Goal: Task Accomplishment & Management: Complete application form

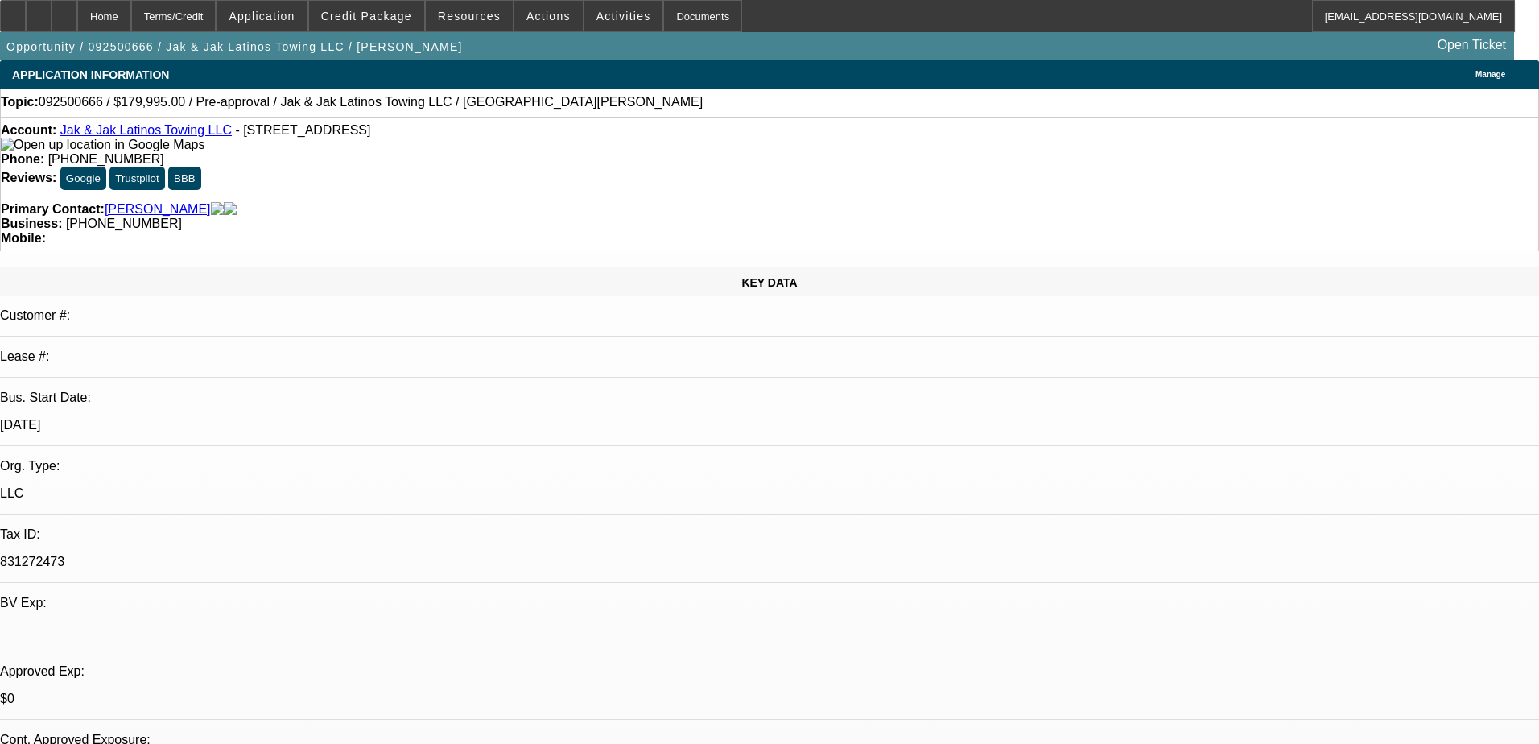
select select "0"
select select "2"
select select "0.1"
select select "4"
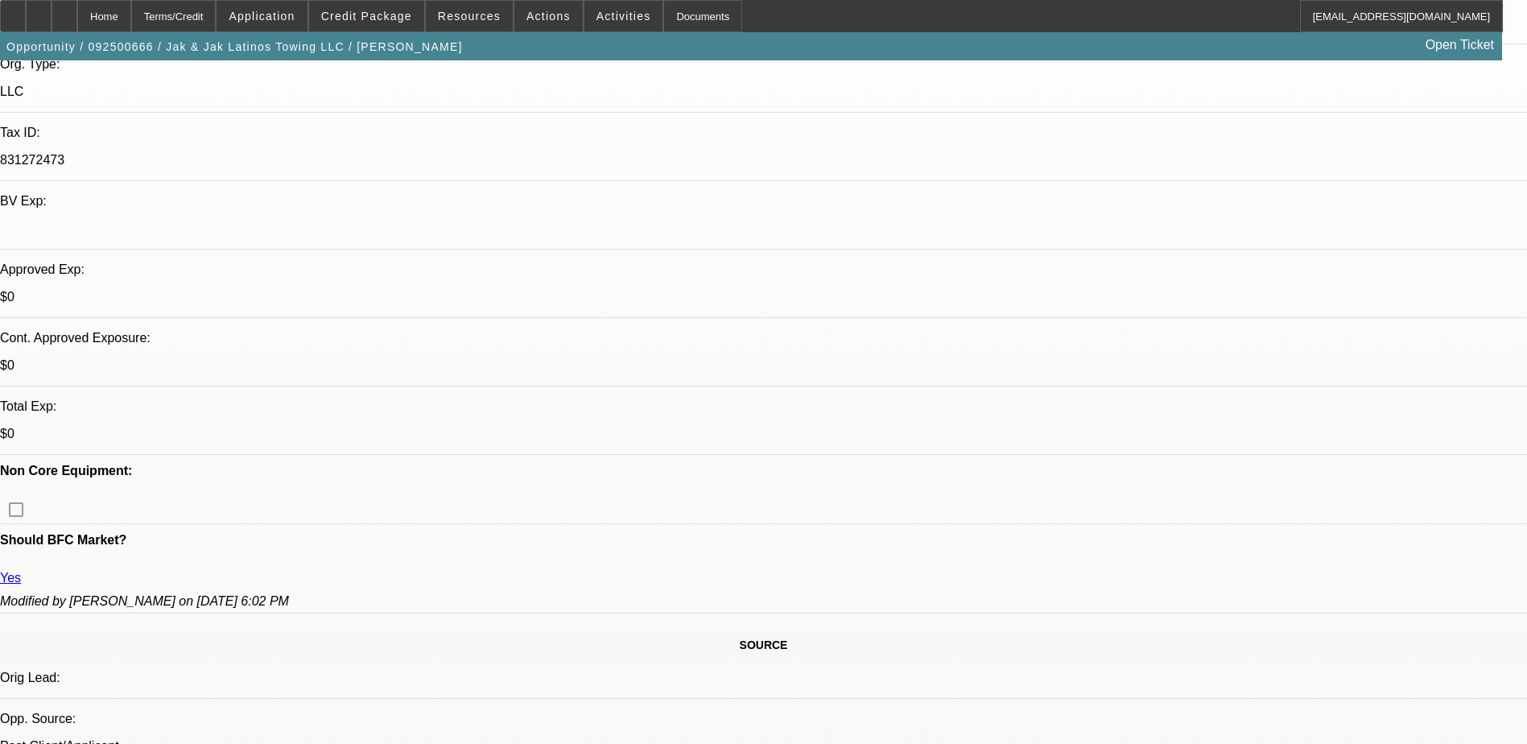
scroll to position [402, 0]
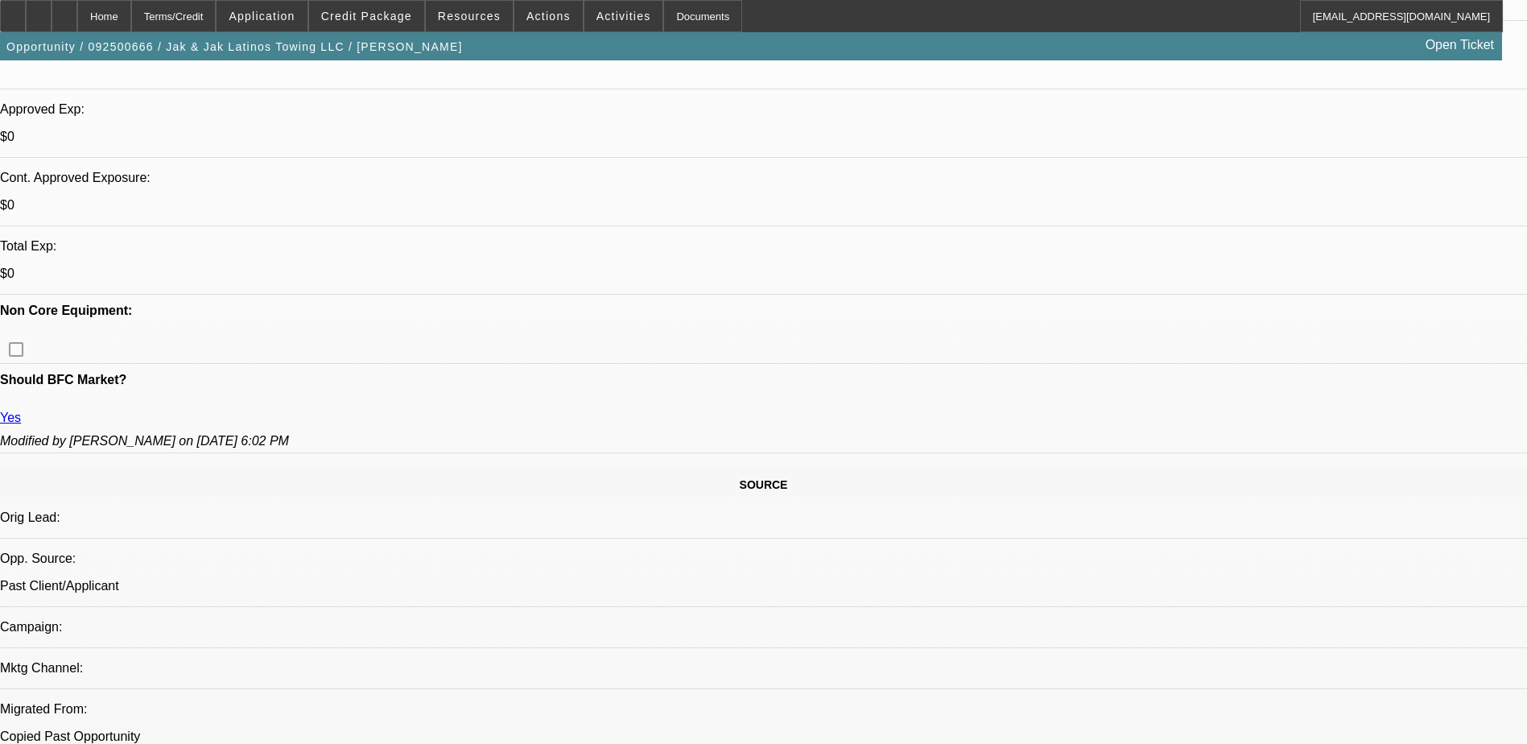
scroll to position [563, 0]
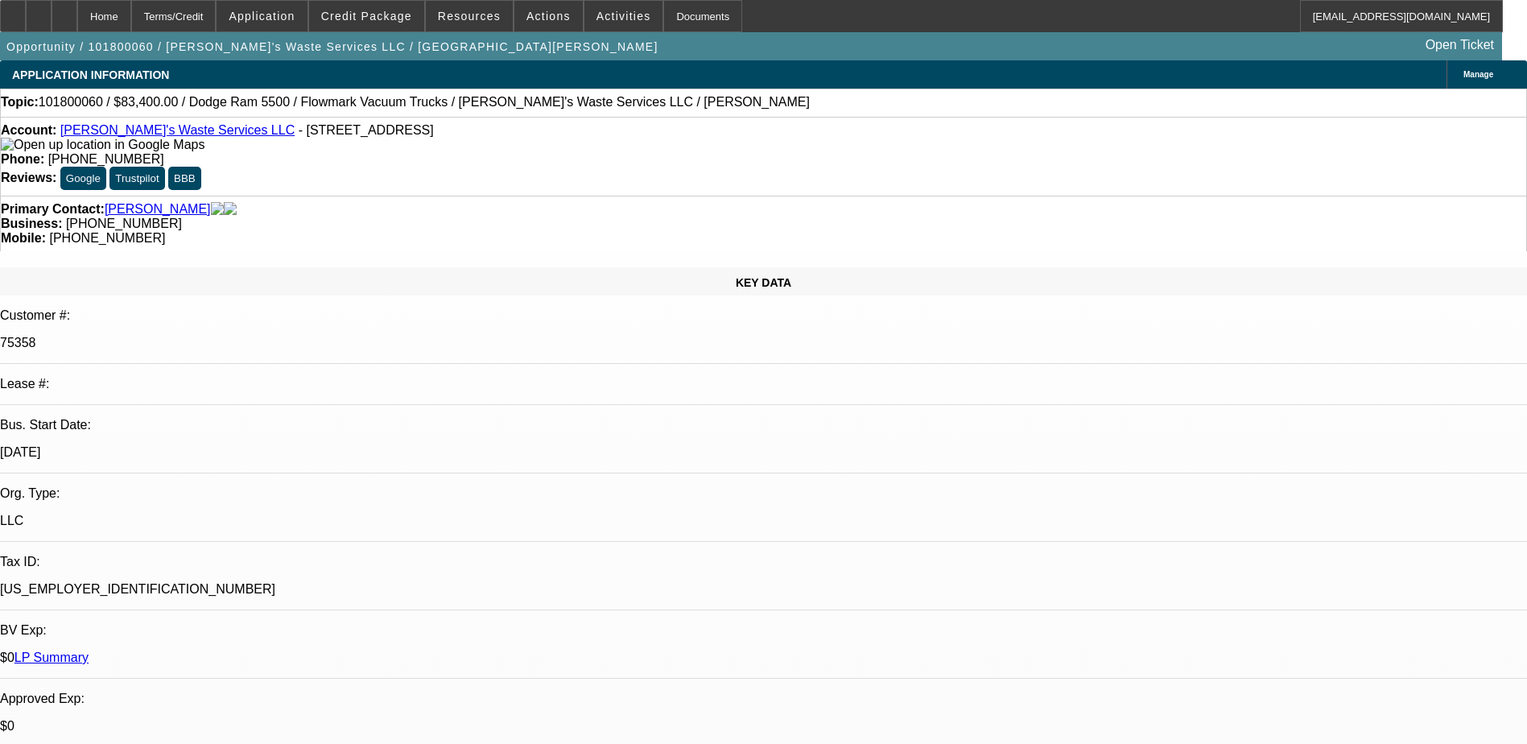
select select "0"
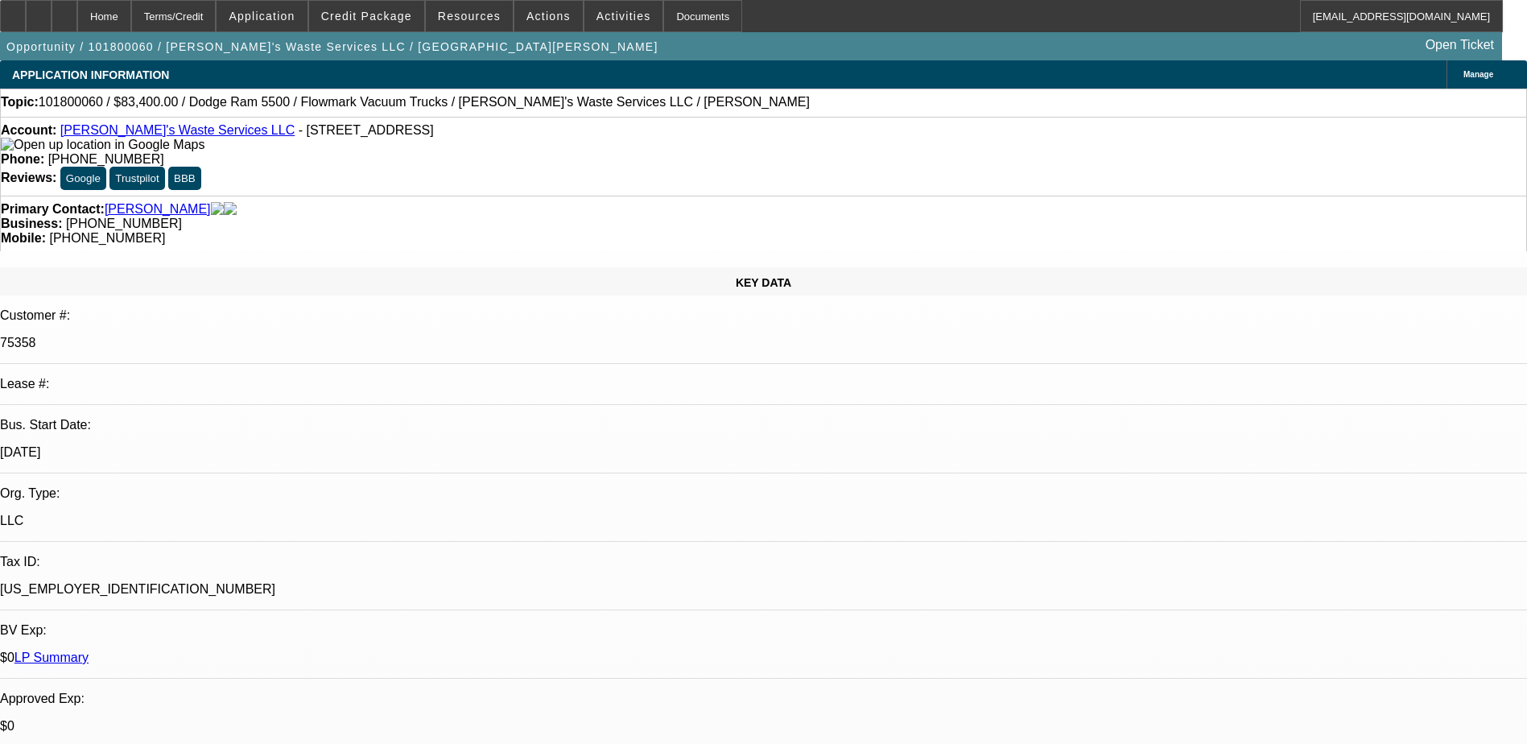
select select "0"
select select "0.1"
select select "0"
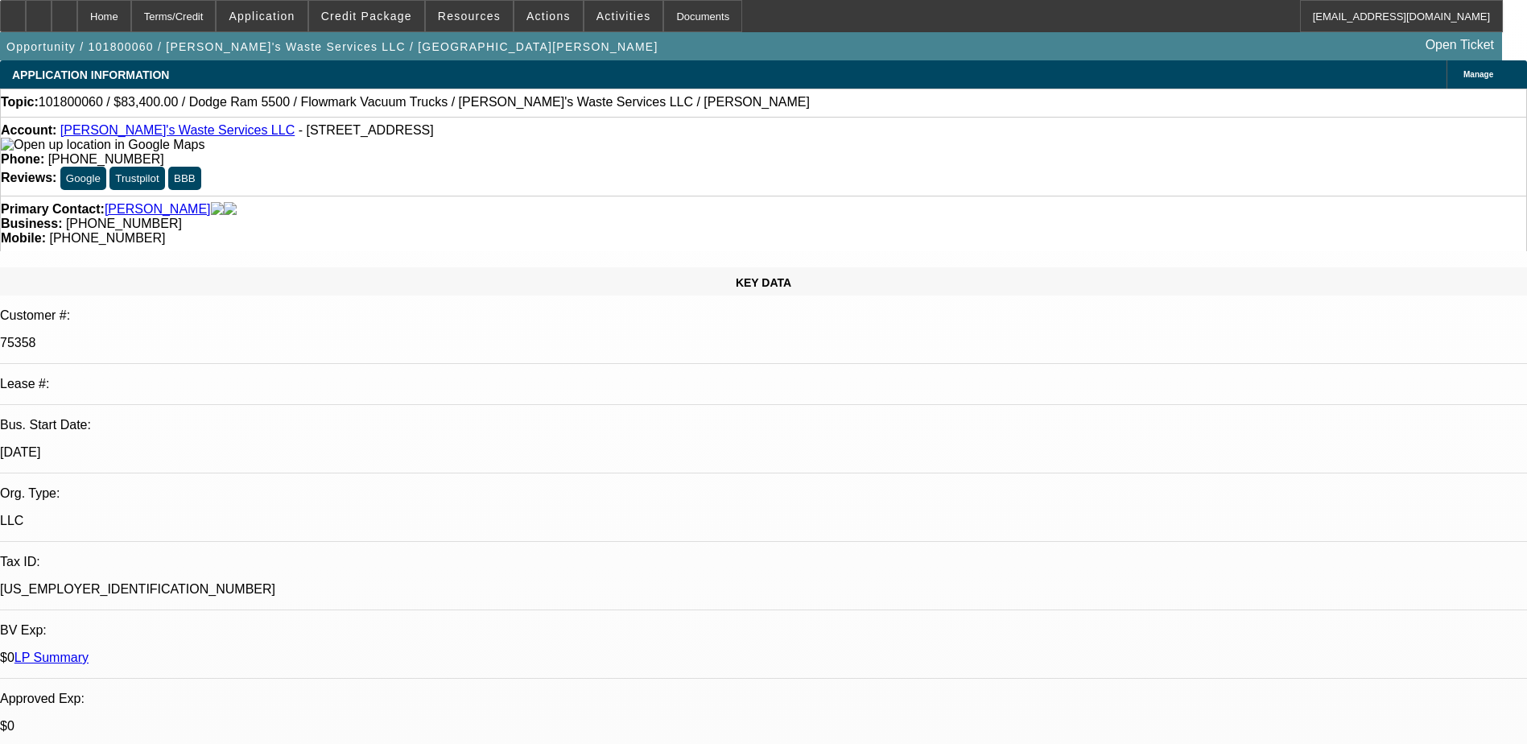
select select "0"
select select "0.1"
select select "1"
select select "6"
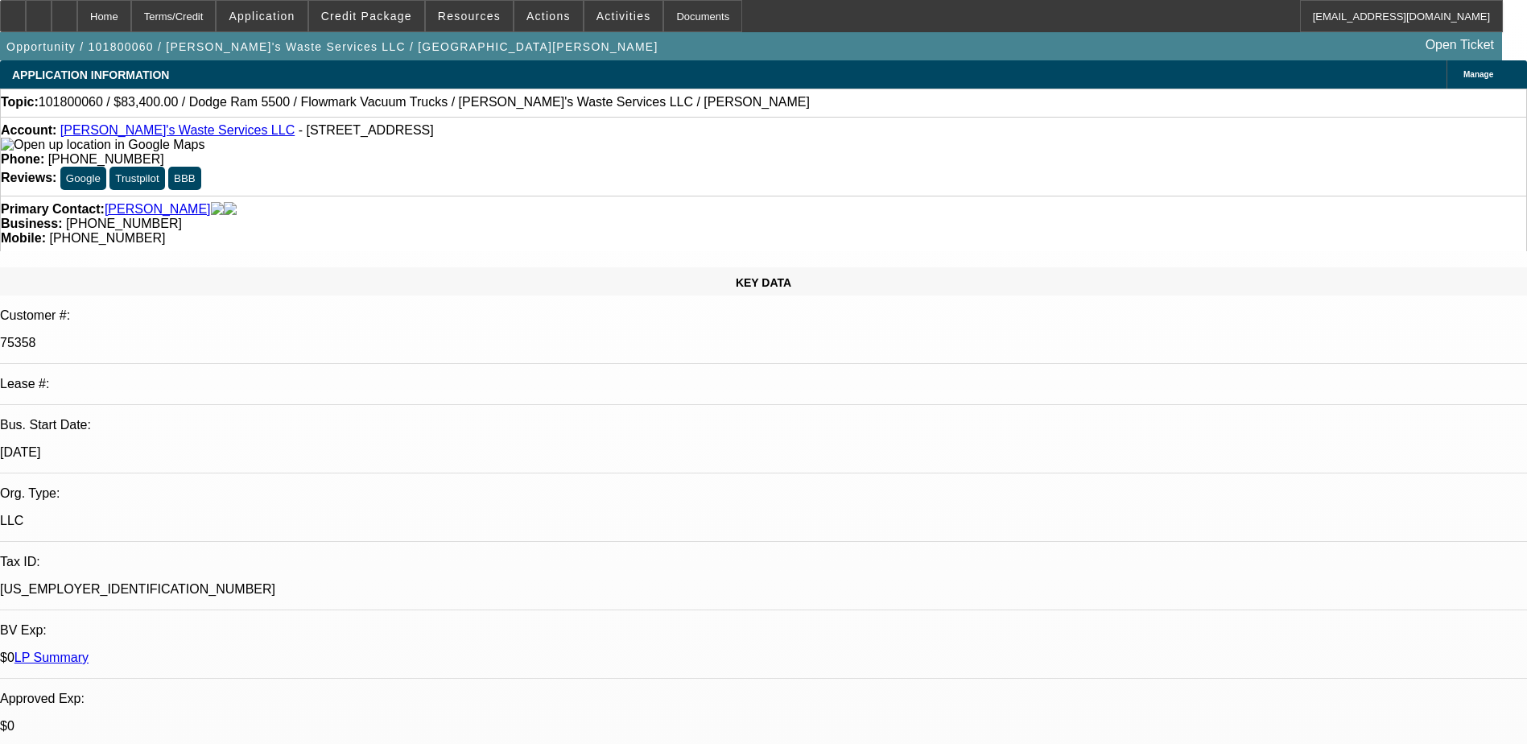
select select "1"
select select "6"
select select "1"
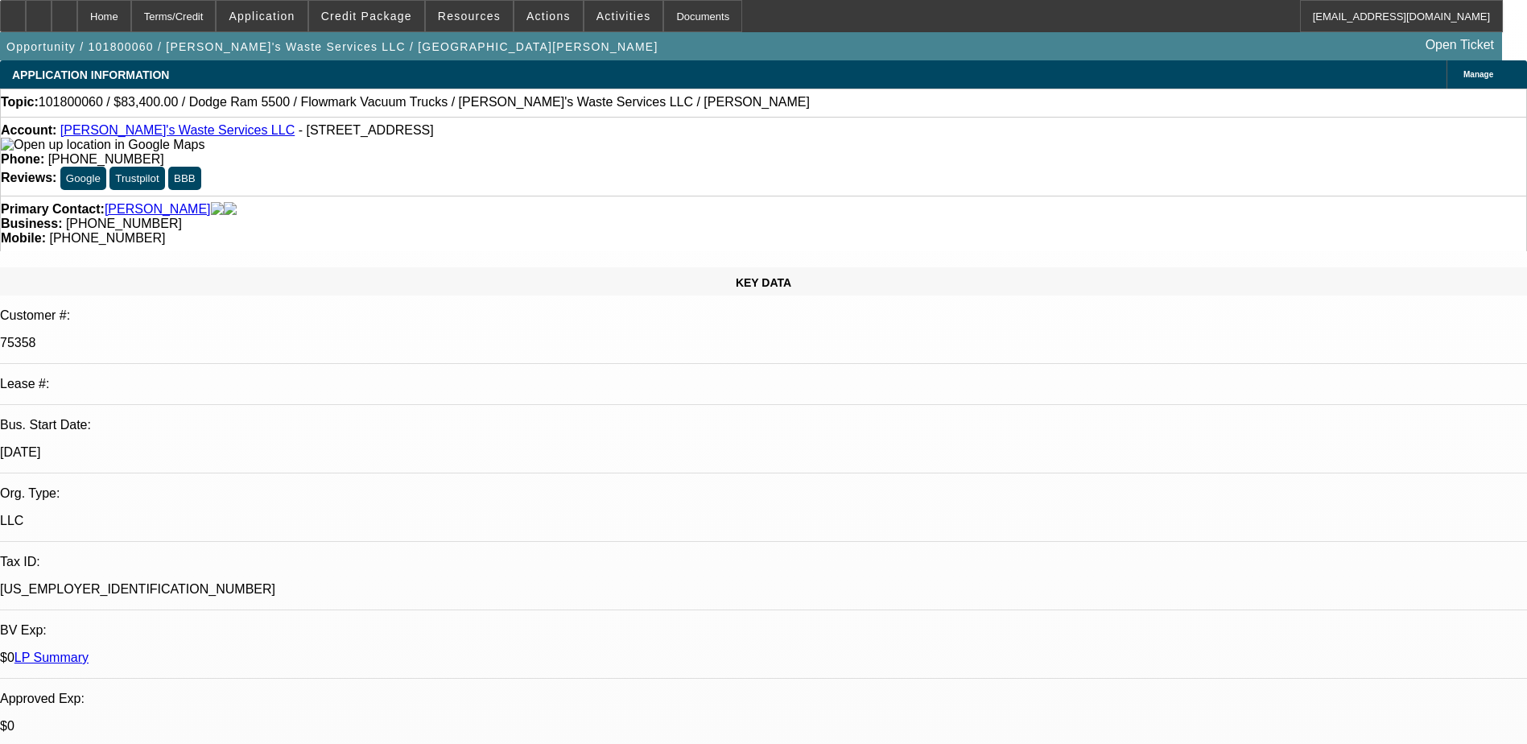
select select "4"
select select "1"
select select "4"
click at [530, 23] on span at bounding box center [548, 16] width 68 height 39
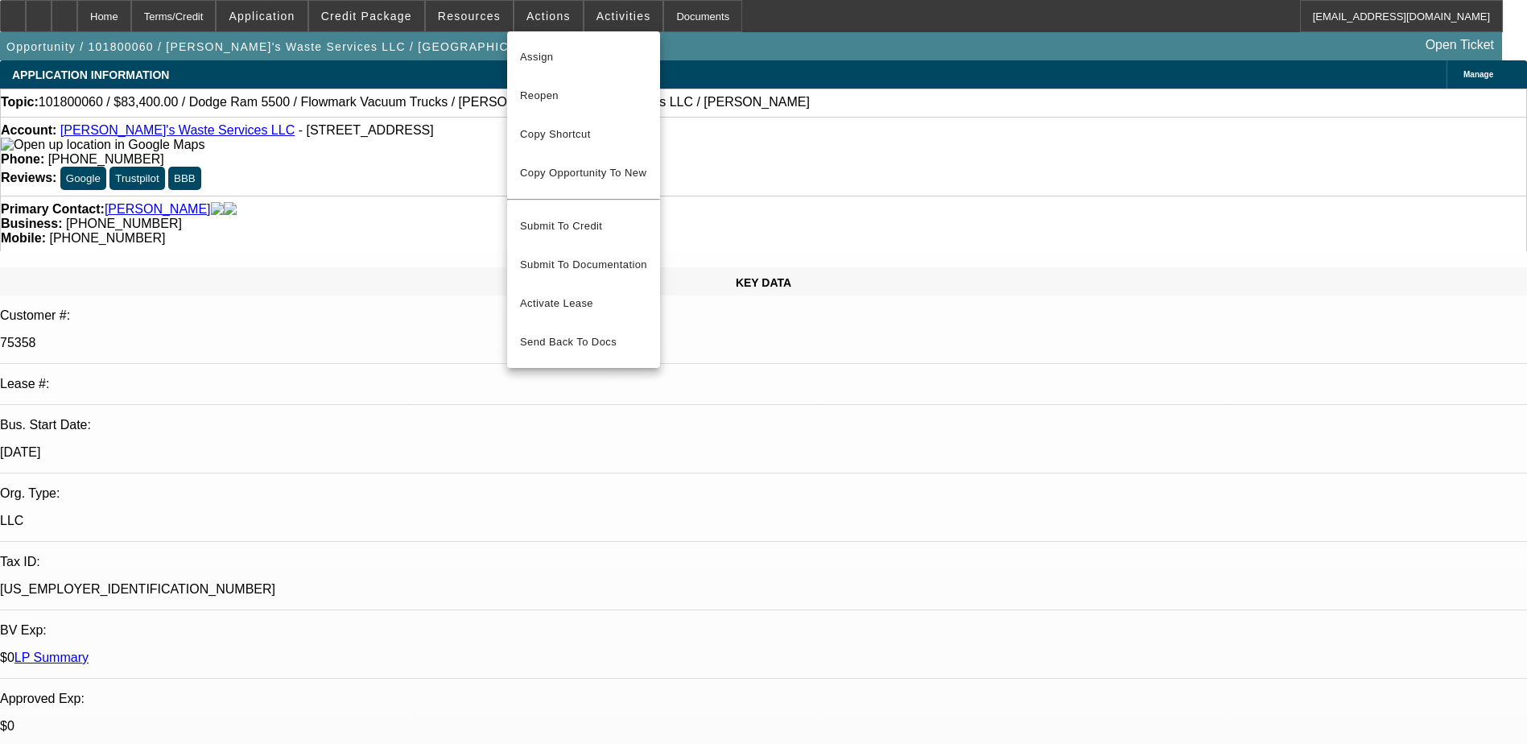
click at [539, 15] on div at bounding box center [763, 372] width 1527 height 744
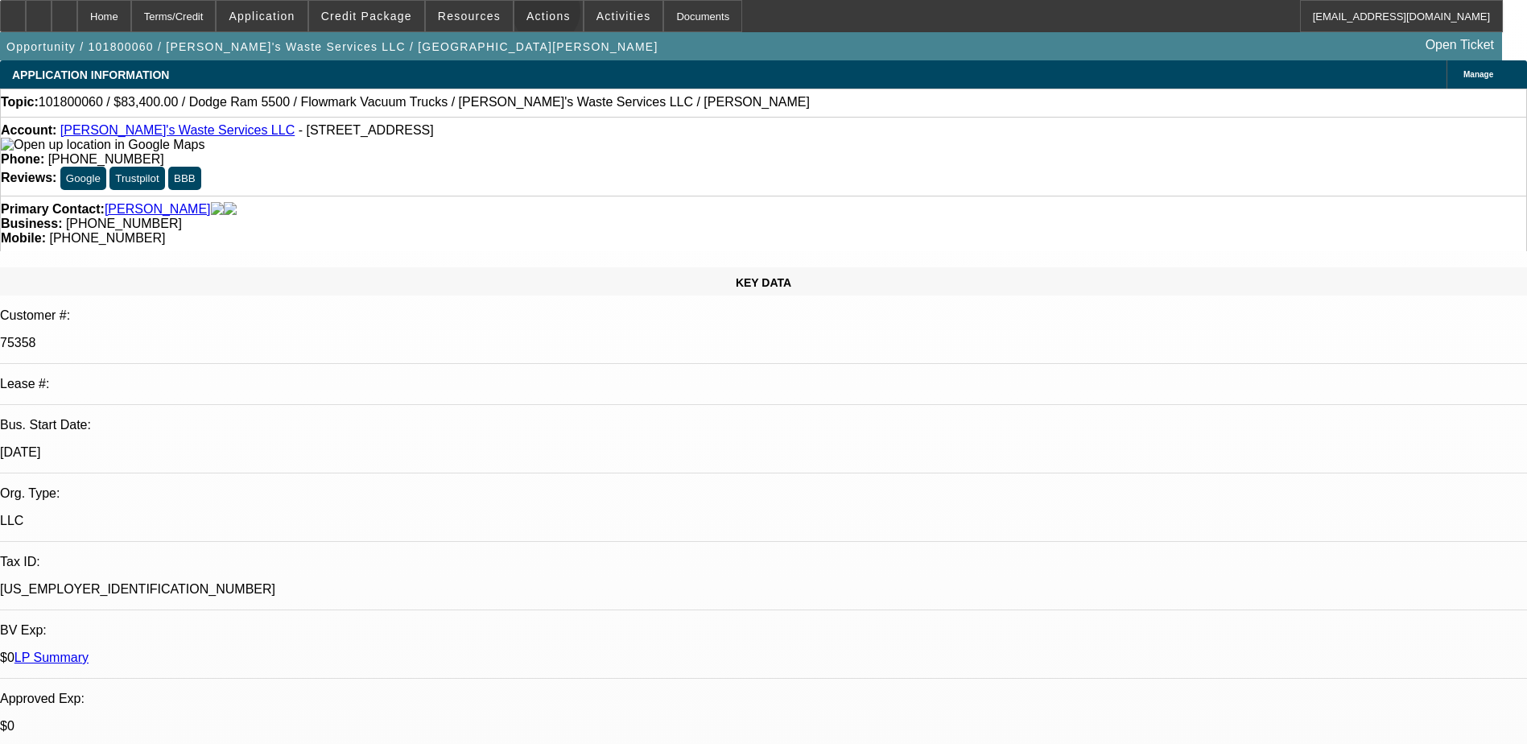
click at [539, 15] on span "Actions" at bounding box center [548, 16] width 44 height 13
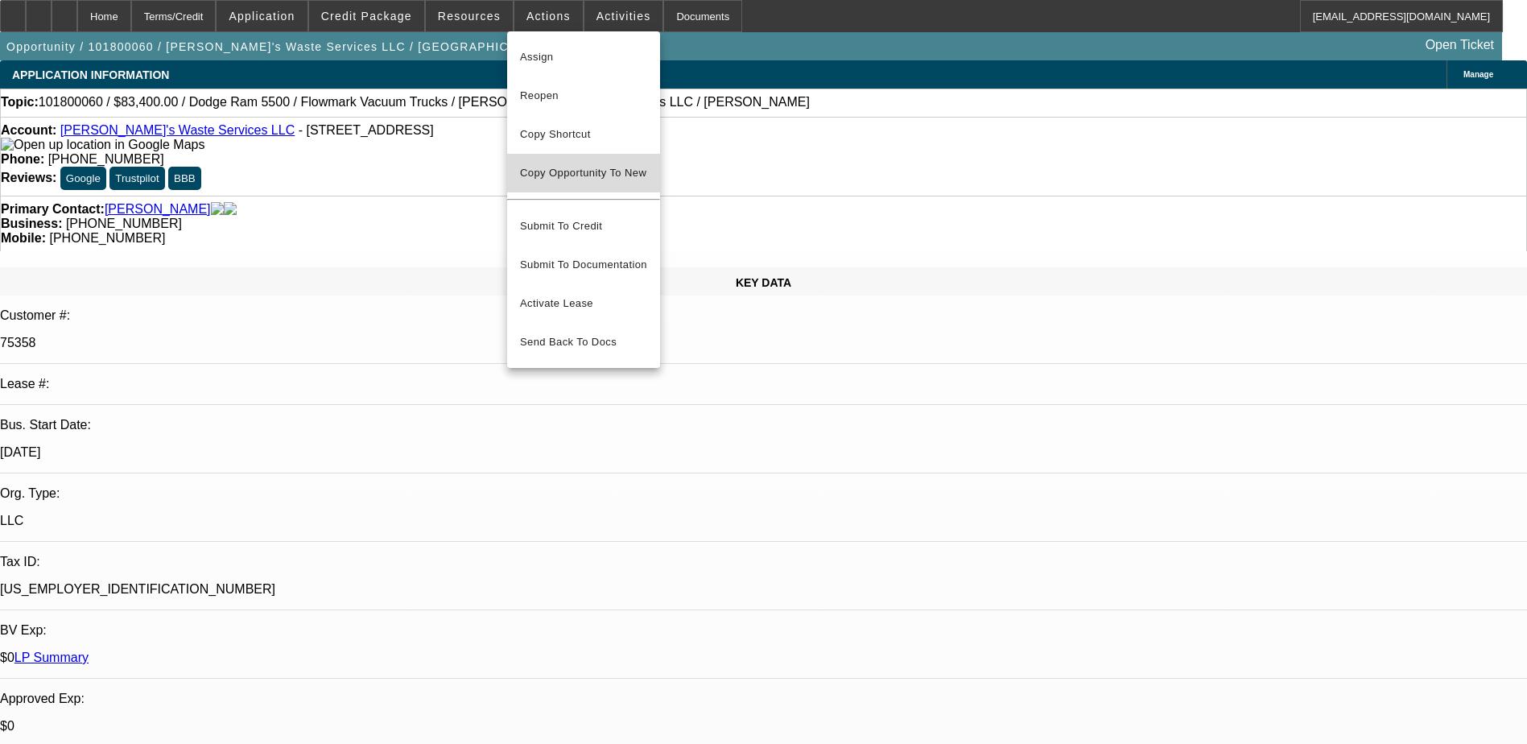
click at [569, 174] on span "Copy Opportunity To New" at bounding box center [583, 173] width 126 height 12
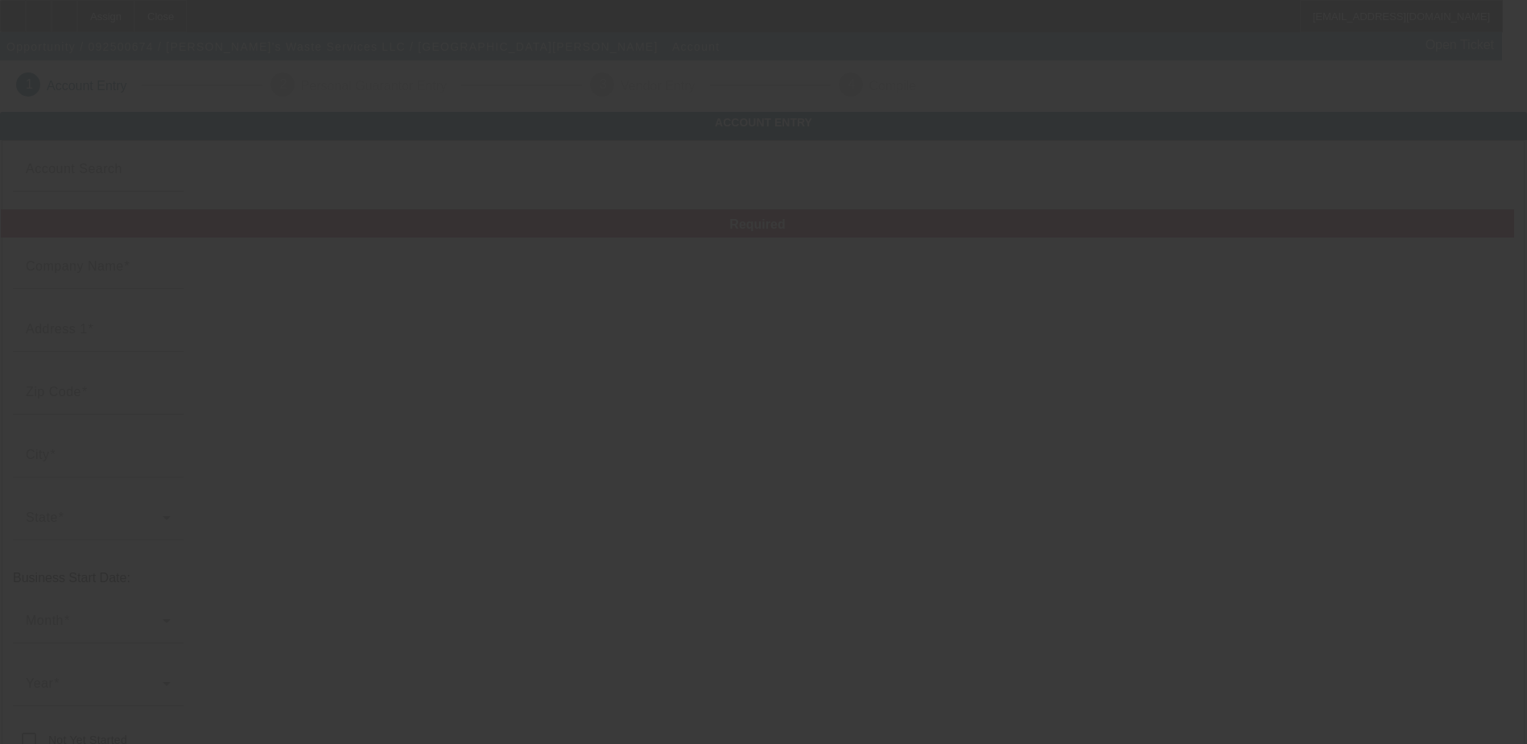
type input "[PERSON_NAME]'s Waste Services LLC"
type input "[STREET_ADDRESS]"
type input "63385"
type input "Wentzville"
type input "[PHONE_NUMBER]"
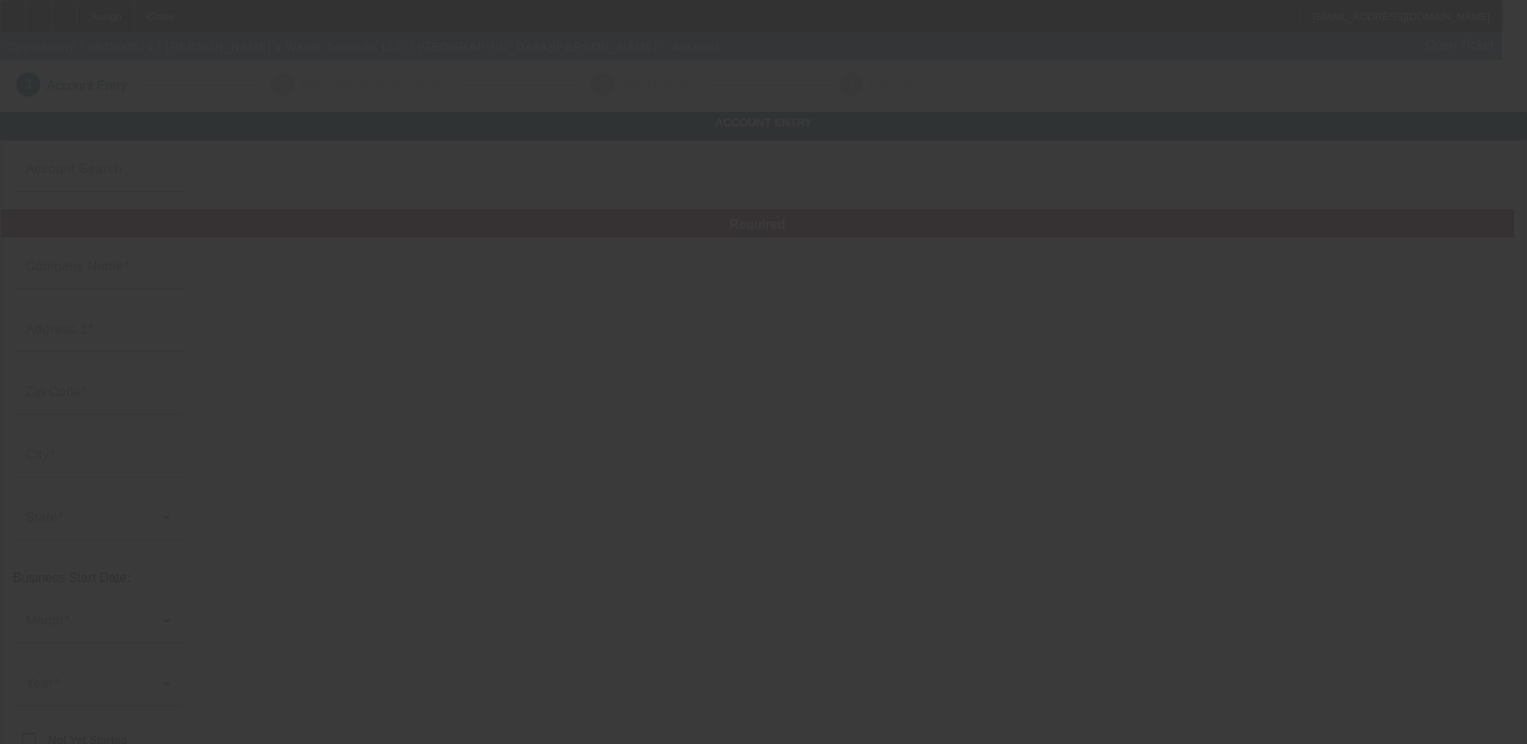
type input "cwsportabletoilets@yahoo.com"
type input "Saint Charles"
type input "[US_EMPLOYER_IDENTIFICATION_NUMBER]"
type input "Portable Toilet Rentals"
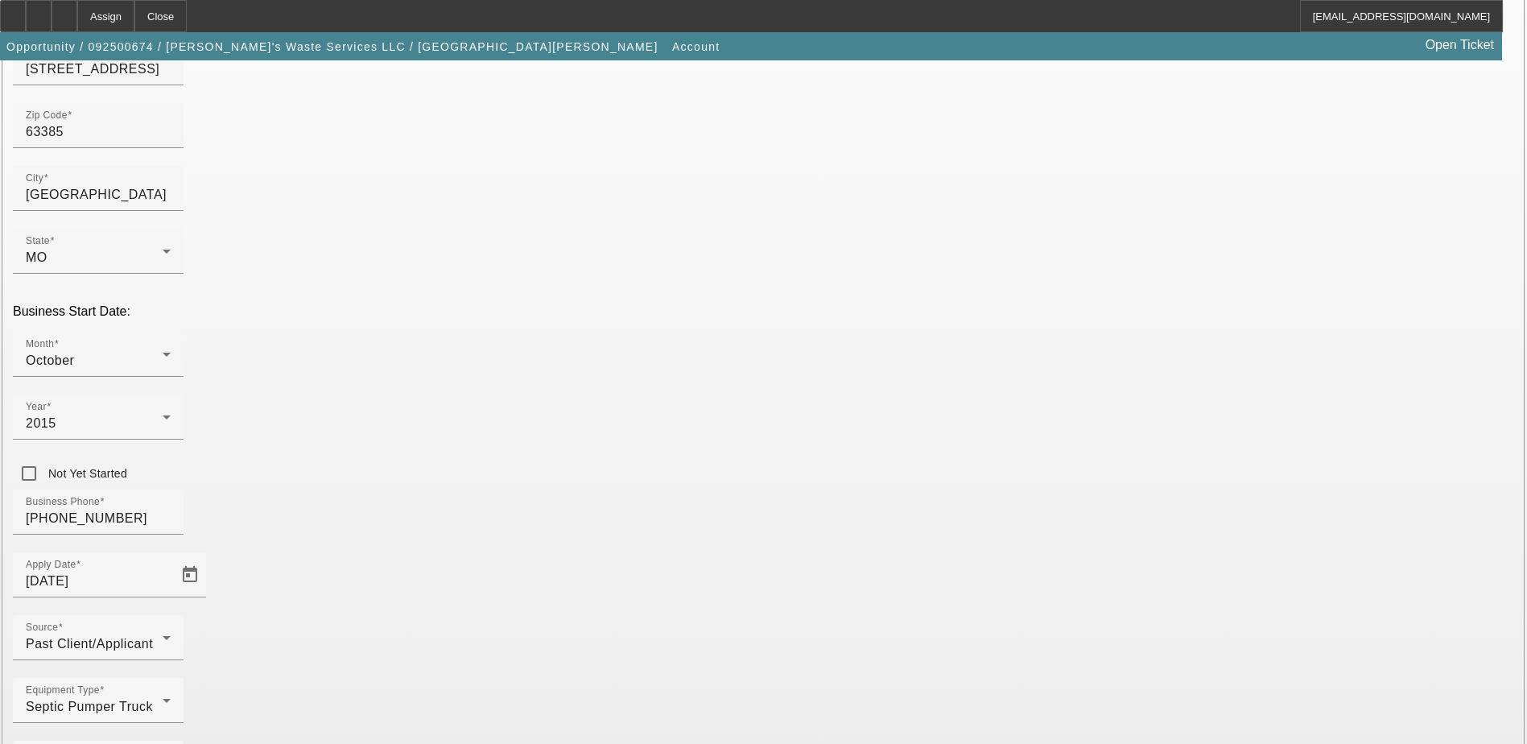
scroll to position [272, 0]
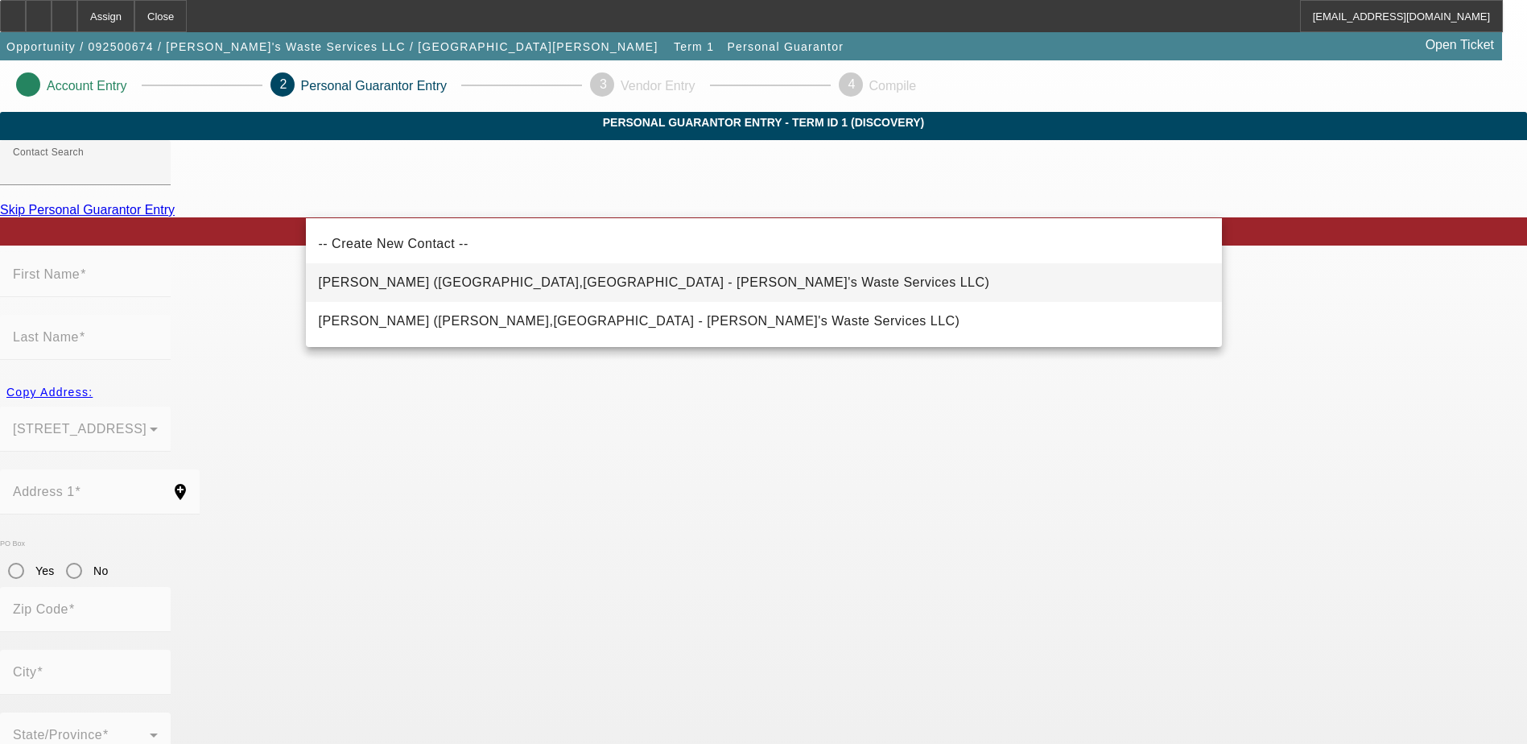
click at [414, 287] on span "Endsley, Tommy (Wentzville,MO - Charlene's Waste Services LLC)" at bounding box center [654, 282] width 671 height 14
type input "Endsley, Tommy (Wentzville,MO - Charlene's Waste Services LLC)"
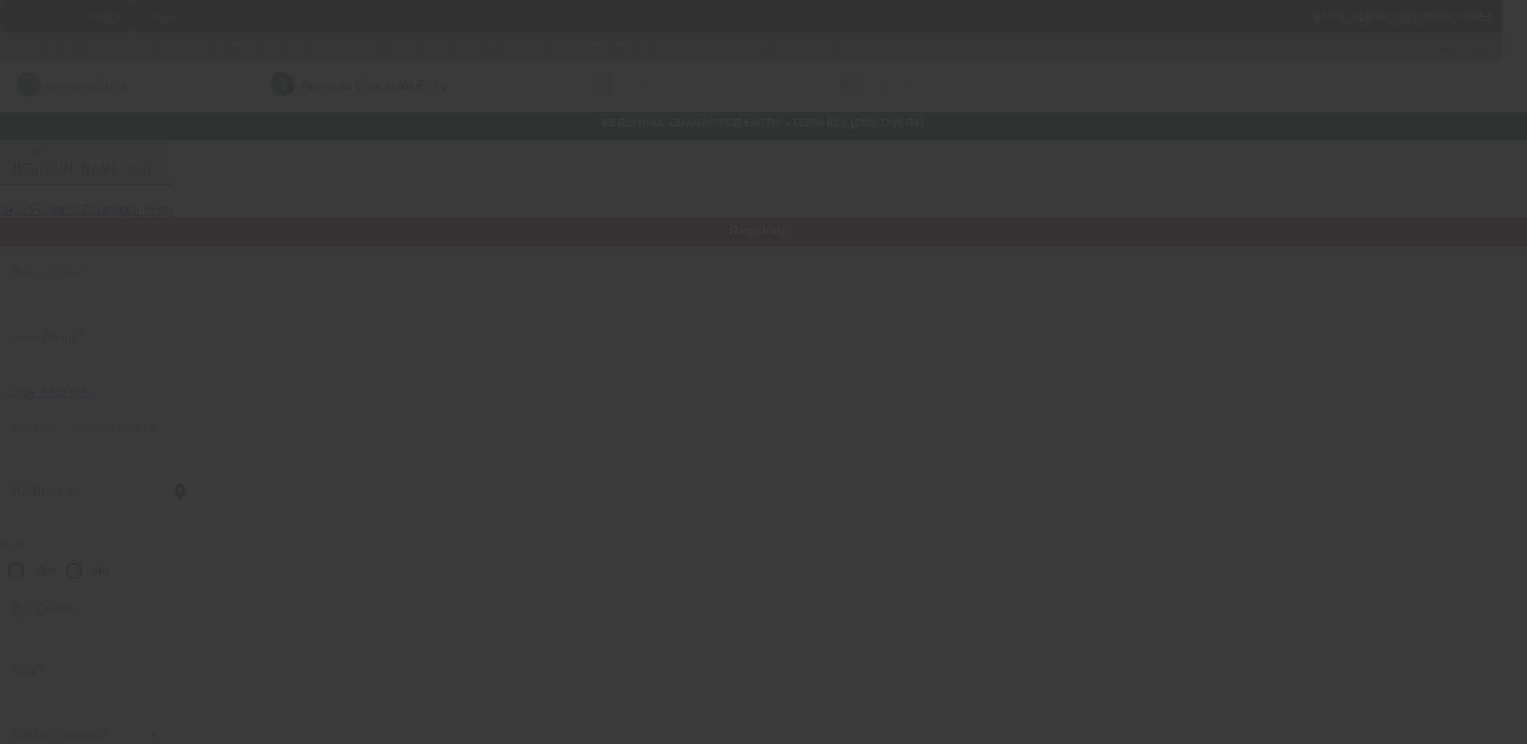
type input "Tommy"
type input "Endsley"
type input "310 Sonnet Circle"
radio input "true"
type input "63385"
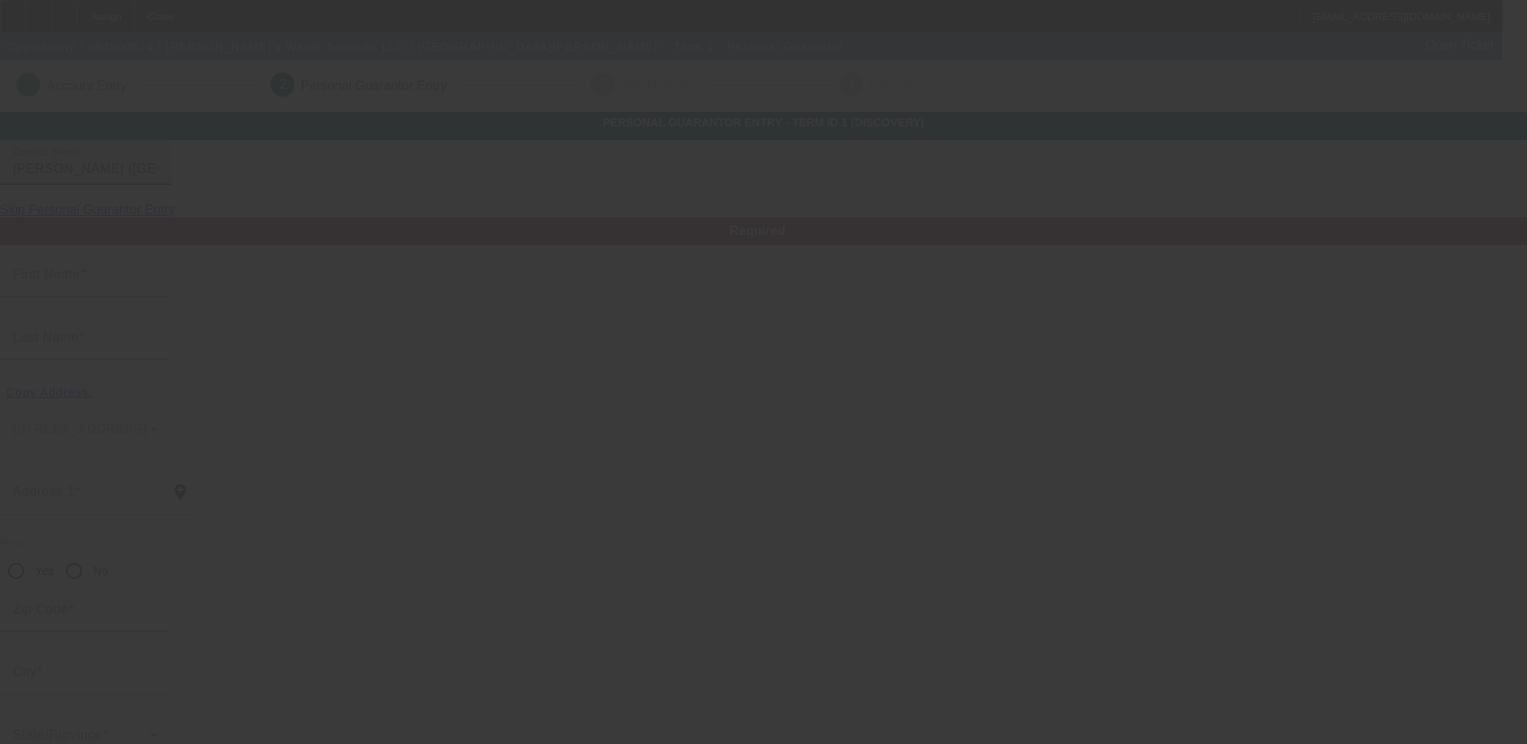
type input "Wentzville"
type input "[PHONE_NUMBER]"
type input "50"
type input "488-82-1000"
type input "cwsportabletoilets@yahoo.com"
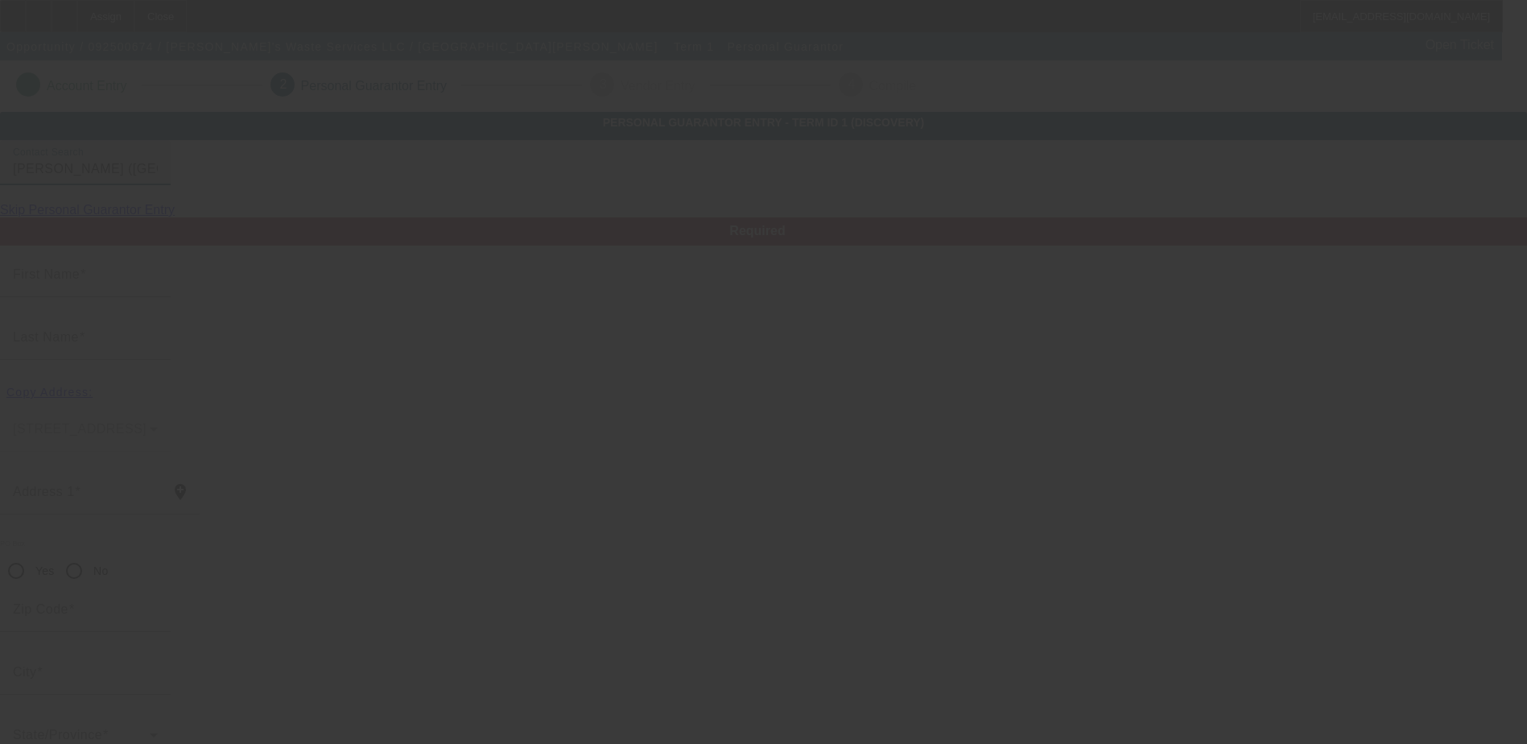
type input "[PHONE_NUMBER]"
type input "$0.00"
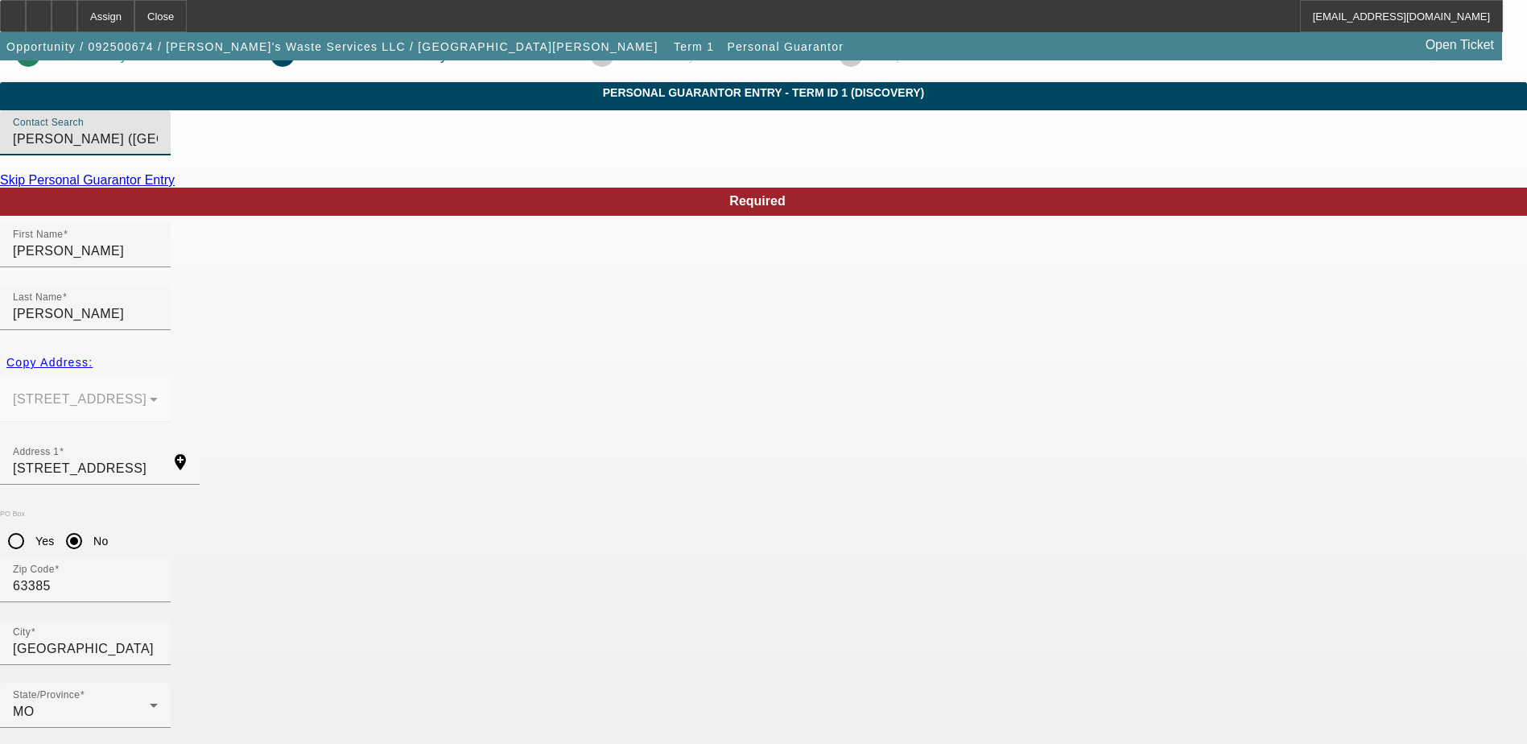
scroll to position [43, 0]
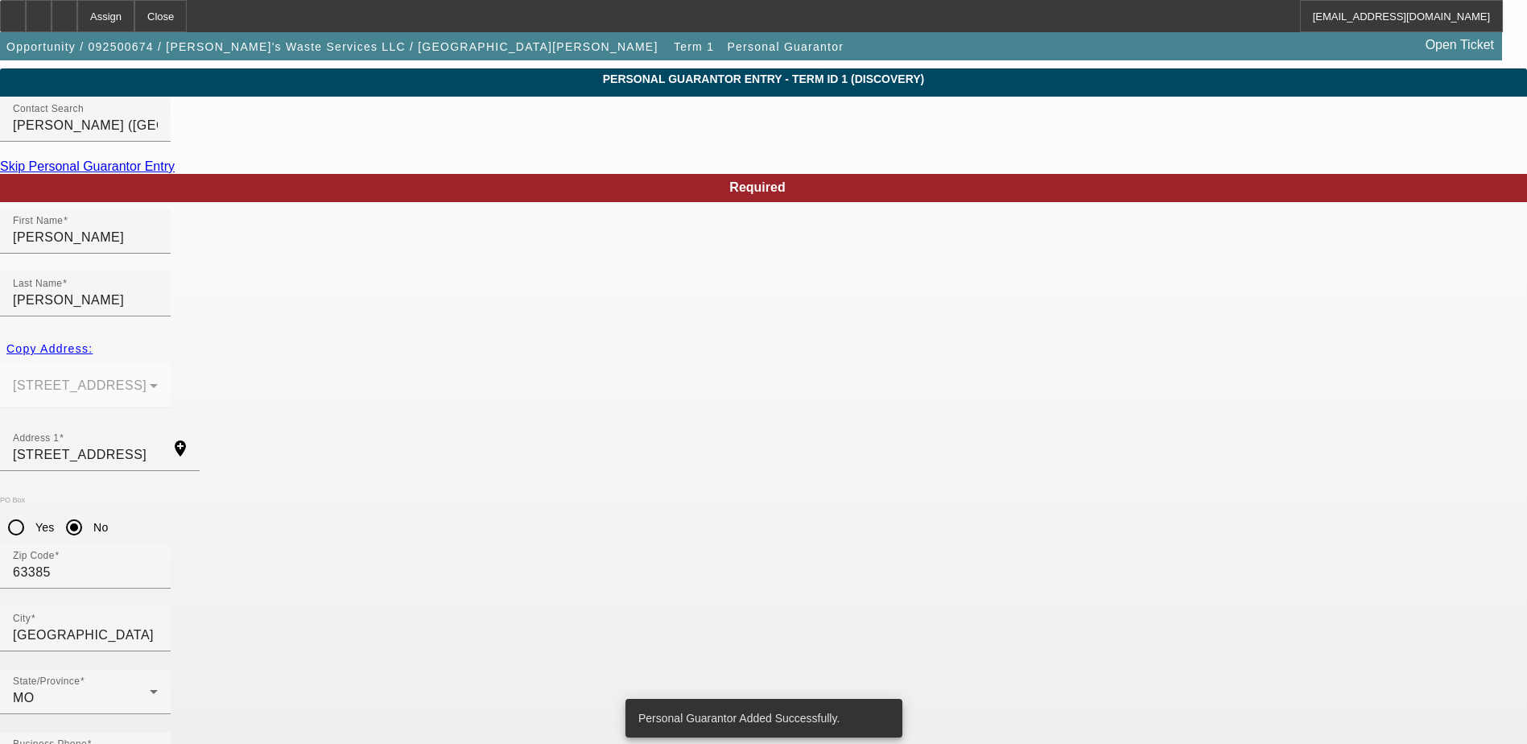
scroll to position [0, 0]
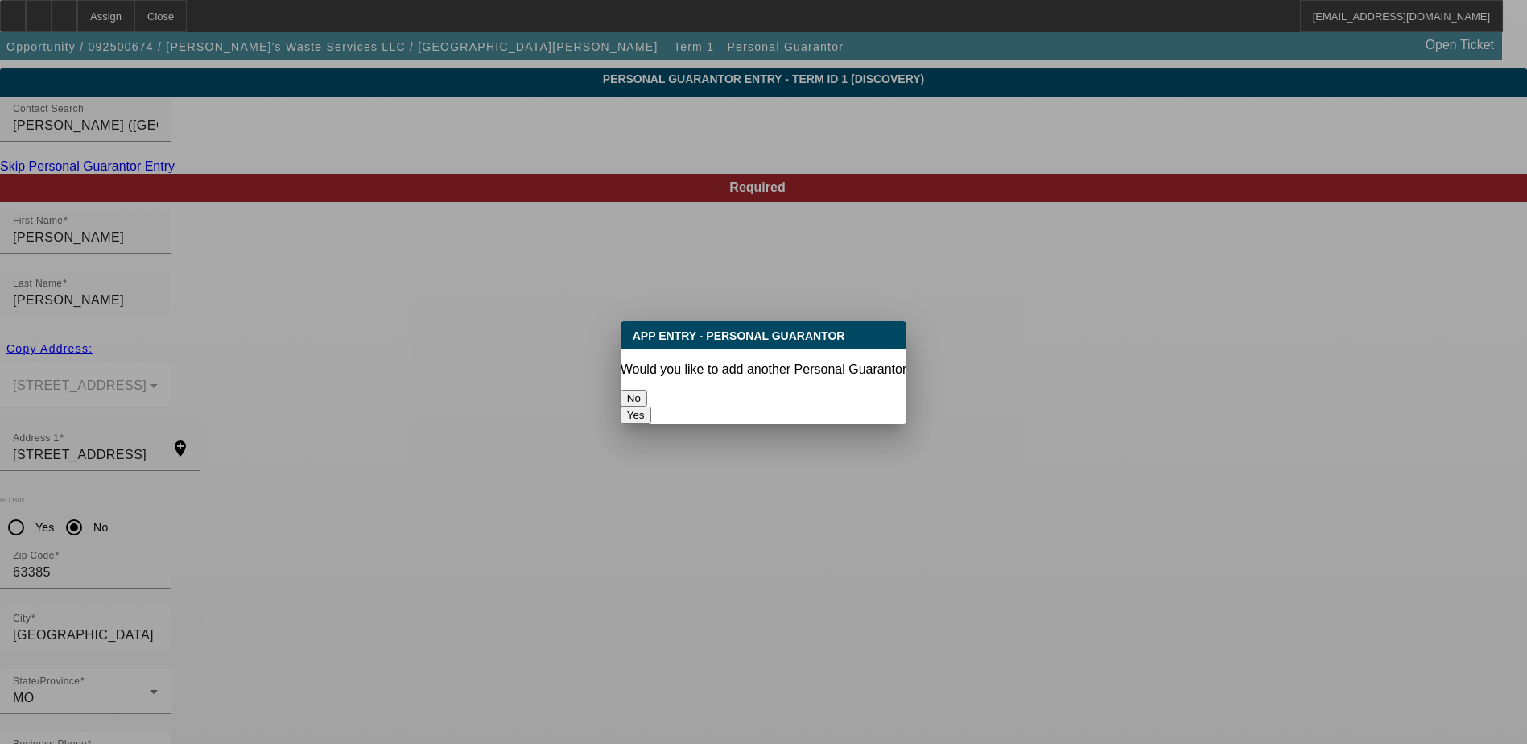
click at [651, 406] on button "Yes" at bounding box center [635, 414] width 31 height 17
radio input "false"
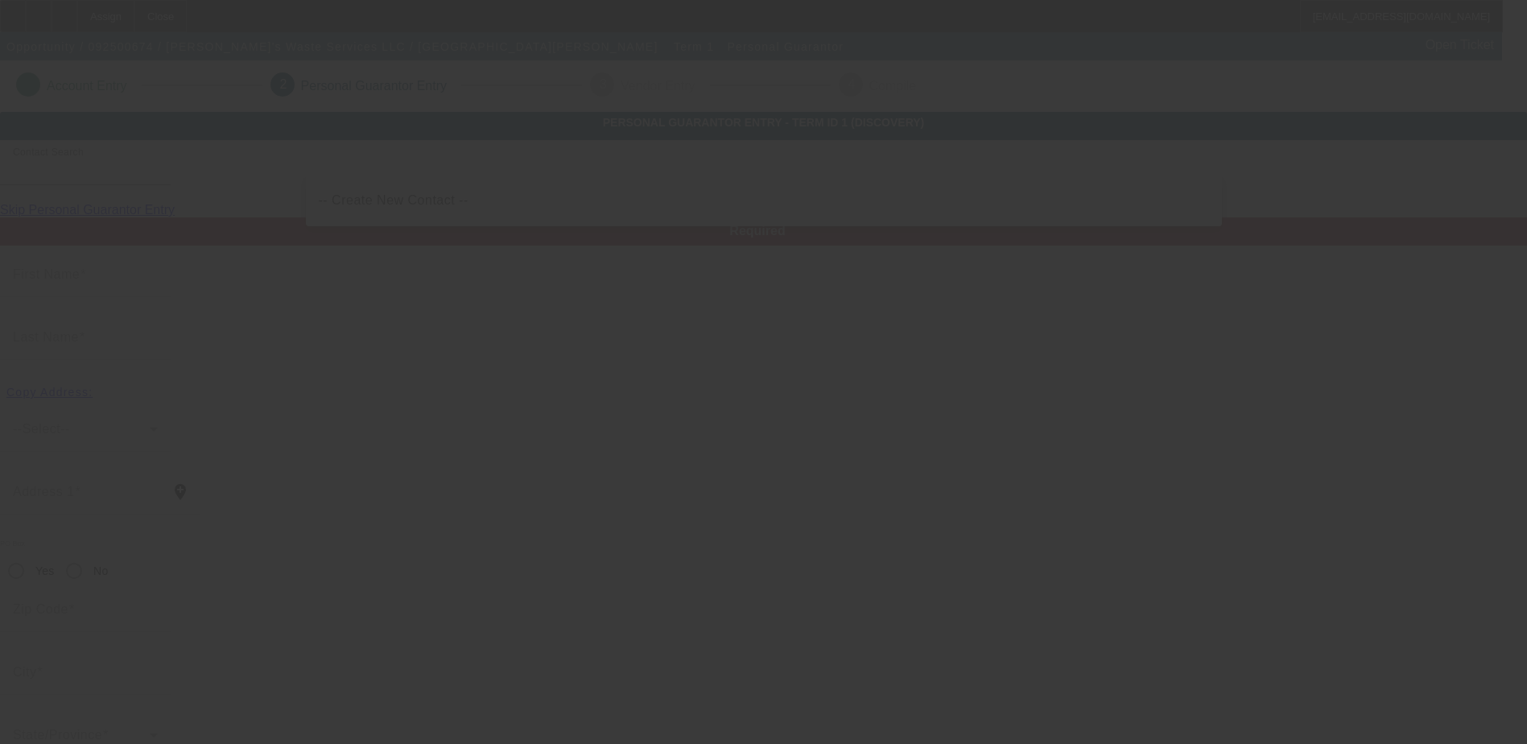
scroll to position [43, 0]
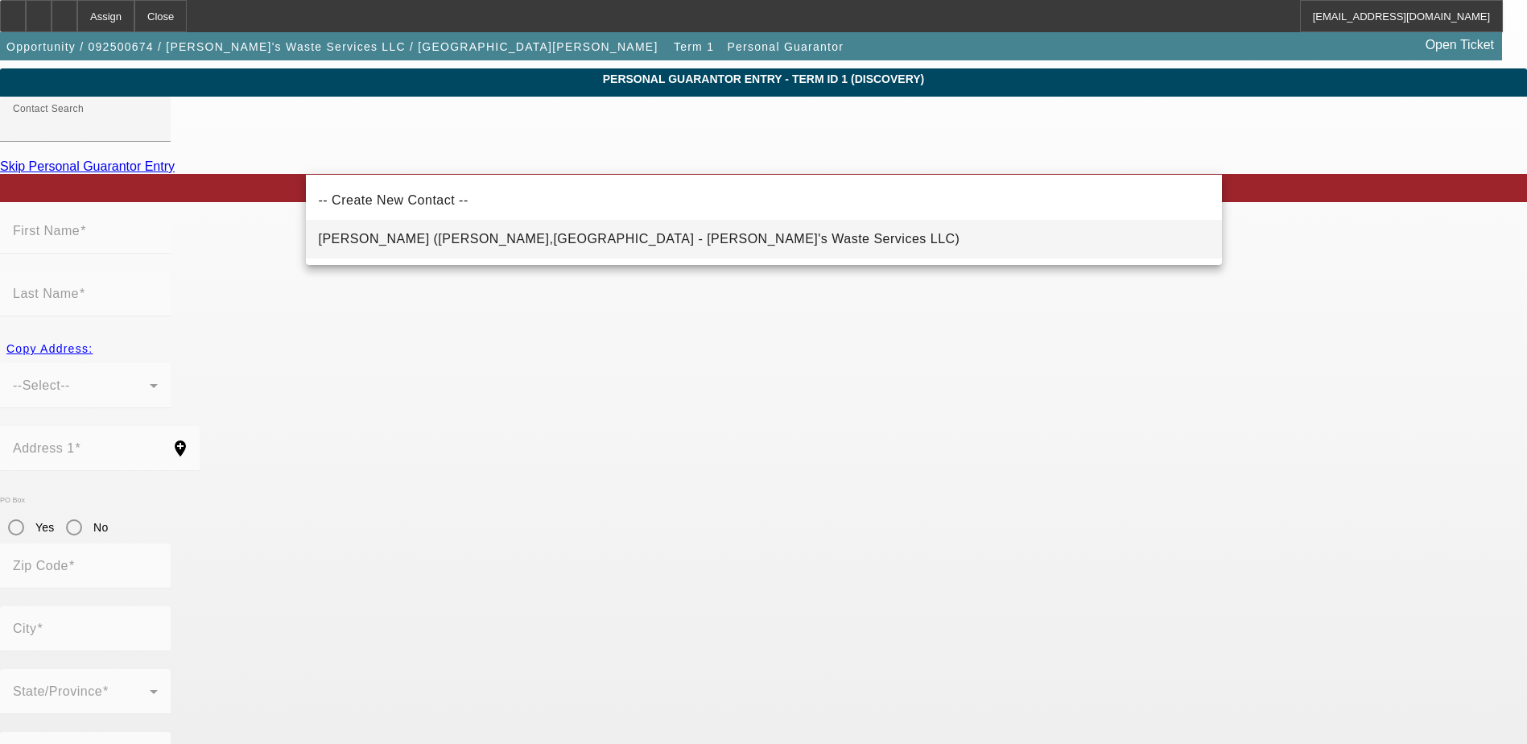
click at [429, 246] on span "Endsley, Charlene (Wentzville,MO - Charlene's Waste Services LLC)" at bounding box center [639, 238] width 641 height 19
type input "Endsley, Charlene (Wentzville,MO - Charlene's Waste Services LLC)"
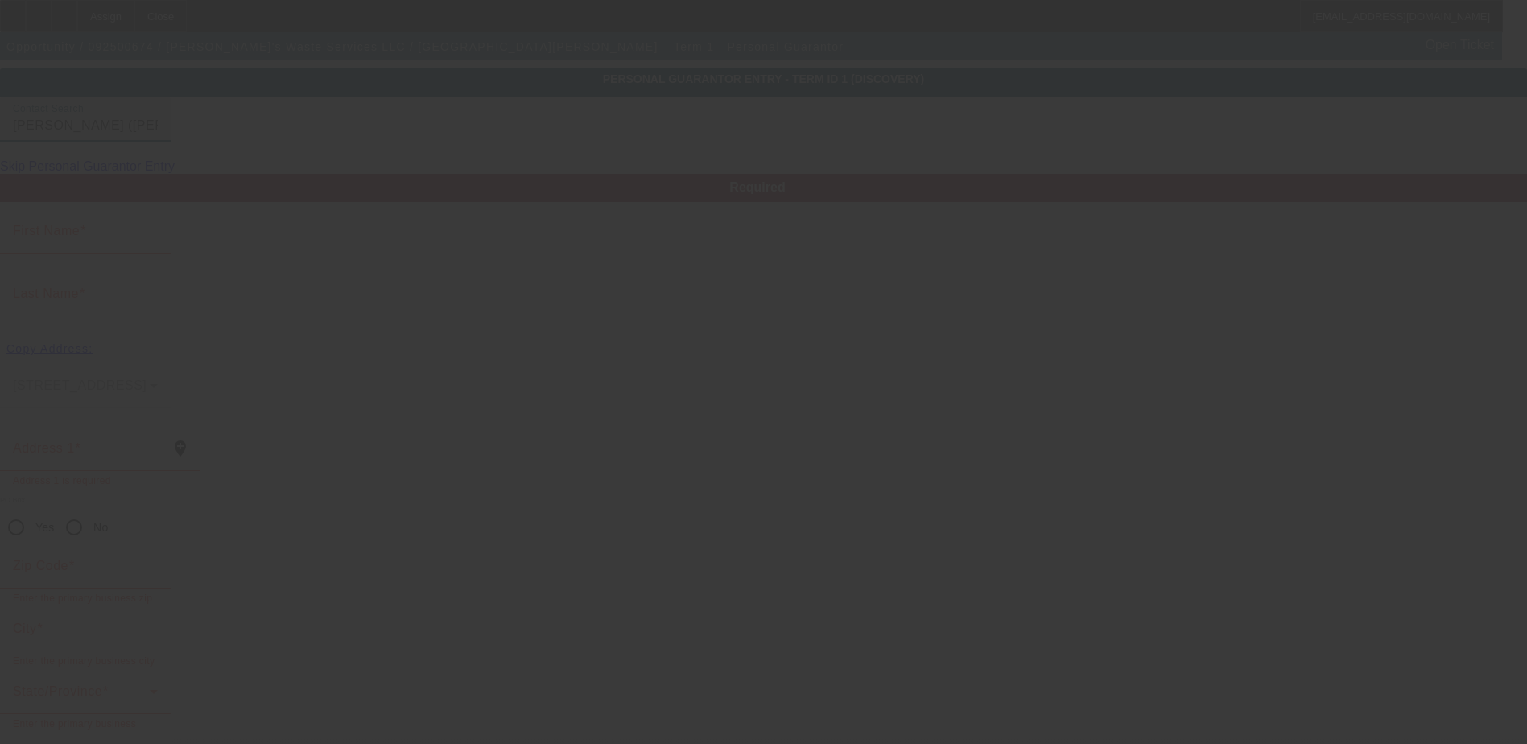
type input "Charlene"
type input "Endsley"
type input "310 Sonnet Circle"
radio input "true"
type input "63385"
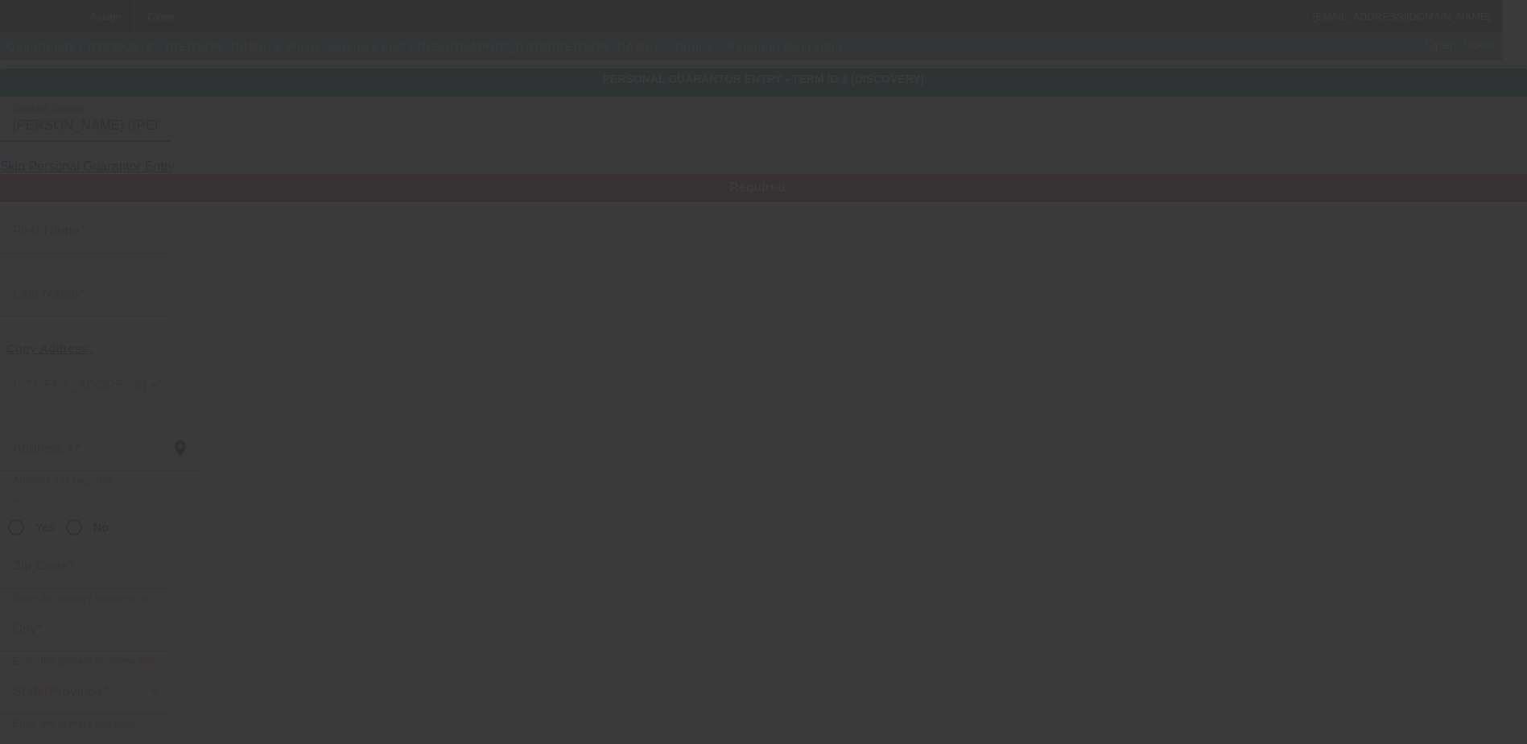
type input "Wentzville"
type input "(636) 677-8889"
type input "50"
type input "500-66-5596"
type input "cwsportabletoilets@yahoo.com"
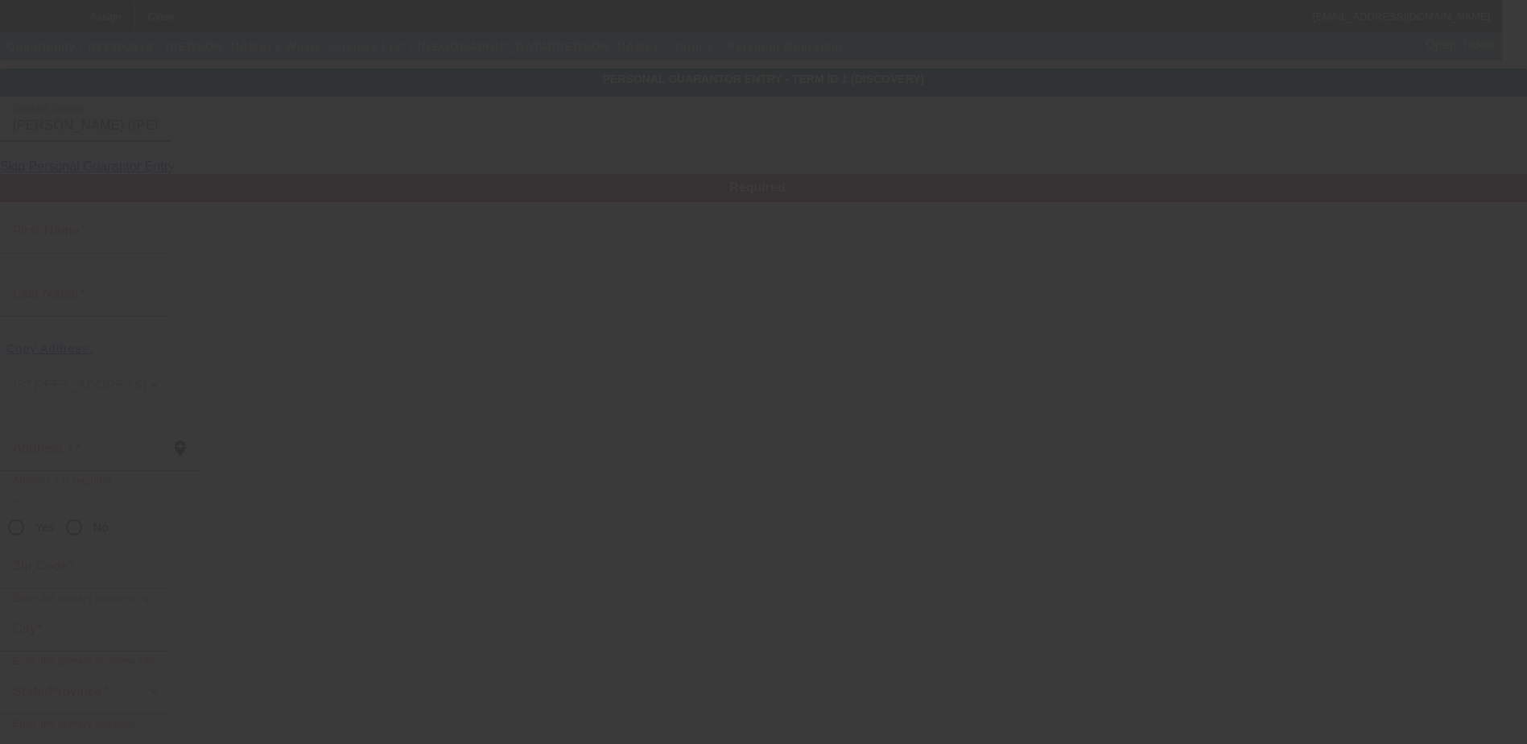
type input "$0.00"
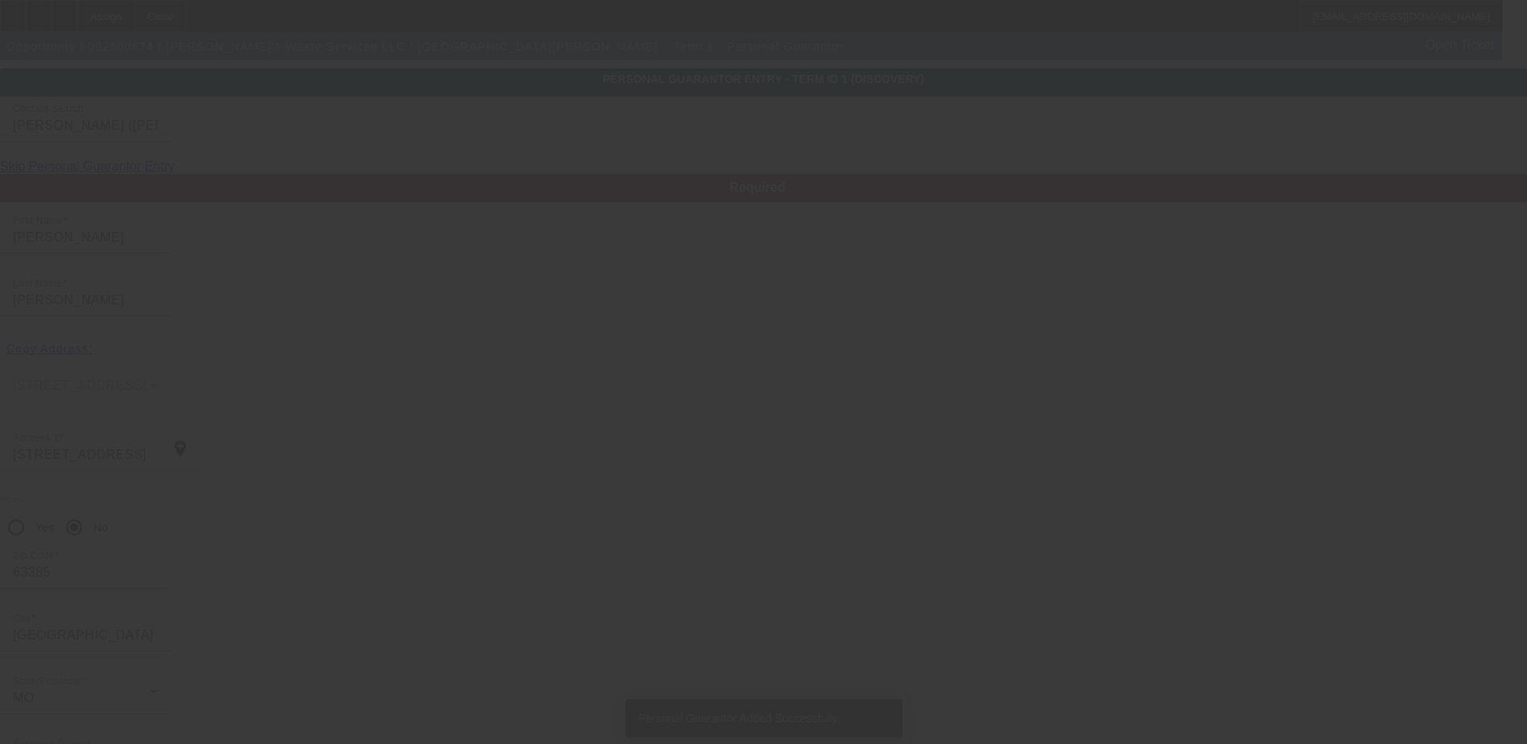
scroll to position [0, 0]
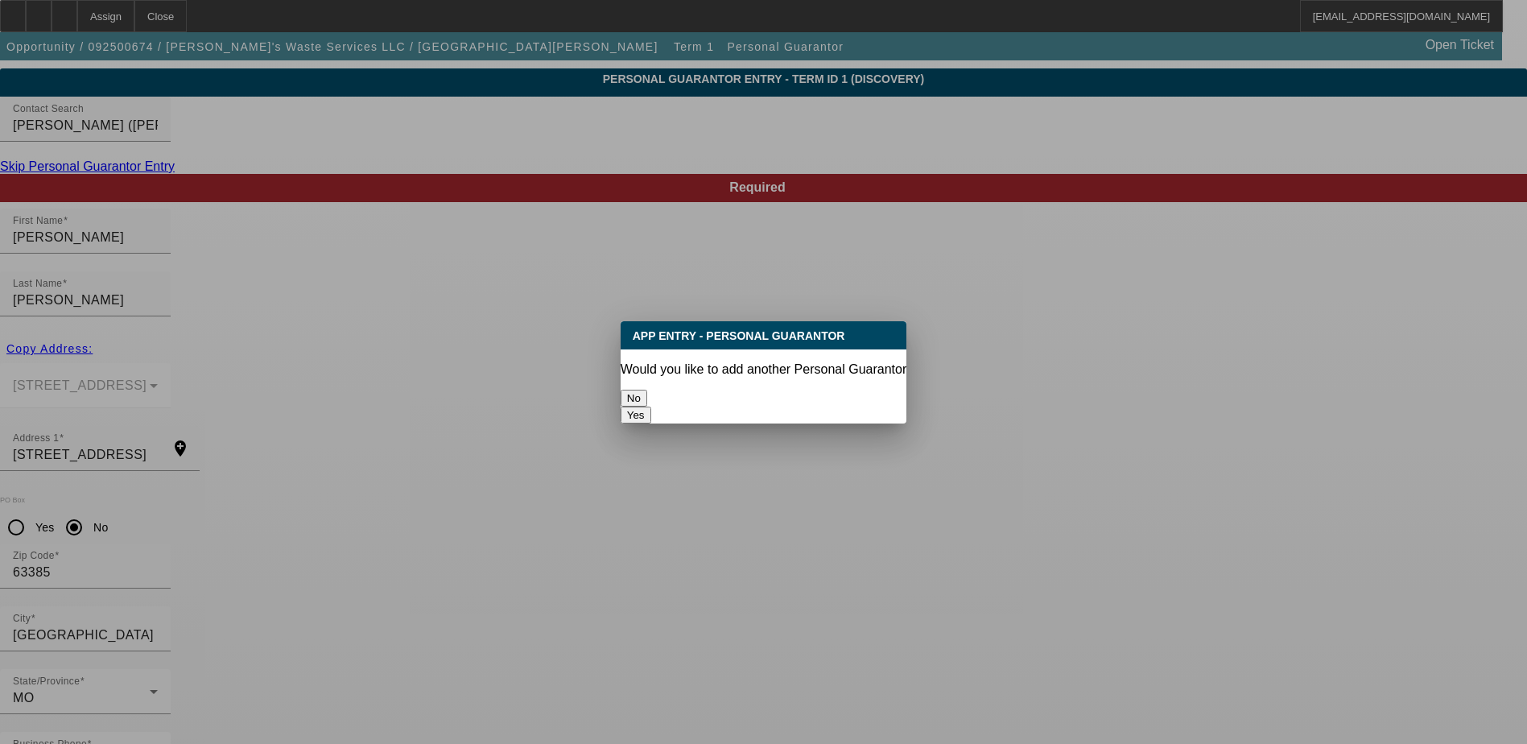
click at [647, 392] on button "No" at bounding box center [633, 398] width 27 height 17
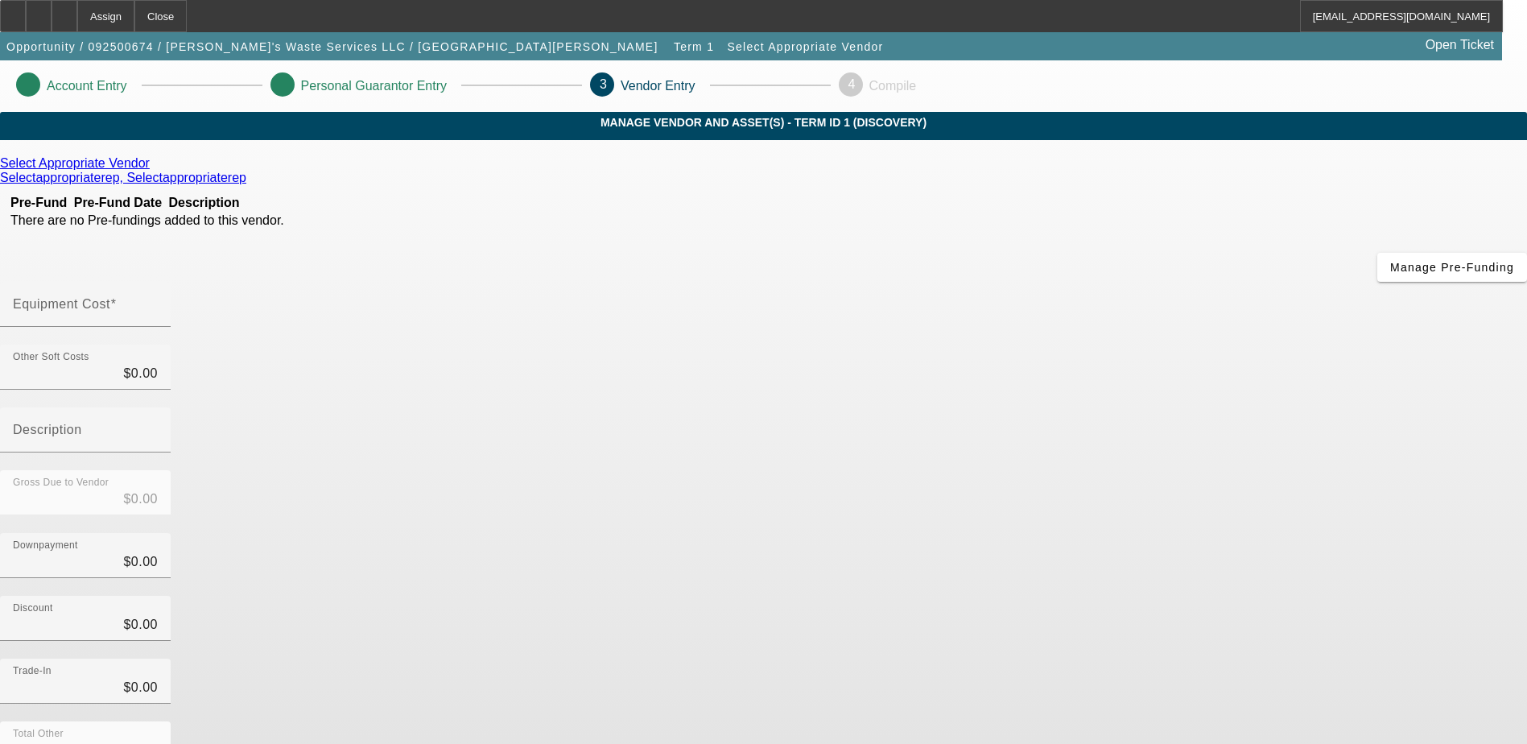
click at [154, 171] on link at bounding box center [152, 163] width 4 height 14
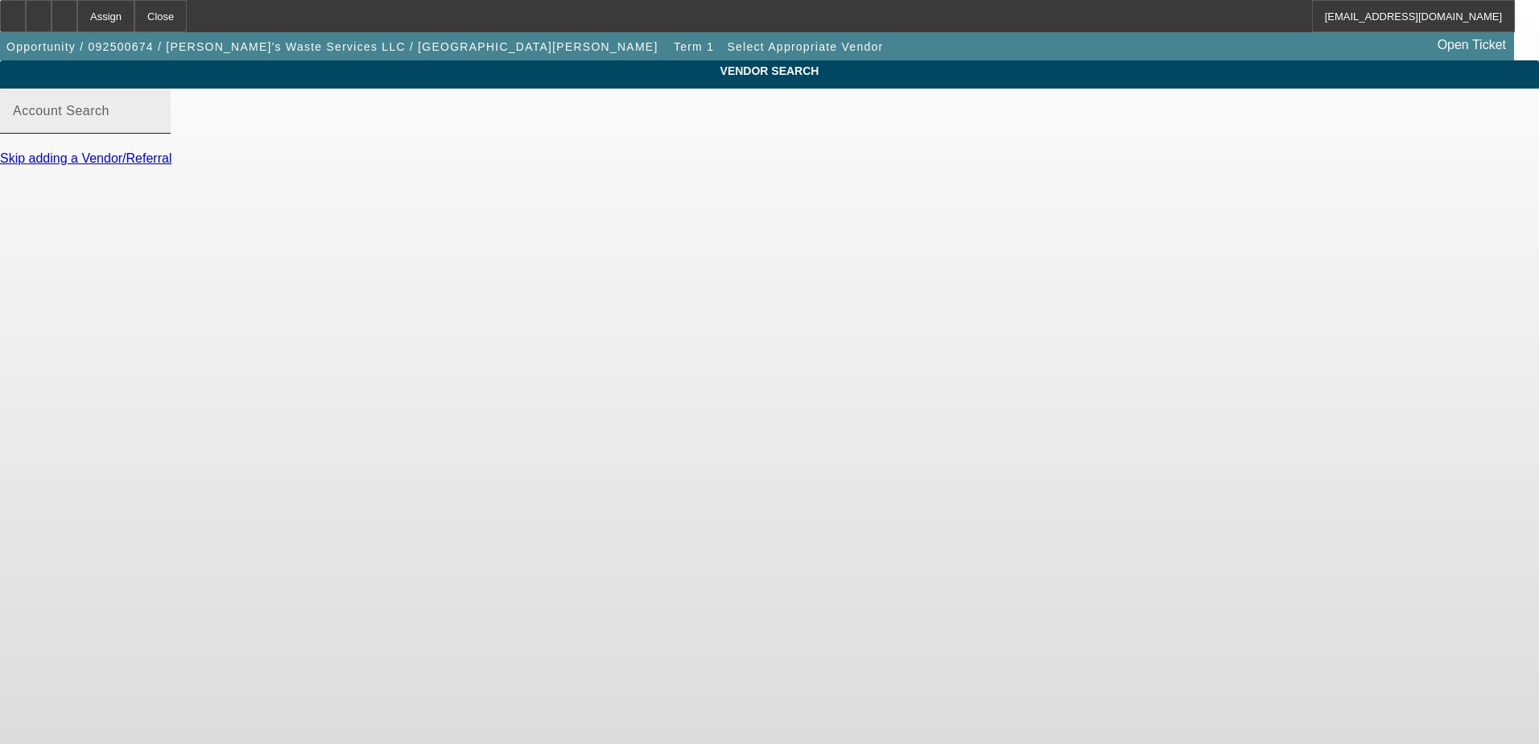
click at [158, 127] on input "Account Search" at bounding box center [85, 117] width 145 height 19
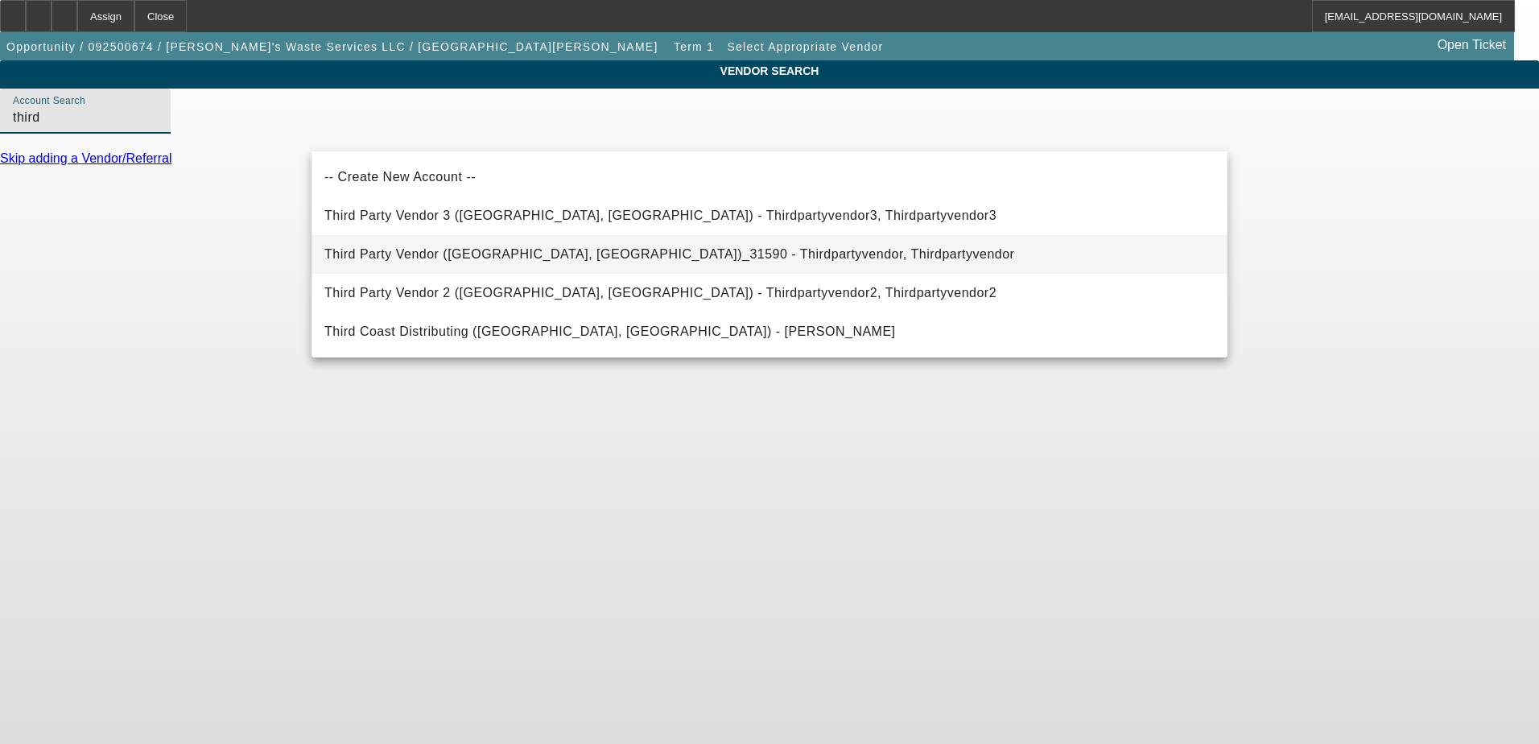
click at [372, 254] on span "Third Party Vendor (Northbrook, IL)_31590 - Thirdpartyvendor, Thirdpartyvendor" at bounding box center [669, 254] width 690 height 14
type input "Third Party Vendor (Northbrook, IL)_31590 - Thirdpartyvendor, Thirdpartyvendor"
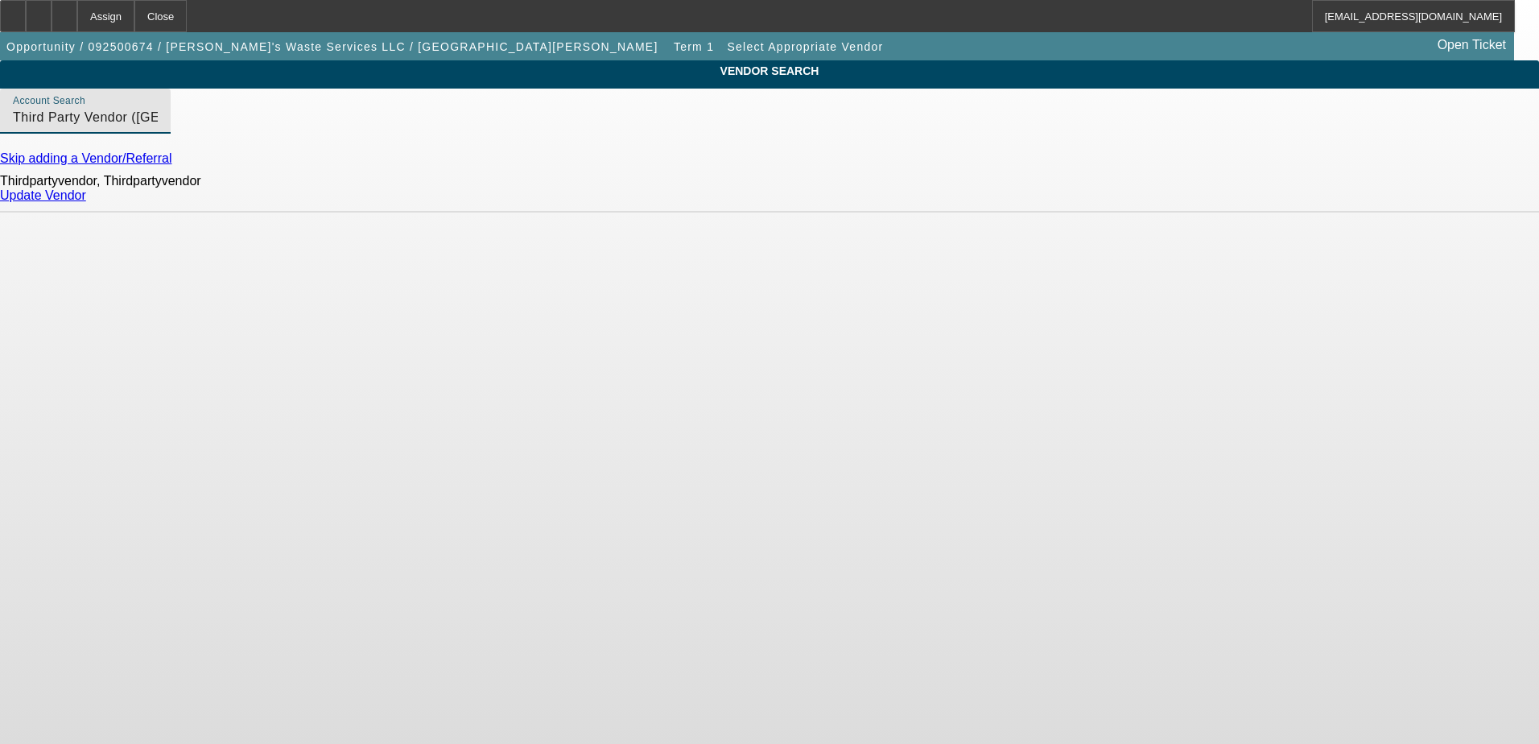
click at [86, 202] on link "Update Vendor" at bounding box center [43, 195] width 86 height 14
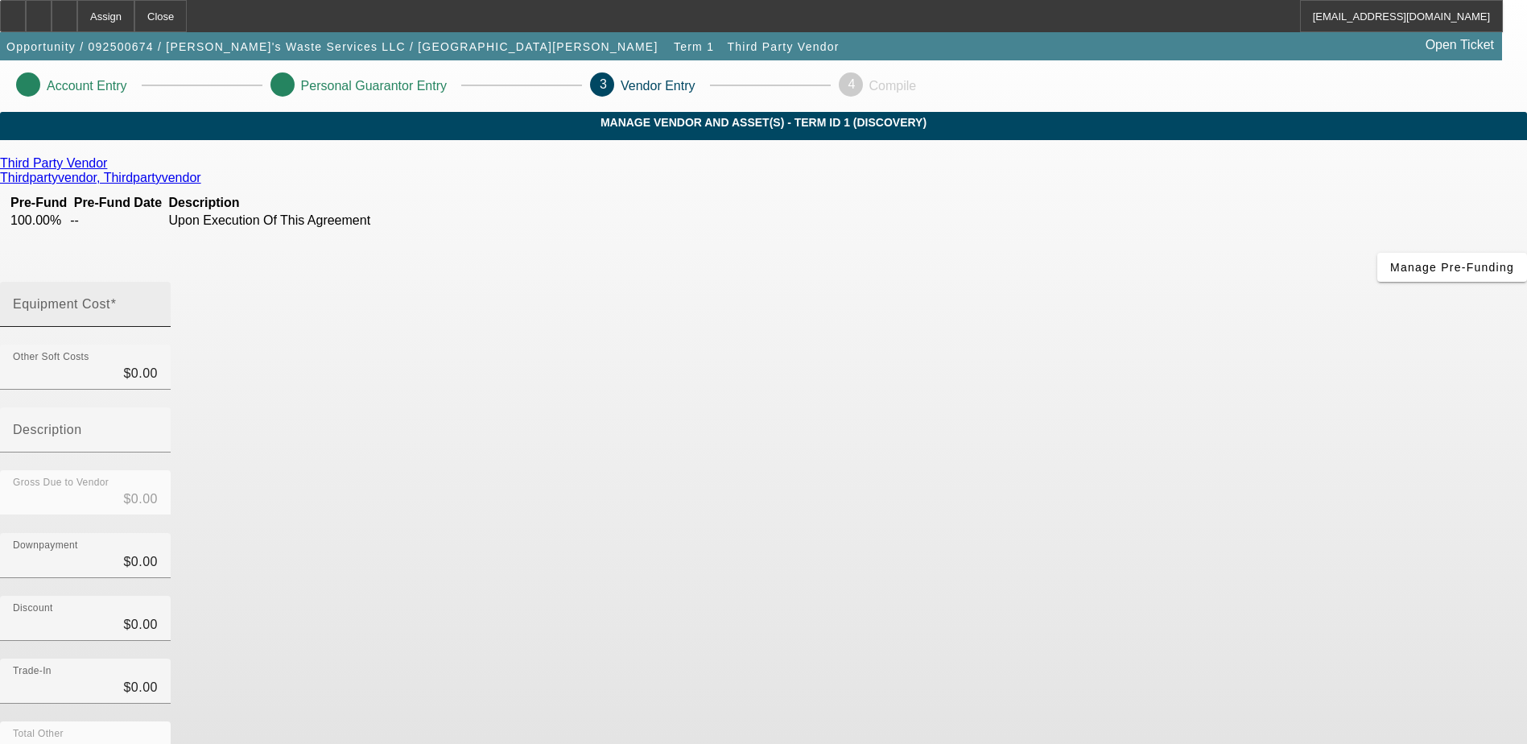
click at [158, 301] on input "Equipment Cost" at bounding box center [85, 310] width 145 height 19
type input "6"
type input "$6.00"
type input "65"
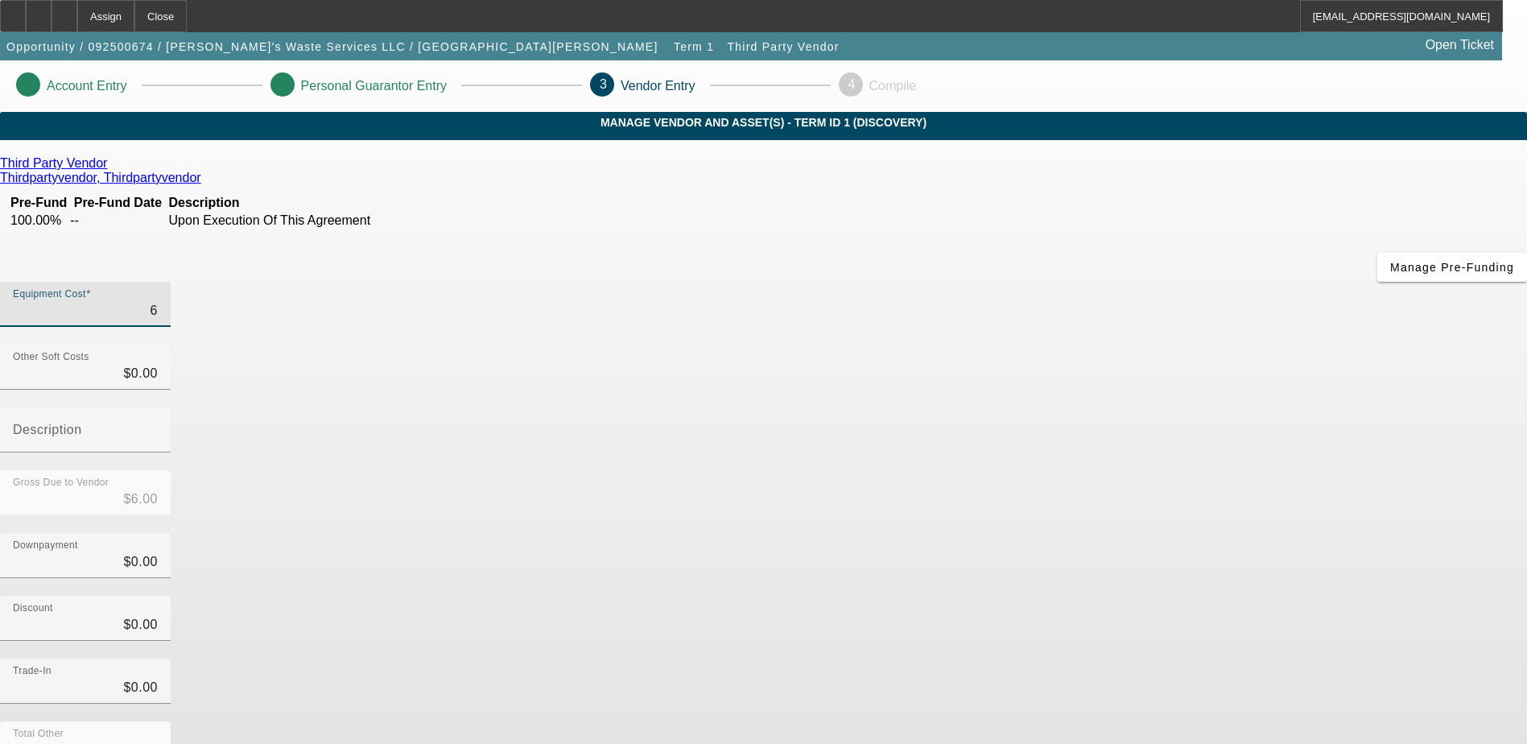
type input "$65.00"
type input "650"
type input "$650.00"
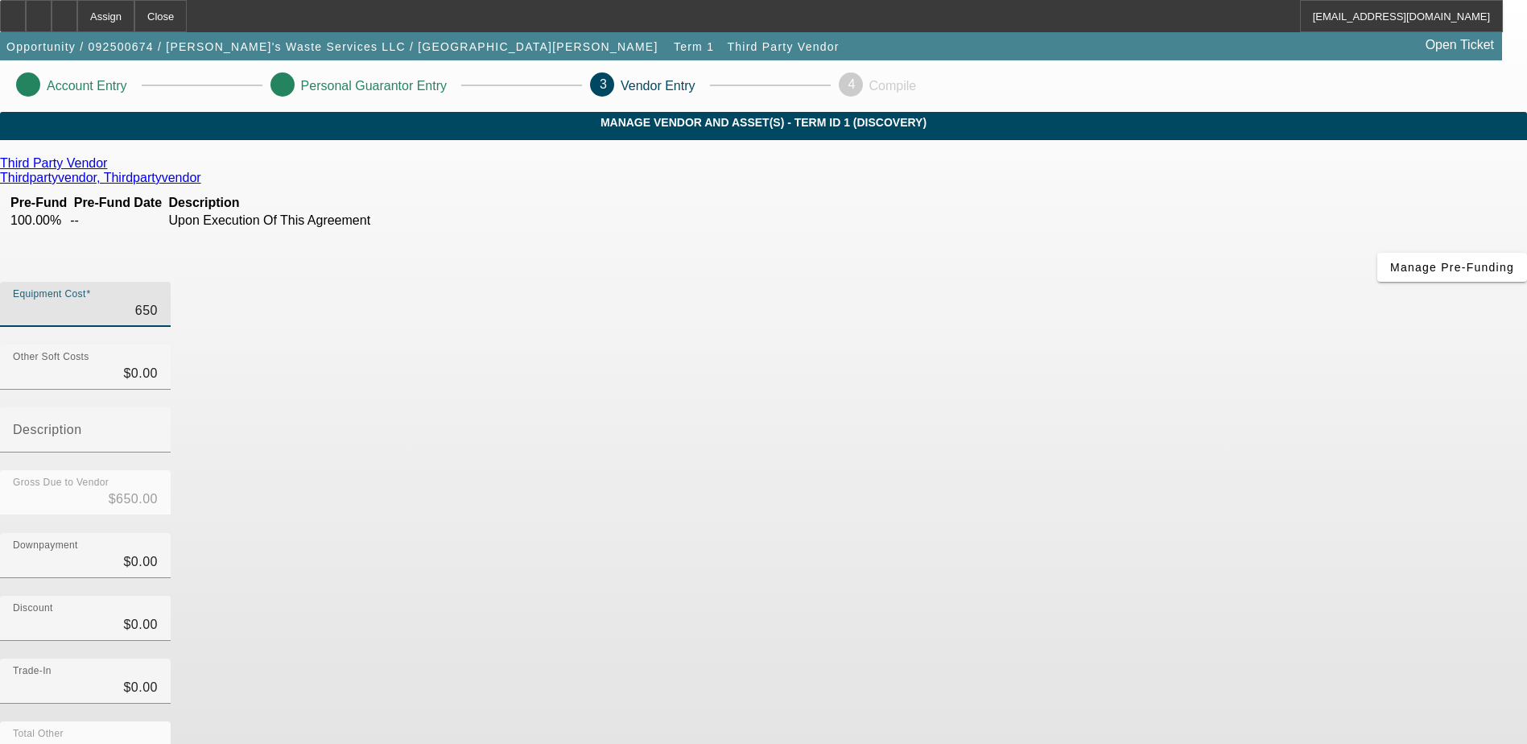
type input "6500"
type input "$6,500.00"
type input "65000"
type input "$65,000.00"
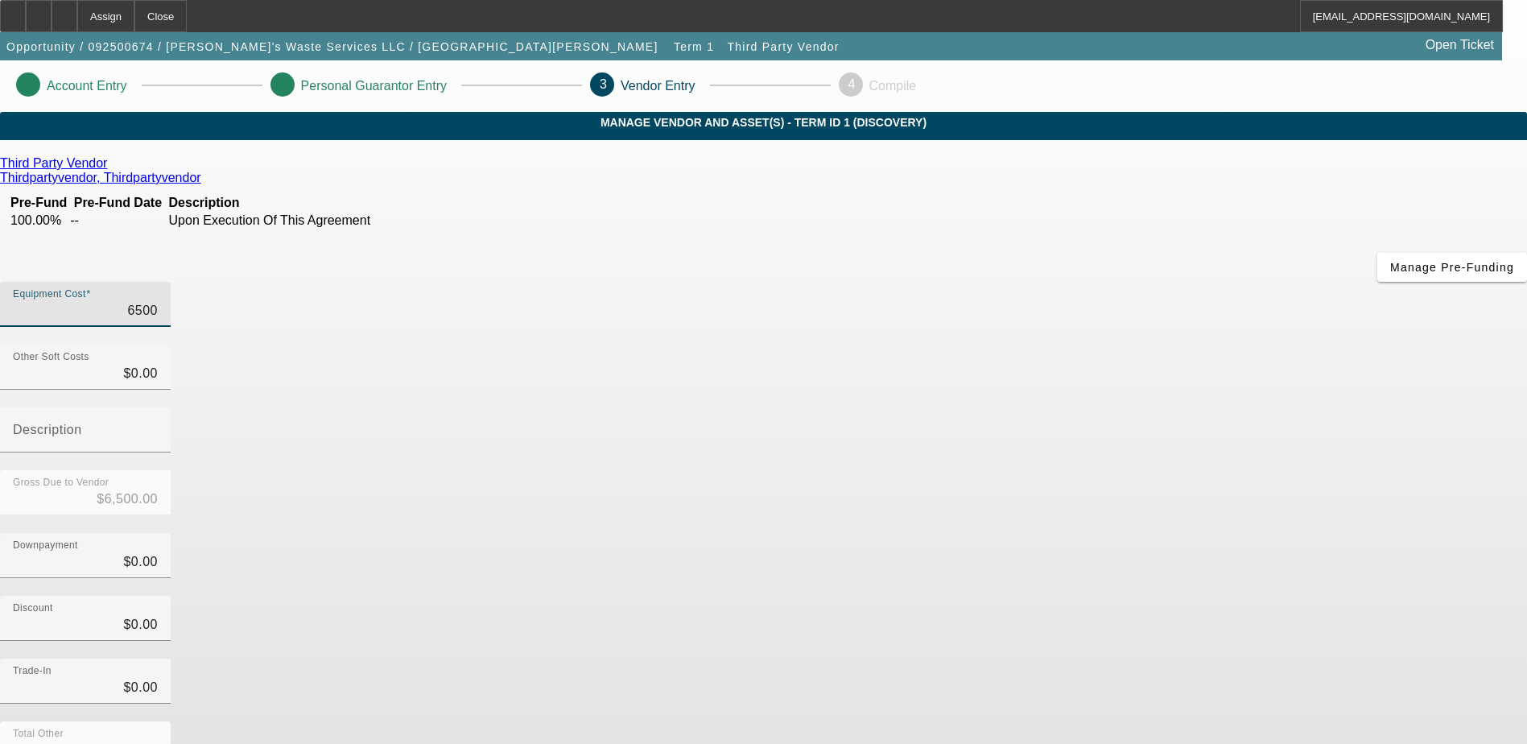
type input "$65,000.00"
click at [1074, 282] on div "Equipment Cost $65,000.00" at bounding box center [763, 313] width 1527 height 63
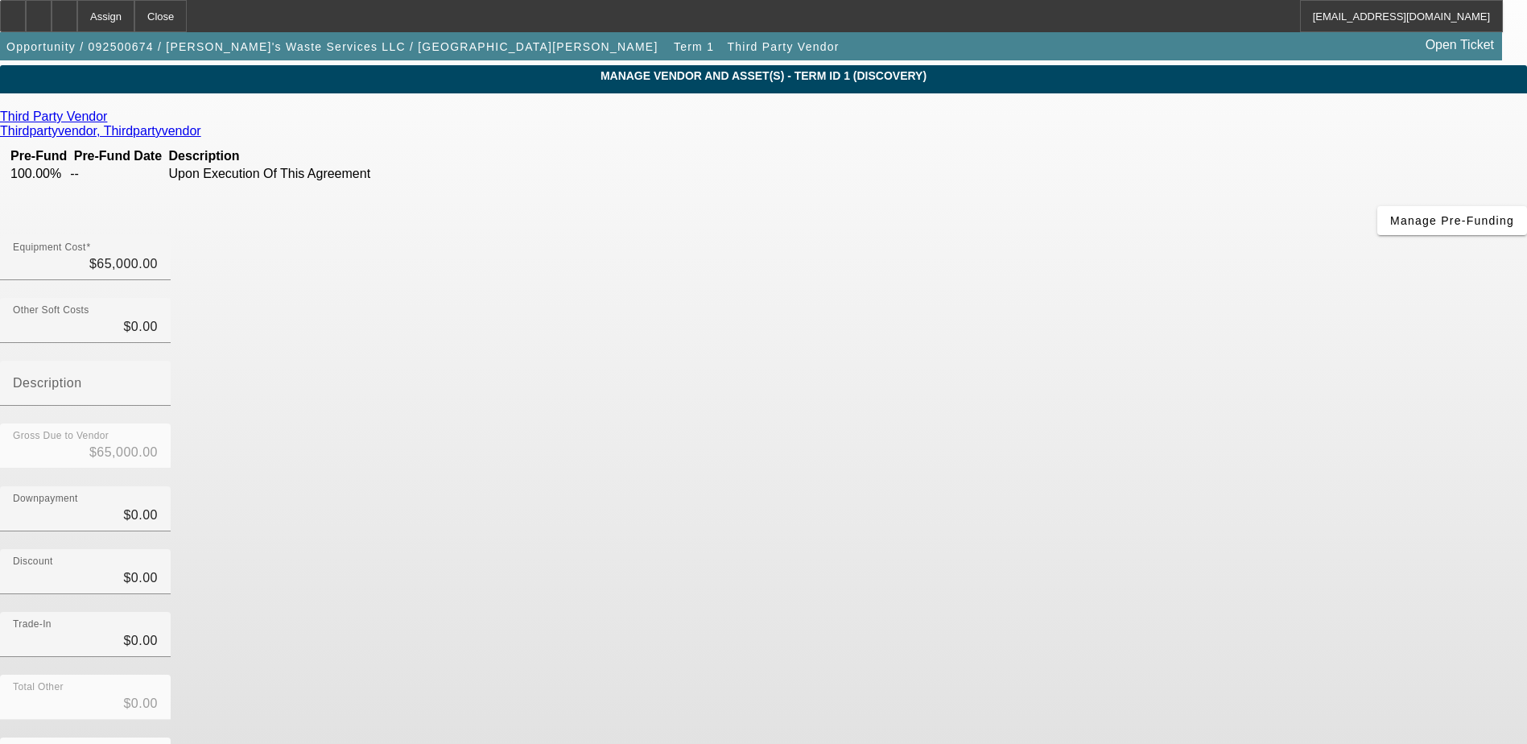
scroll to position [72, 0]
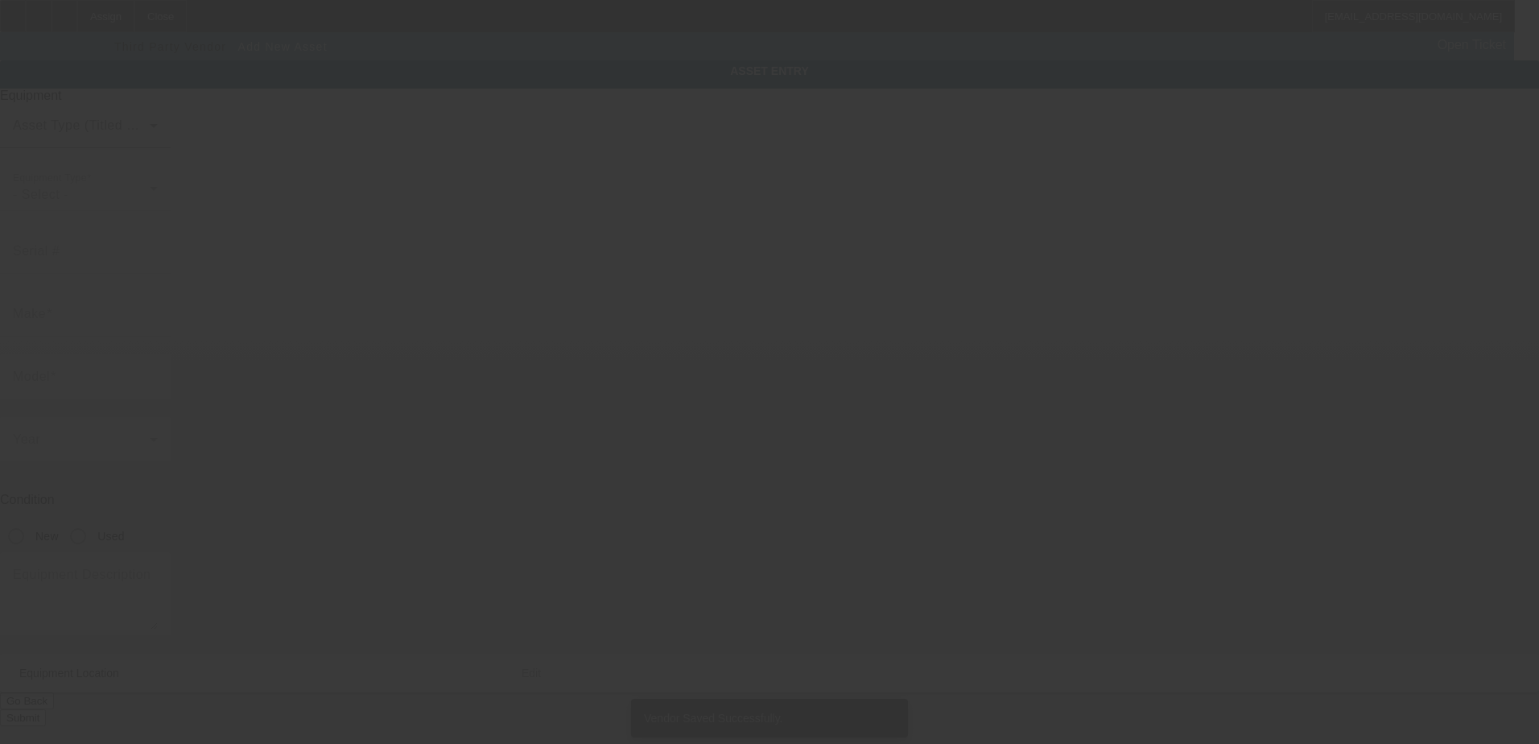
type input "[STREET_ADDRESS]"
type input "Wentzville"
type input "63385"
type input "Saint Charles"
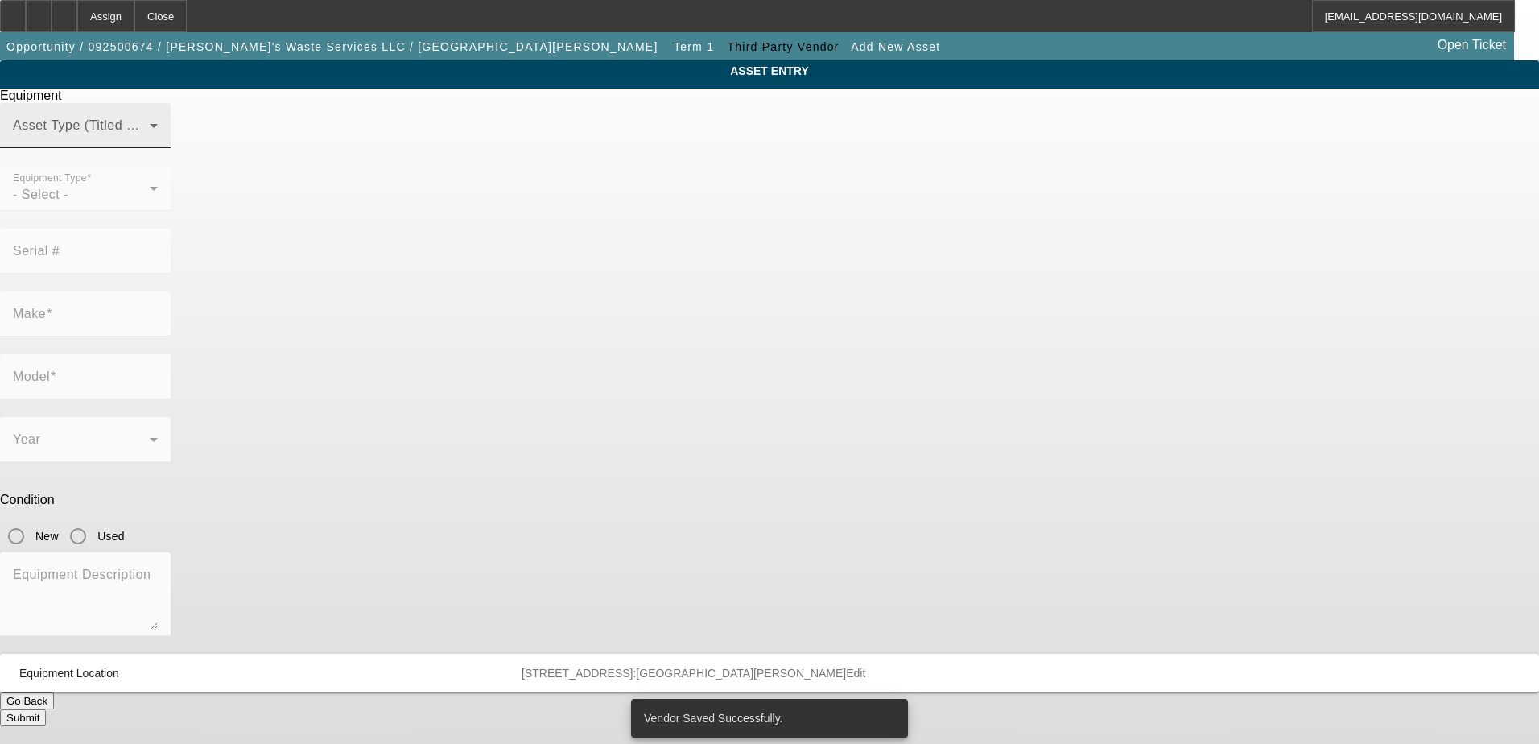
click at [150, 142] on span at bounding box center [81, 131] width 137 height 19
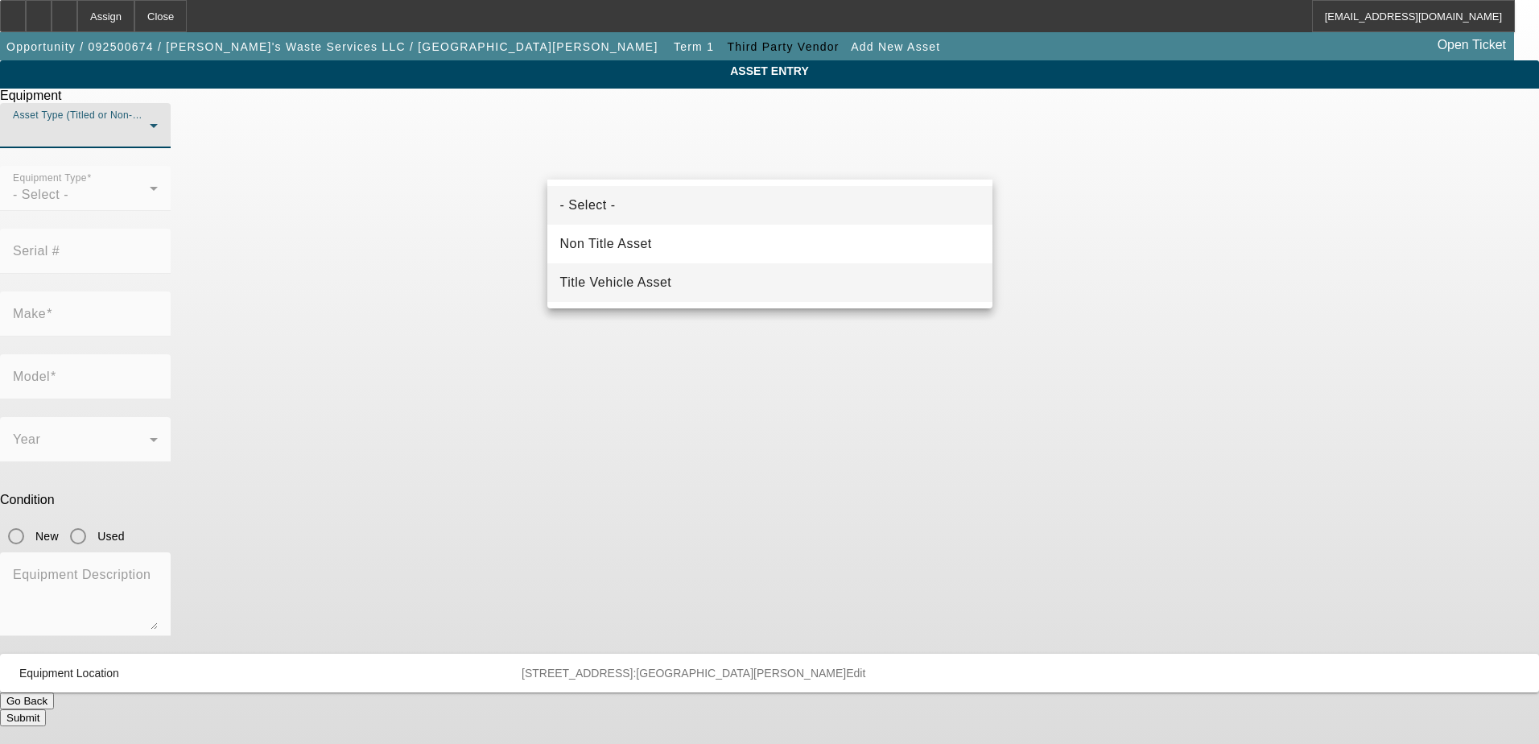
click at [578, 287] on span "Title Vehicle Asset" at bounding box center [616, 282] width 112 height 19
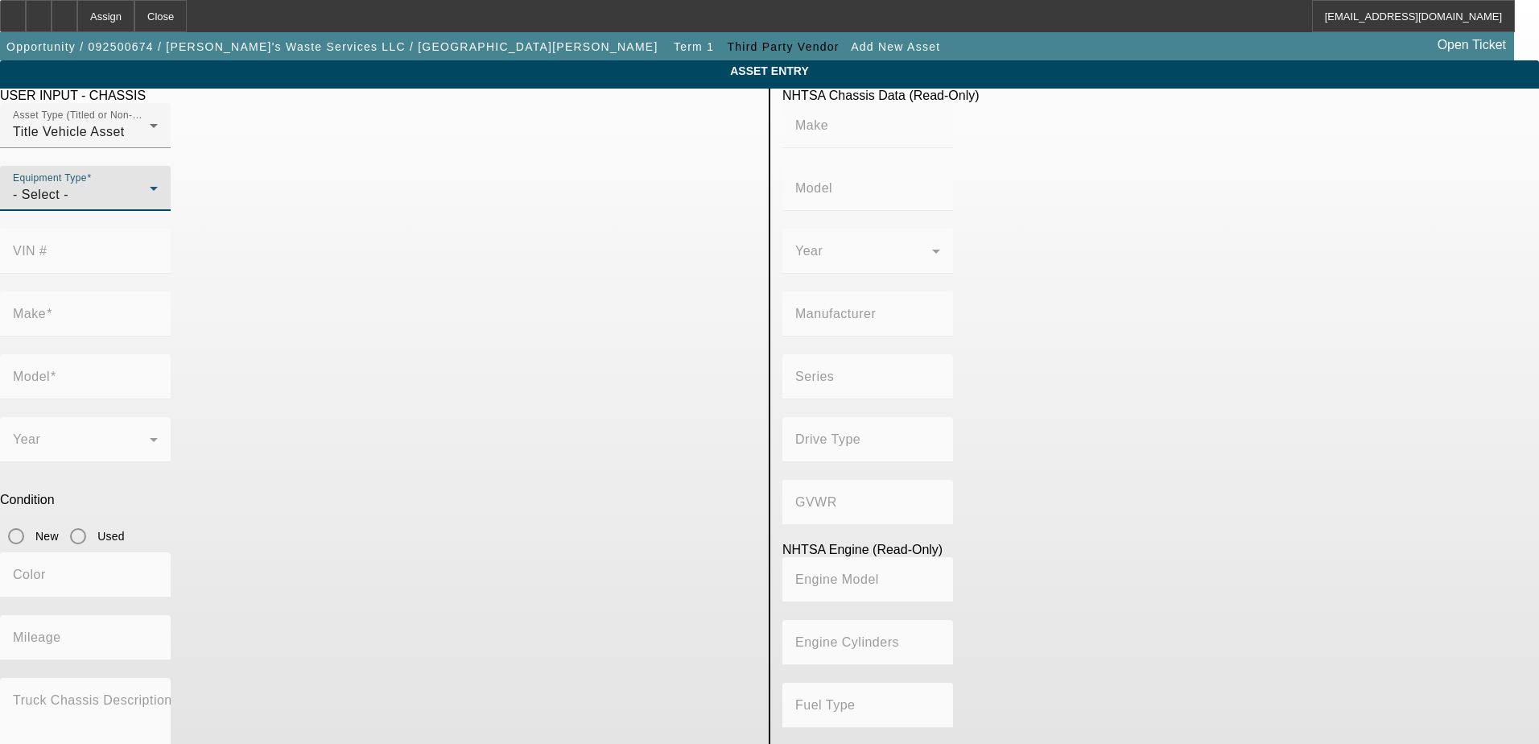
click at [150, 204] on div "- Select -" at bounding box center [81, 194] width 137 height 19
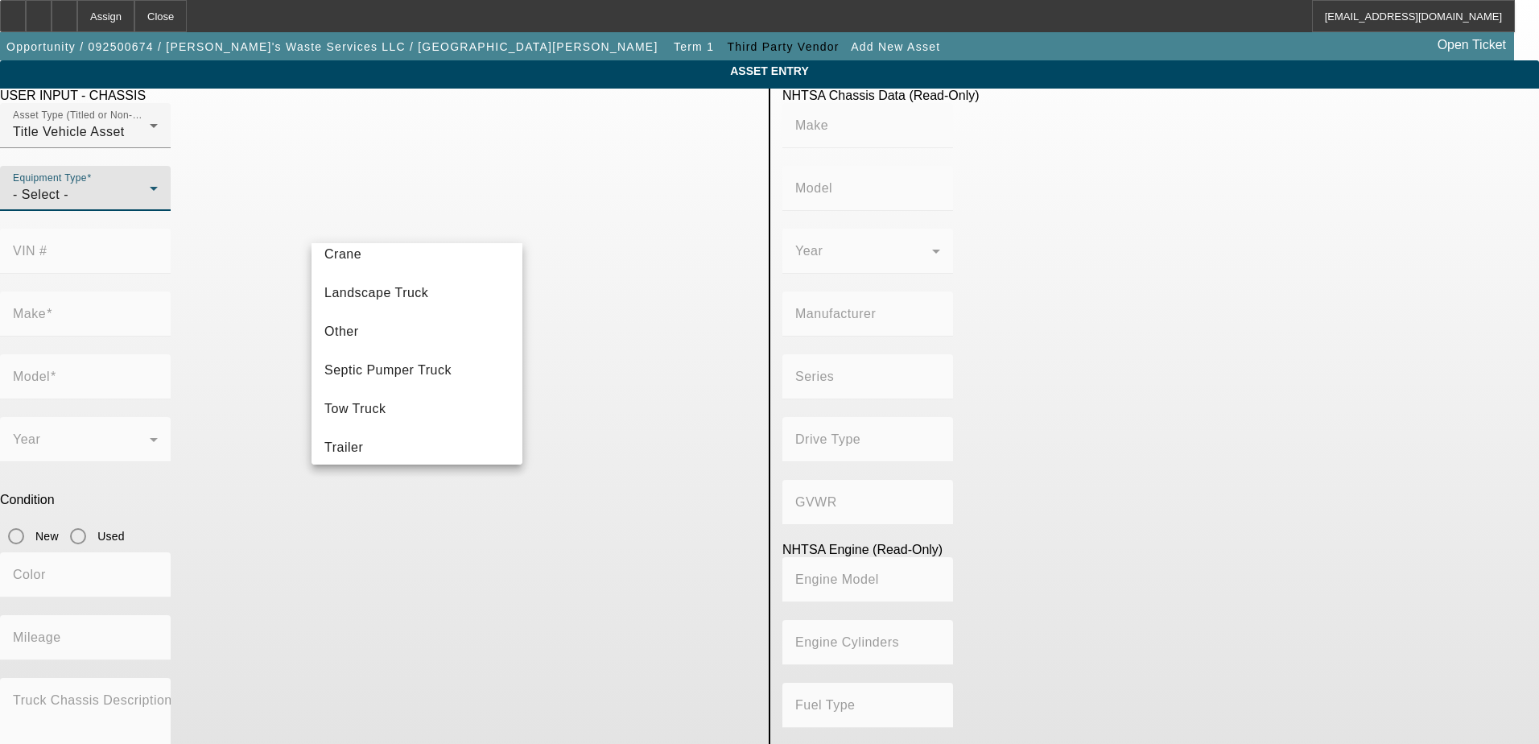
scroll to position [178, 0]
click at [419, 358] on span "Septic Pumper Truck" at bounding box center [387, 361] width 127 height 19
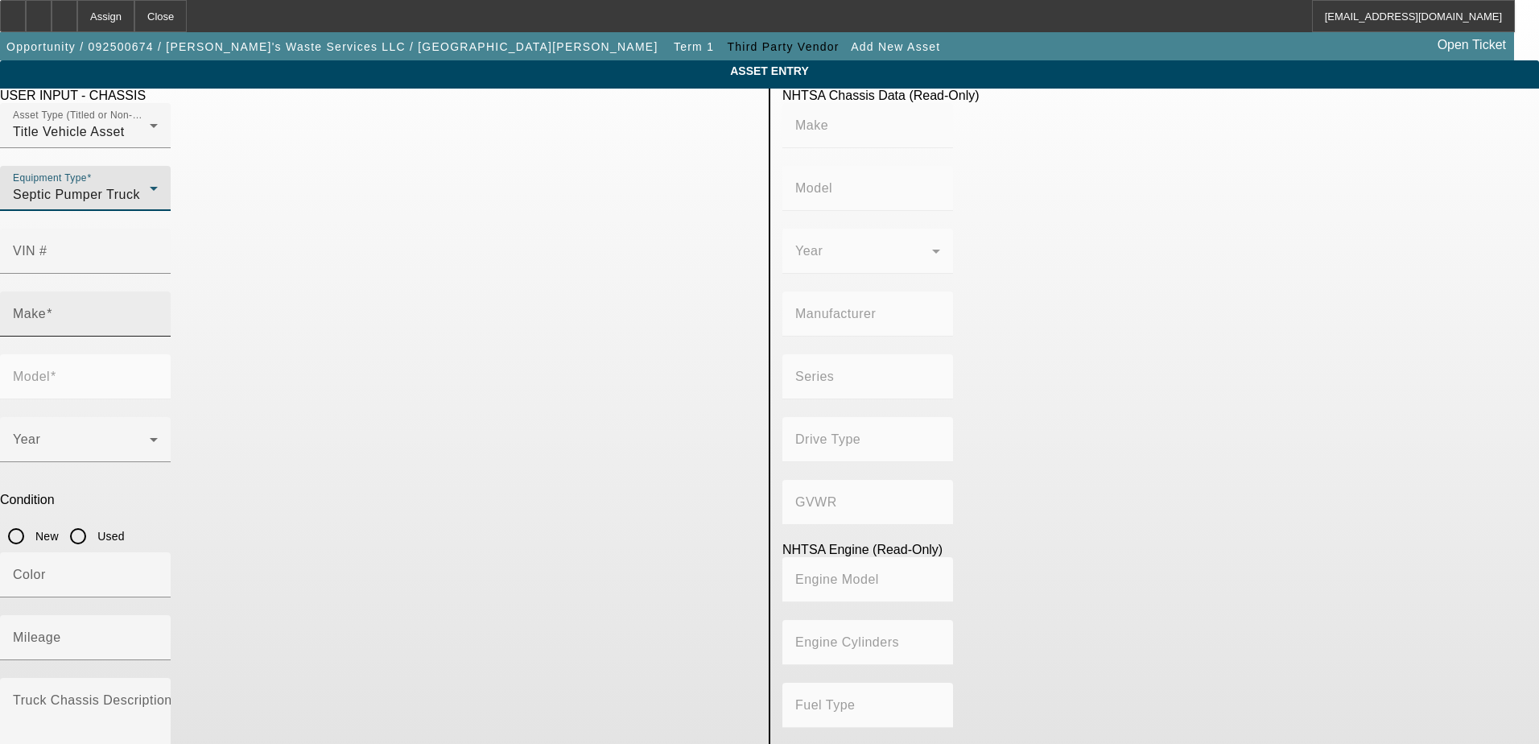
click at [158, 291] on div "Make" at bounding box center [85, 313] width 145 height 45
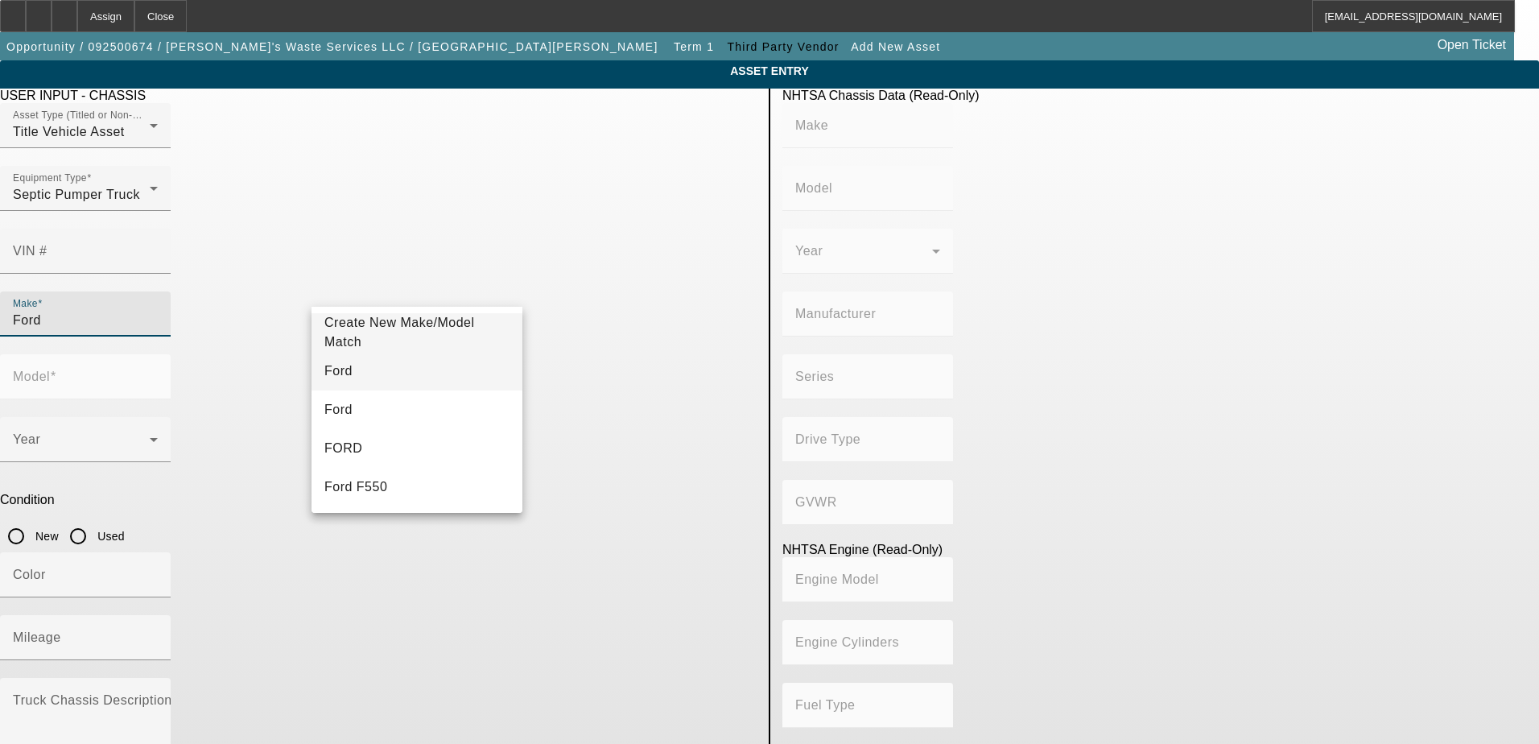
click at [361, 371] on mat-option "Ford" at bounding box center [416, 371] width 211 height 39
type input "Ford"
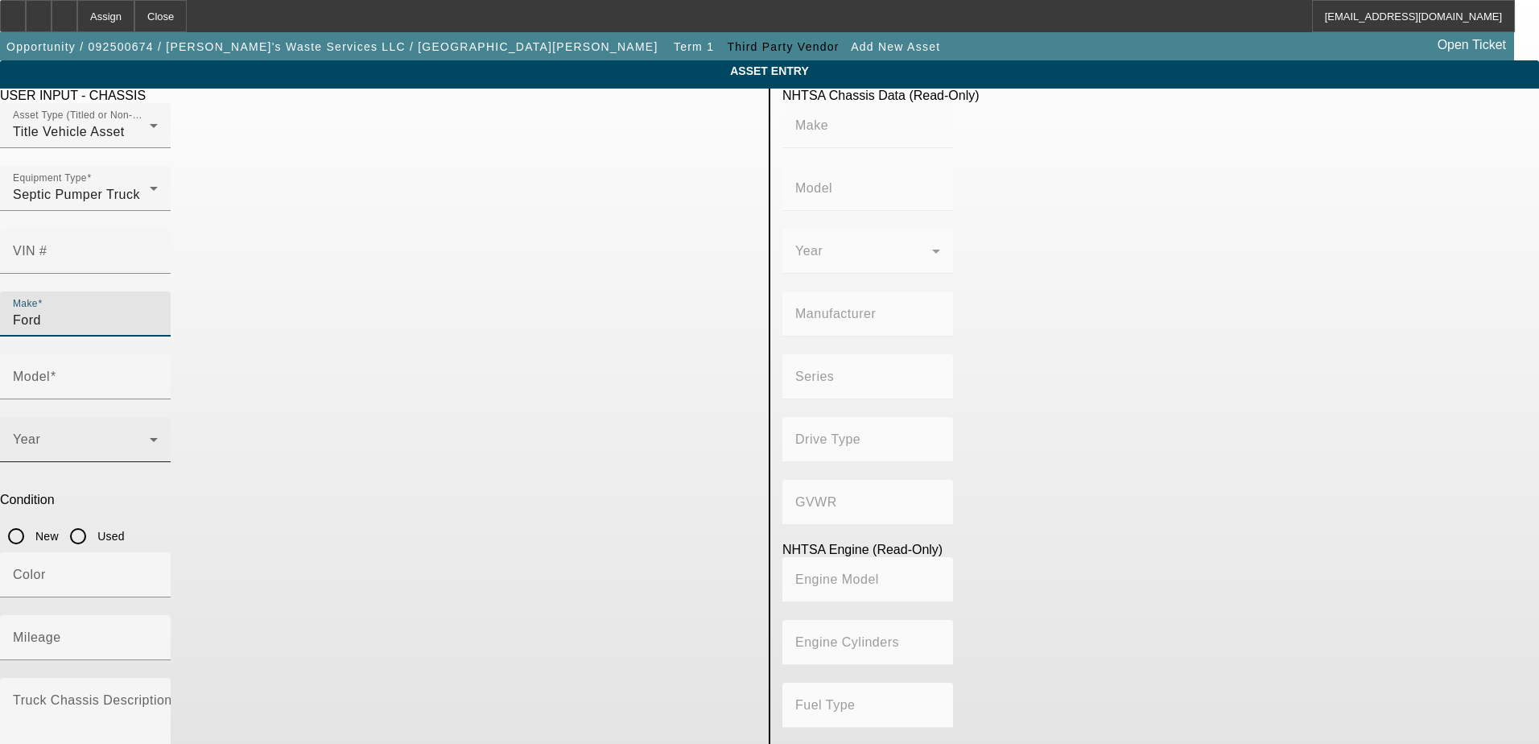
click at [150, 436] on span at bounding box center [81, 445] width 137 height 19
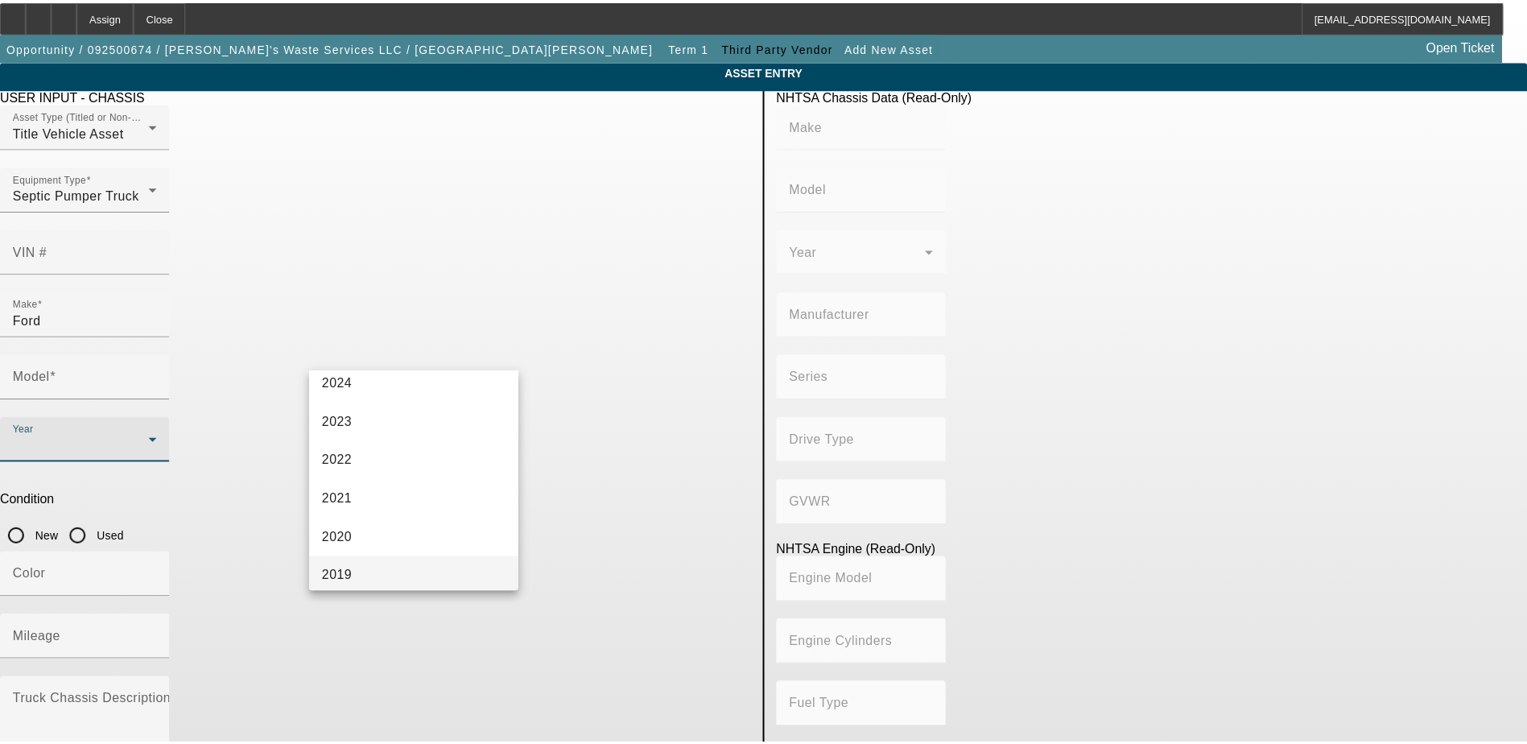
scroll to position [322, 0]
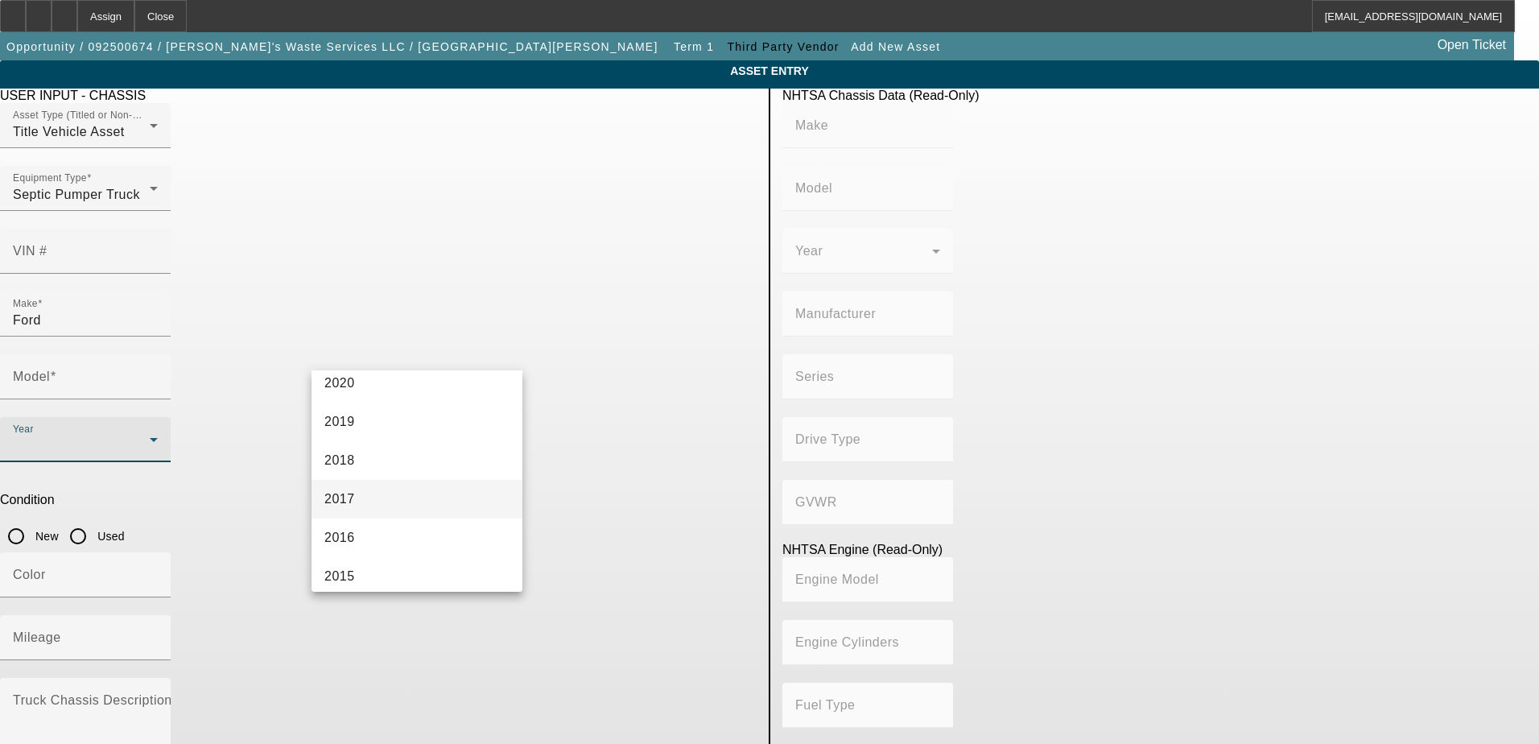
click at [377, 492] on mat-option "2017" at bounding box center [416, 499] width 211 height 39
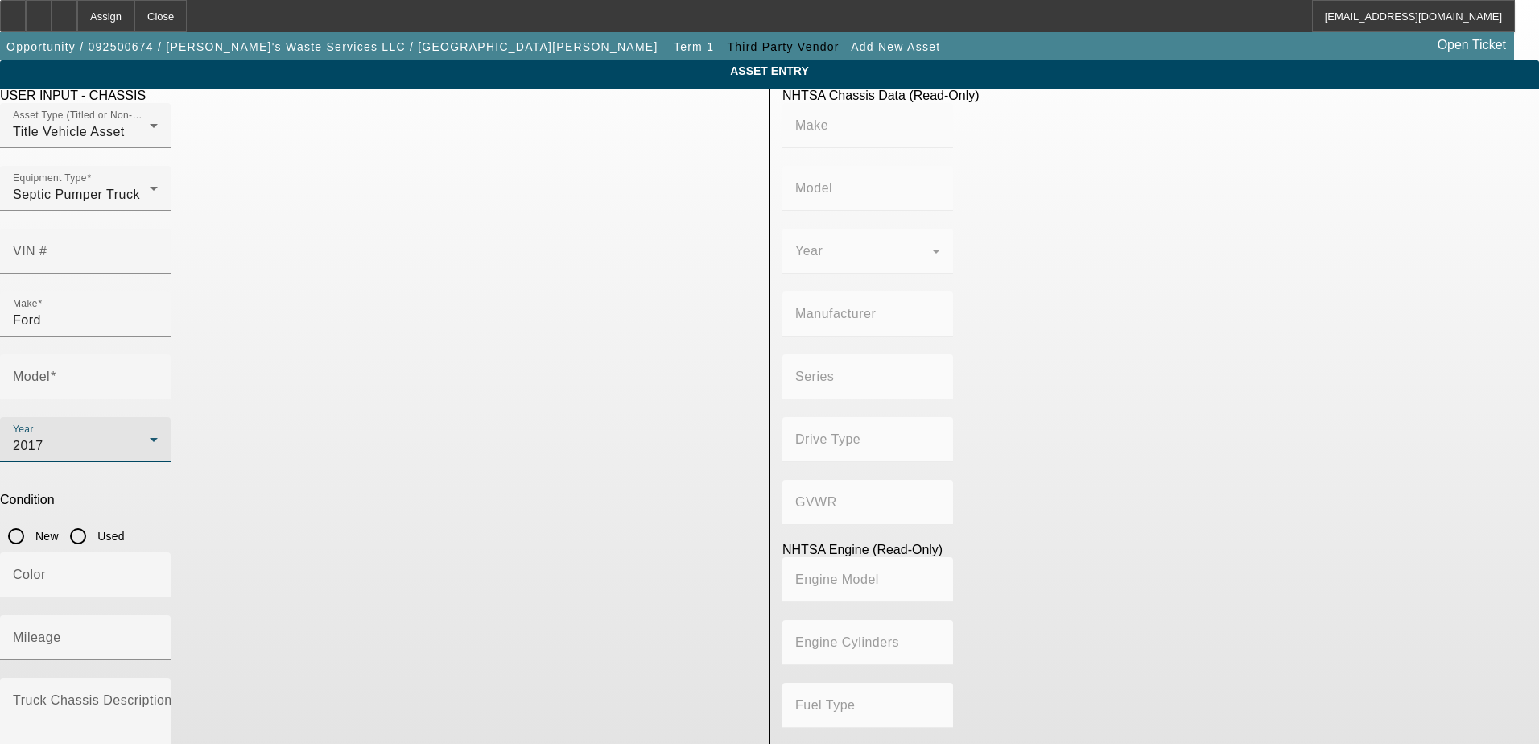
click at [94, 520] on input "Used" at bounding box center [78, 536] width 32 height 32
radio input "true"
click at [230, 354] on app-asset-collateral-manage "ASSET ENTRY USER INPUT - CHASSIS Asset Type (Titled or Non-Titled) Title Vehicl…" at bounding box center [769, 506] width 1539 height 892
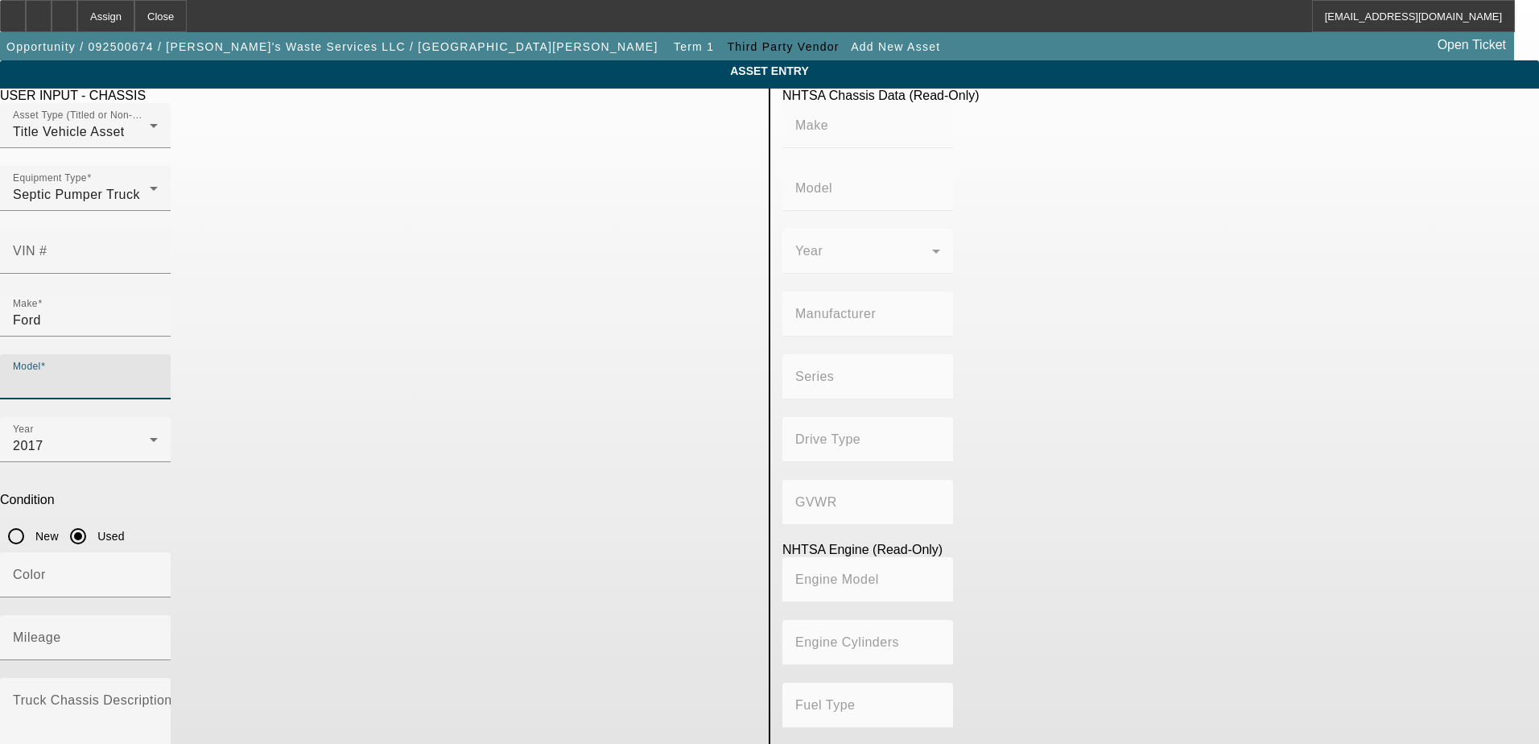
click at [158, 373] on input "Model" at bounding box center [85, 382] width 145 height 19
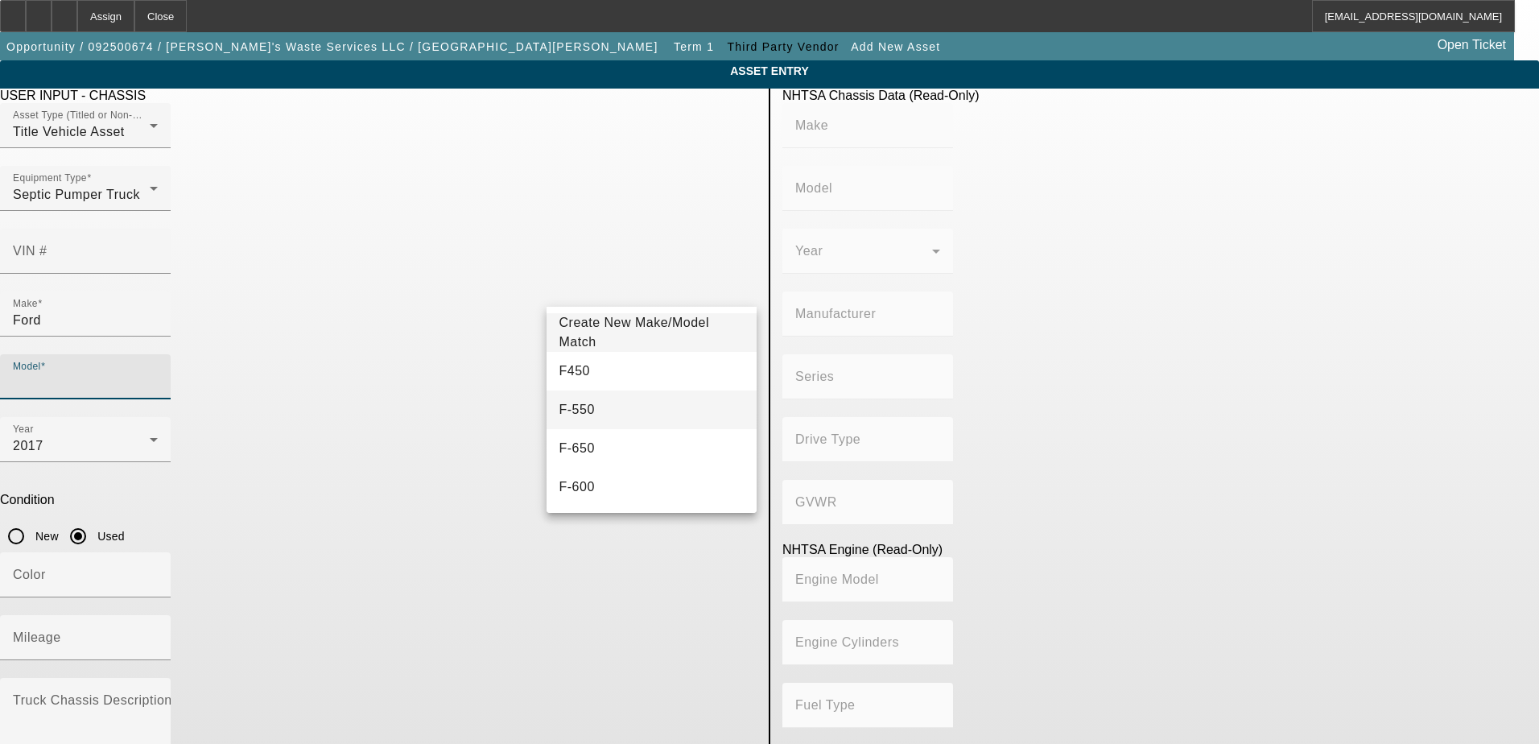
click at [676, 409] on mat-option "F-550" at bounding box center [651, 409] width 211 height 39
type input "F-550"
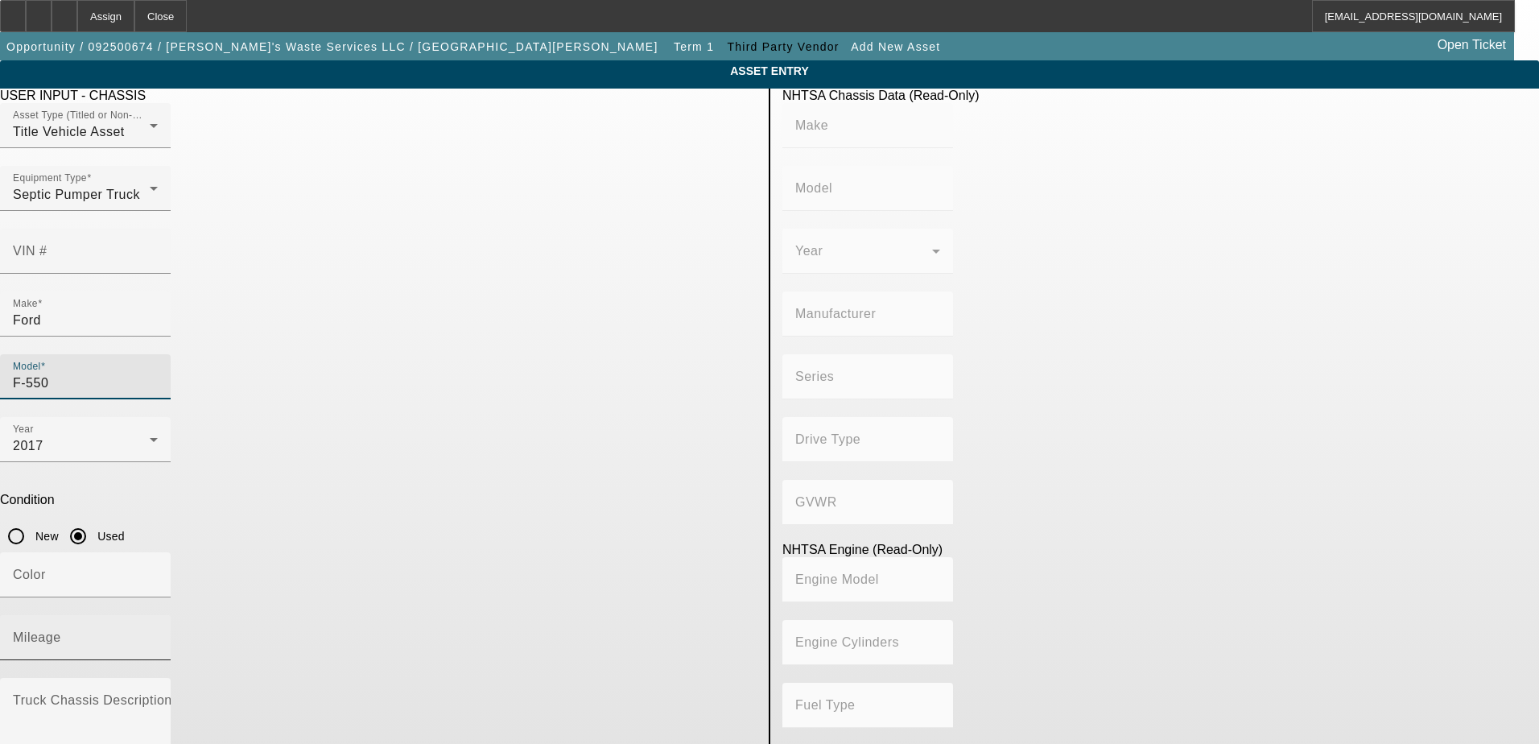
click at [61, 630] on mat-label "Mileage" at bounding box center [37, 637] width 48 height 14
click at [158, 634] on input "Mileage" at bounding box center [85, 643] width 145 height 19
paste input "199987"
type input "199987"
click at [228, 363] on app-asset-collateral-manage "ASSET ENTRY USER INPUT - CHASSIS Asset Type (Titled or Non-Titled) Title Vehicl…" at bounding box center [769, 506] width 1539 height 892
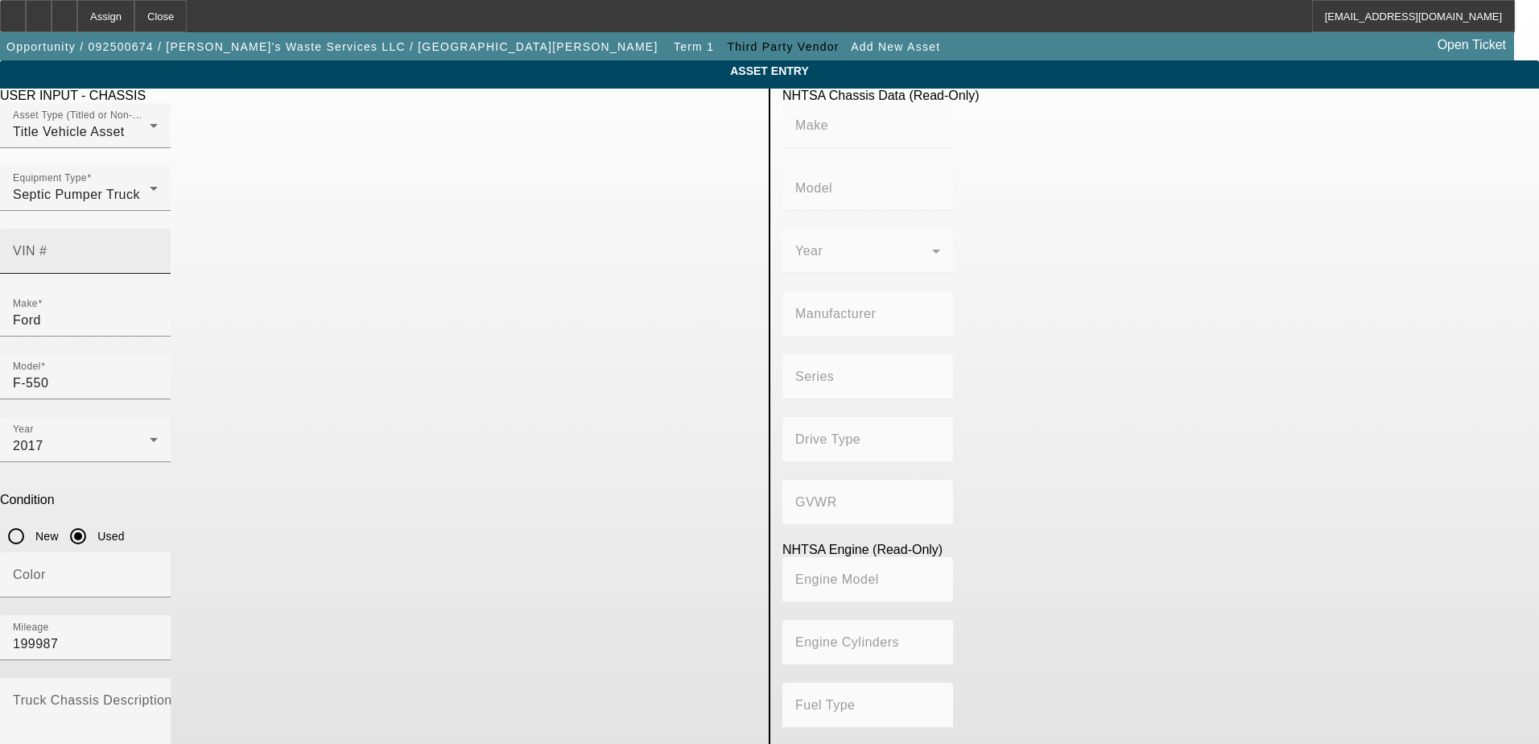
click at [47, 244] on mat-label "VIN #" at bounding box center [30, 251] width 35 height 14
click at [158, 248] on input "VIN #" at bounding box center [85, 257] width 145 height 19
paste input "1FBUF5GT6HEB14320"
type input "1FBUF5GT6HEB14320"
type input "FORD"
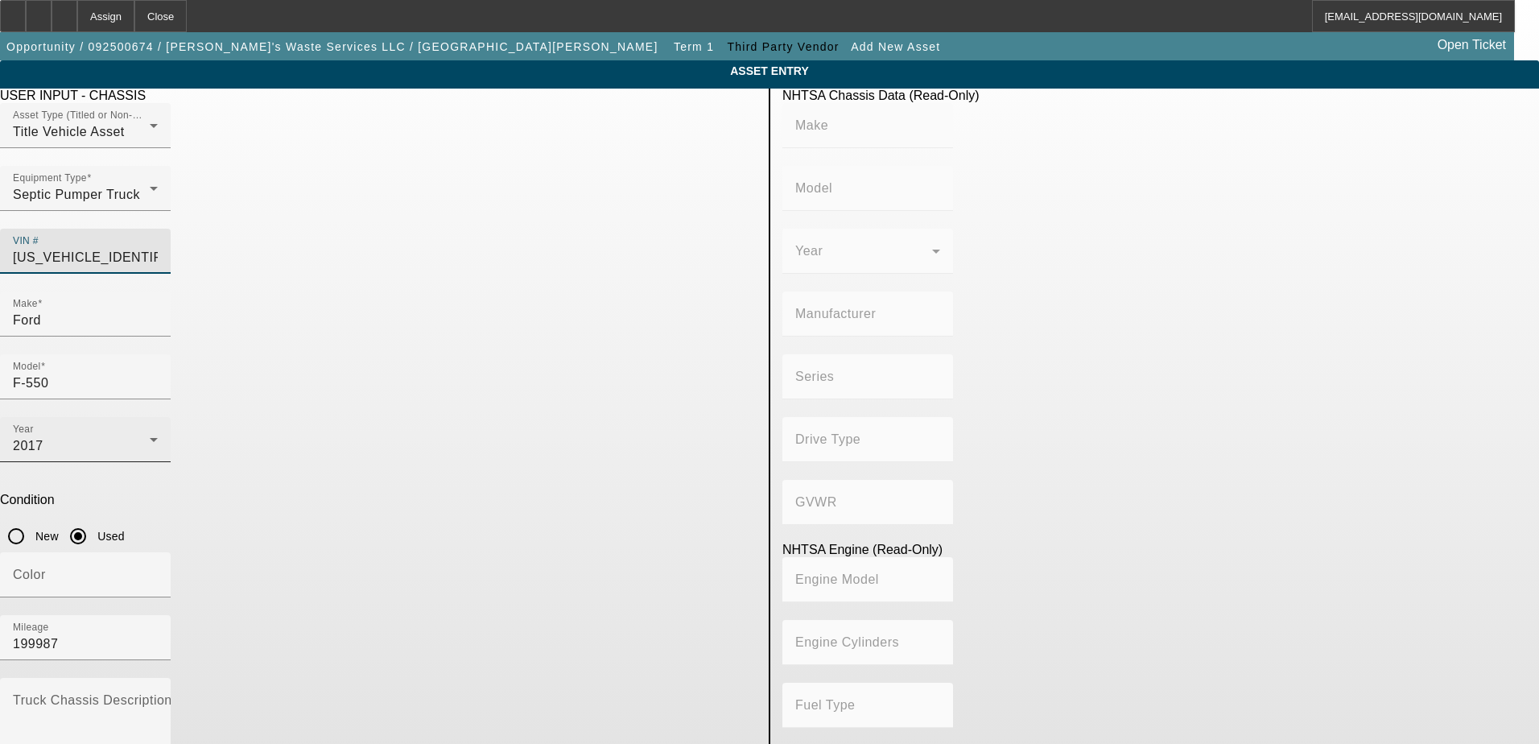
type input "FORD MOTOR COMPANY"
type input "Class 4: 14,001 - 16,000 lb (6,350 - 7,258 kg)"
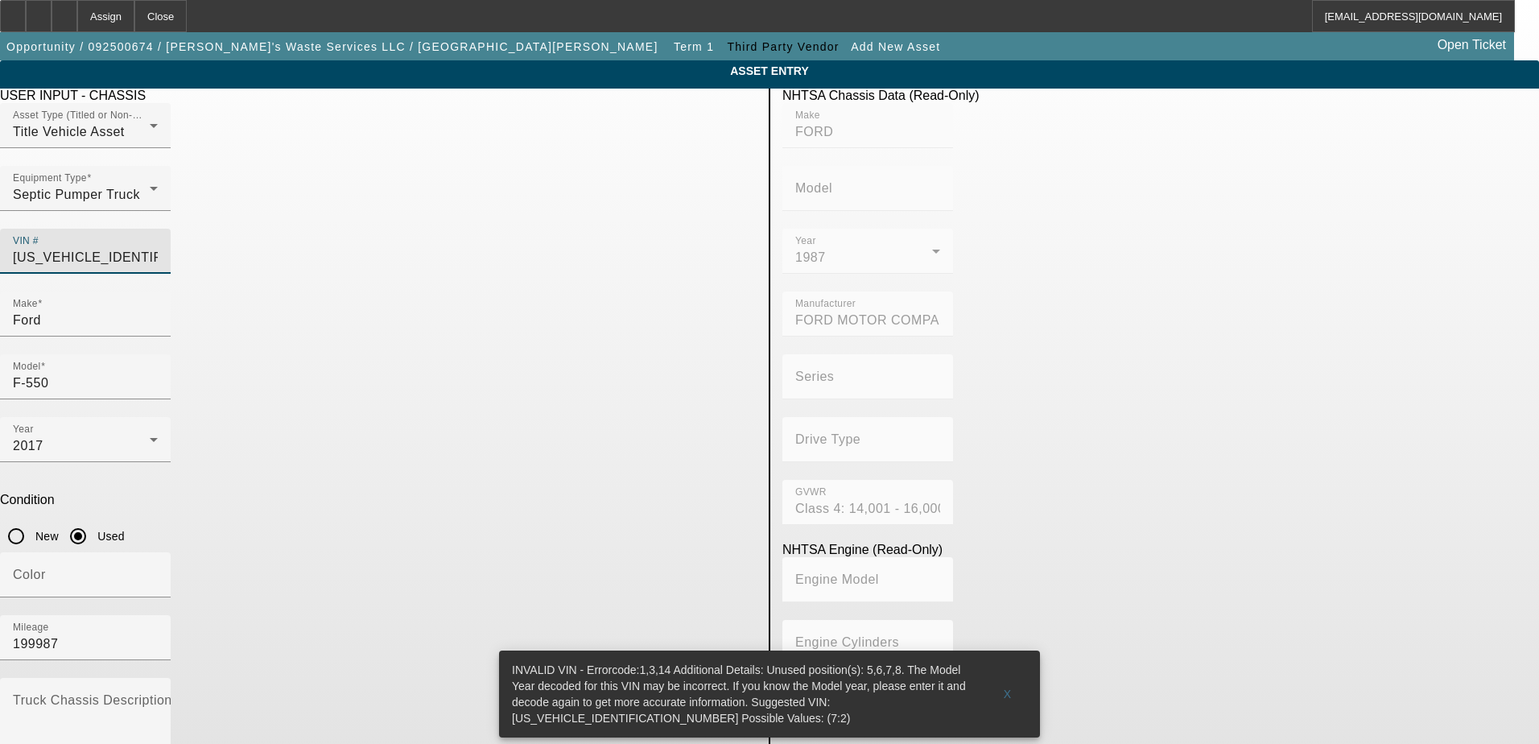
click at [158, 248] on input "1FBUF5GT6HEB14320" at bounding box center [85, 257] width 145 height 19
type input "FBUF5GT6HEB14320"
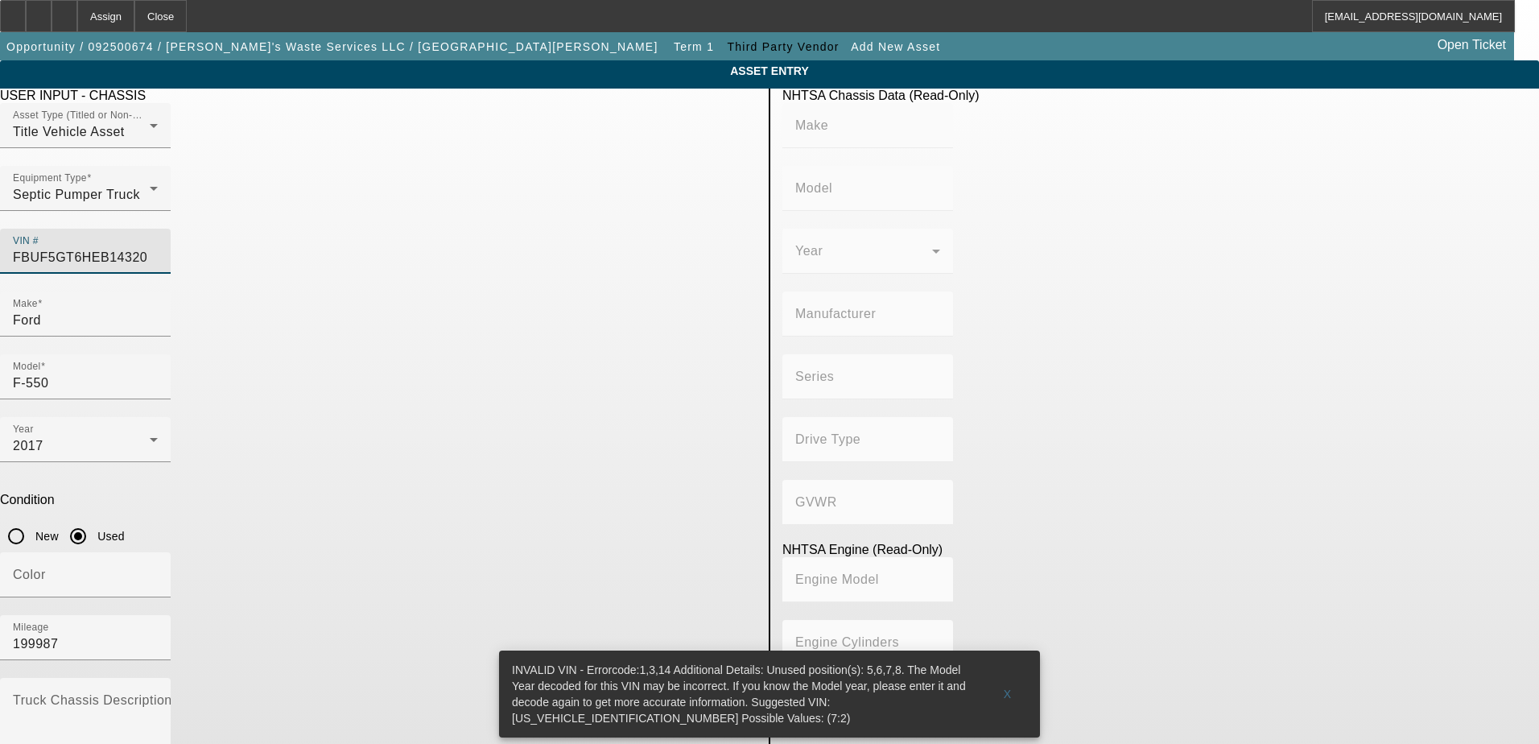
type input "FBUF5GT6HEB14320"
click at [205, 298] on app-asset-collateral-manage "ASSET ENTRY USER INPUT - CHASSIS Asset Type (Titled or Non-Titled) Title Vehicl…" at bounding box center [769, 506] width 1539 height 892
drag, startPoint x: 668, startPoint y: 222, endPoint x: 549, endPoint y: 222, distance: 119.1
click at [171, 229] on div "VIN # FBUF5GT6HEB14320" at bounding box center [85, 251] width 171 height 45
click at [215, 332] on app-asset-collateral-manage "ASSET ENTRY USER INPUT - CHASSIS Asset Type (Titled or Non-Titled) Title Vehicl…" at bounding box center [769, 506] width 1539 height 892
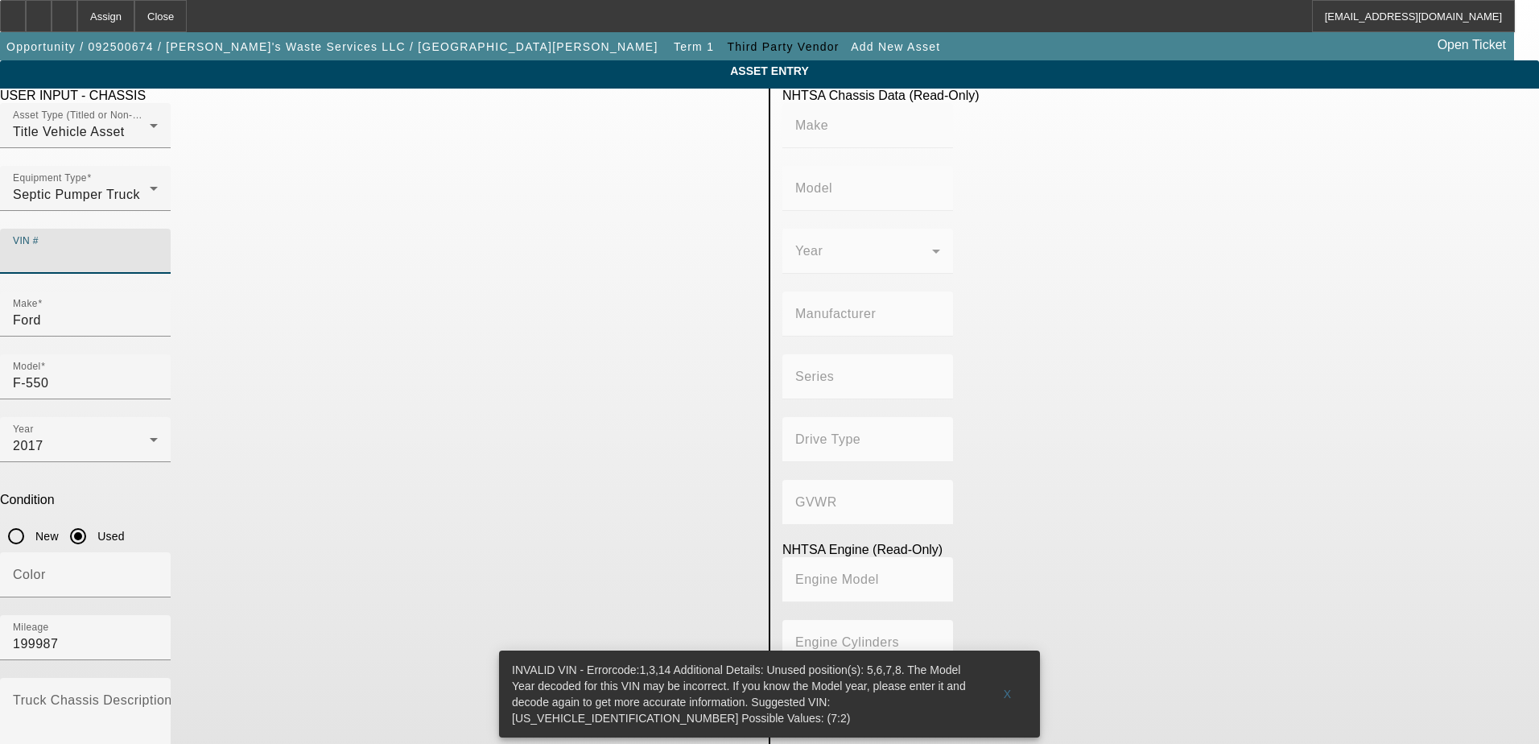
click at [158, 248] on input "VIN #" at bounding box center [85, 257] width 145 height 19
type input "1FDUF5GT6HEB14320"
type input "FORD"
type input "F-550"
type input "FORD MOTOR COMPANY"
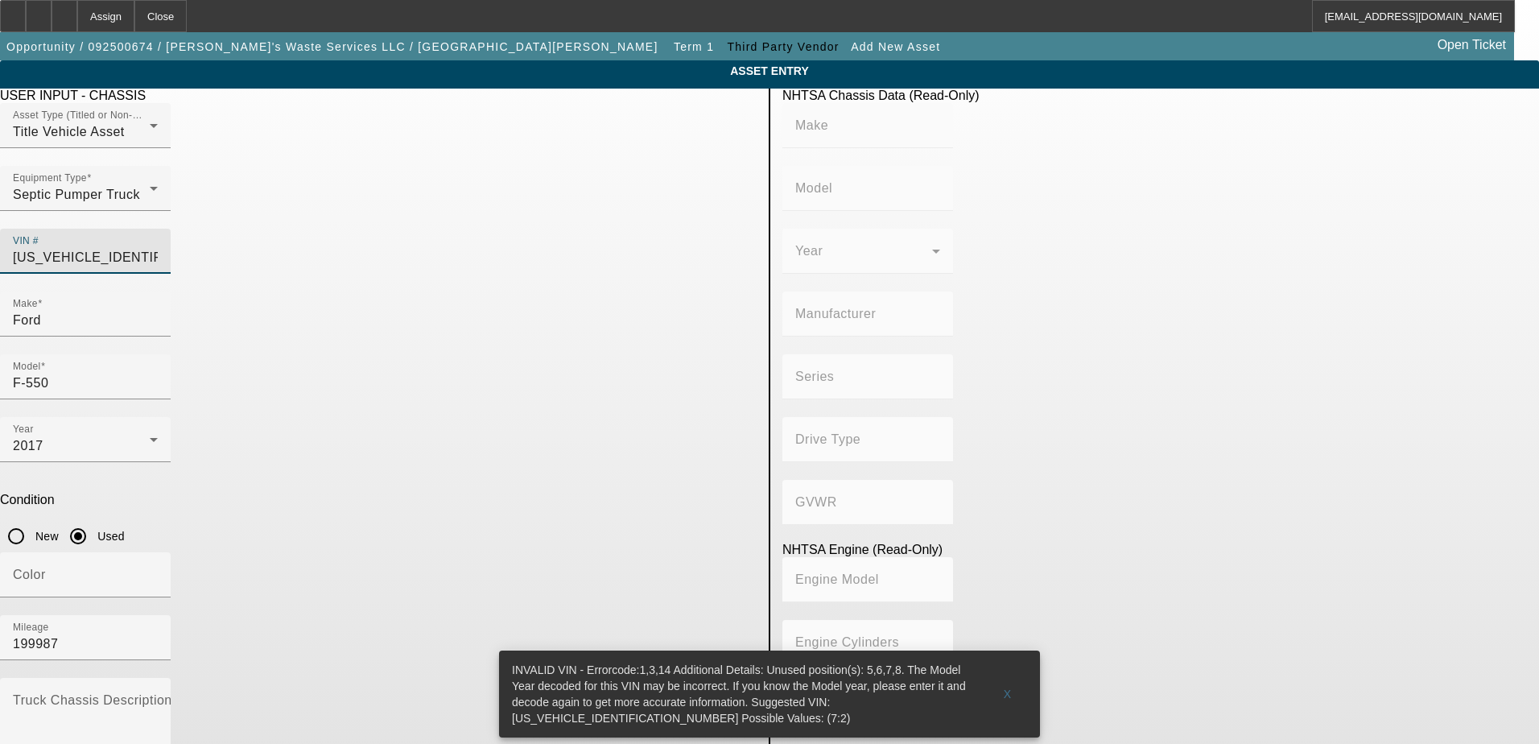
type input "4x2"
type input "Class 5: 16,001 - 19,500 lb (7,258 - 8,845 kg)"
type input "8"
type input "Diesel"
type input "408.85908543470"
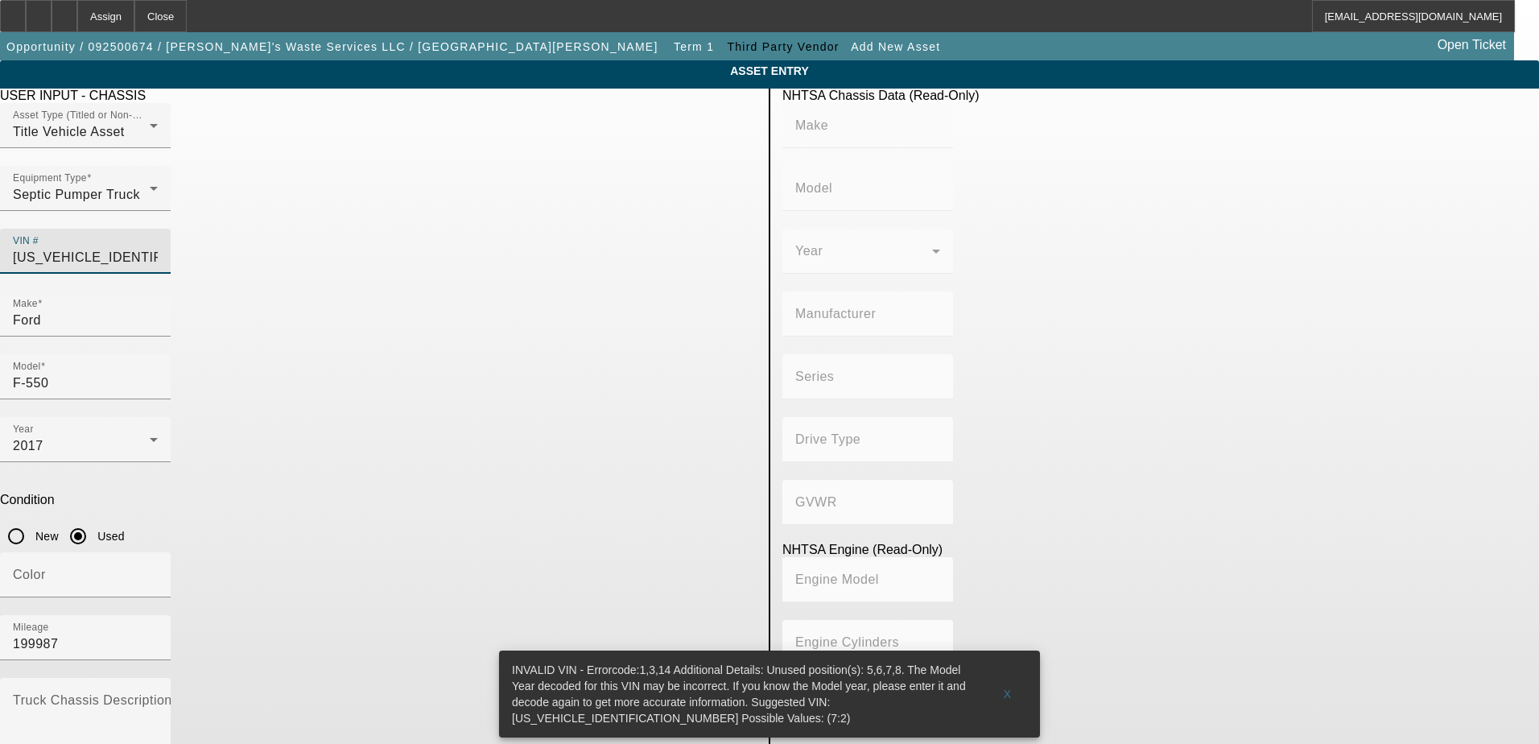
type input "6.7"
type input "1FDUF5GT6HEB14320"
click at [191, 350] on app-asset-collateral-manage "ASSET ENTRY USER INPUT - CHASSIS Asset Type (Titled or Non-Titled) Title Vehicl…" at bounding box center [769, 506] width 1539 height 892
type input "FORD"
type input "F-550"
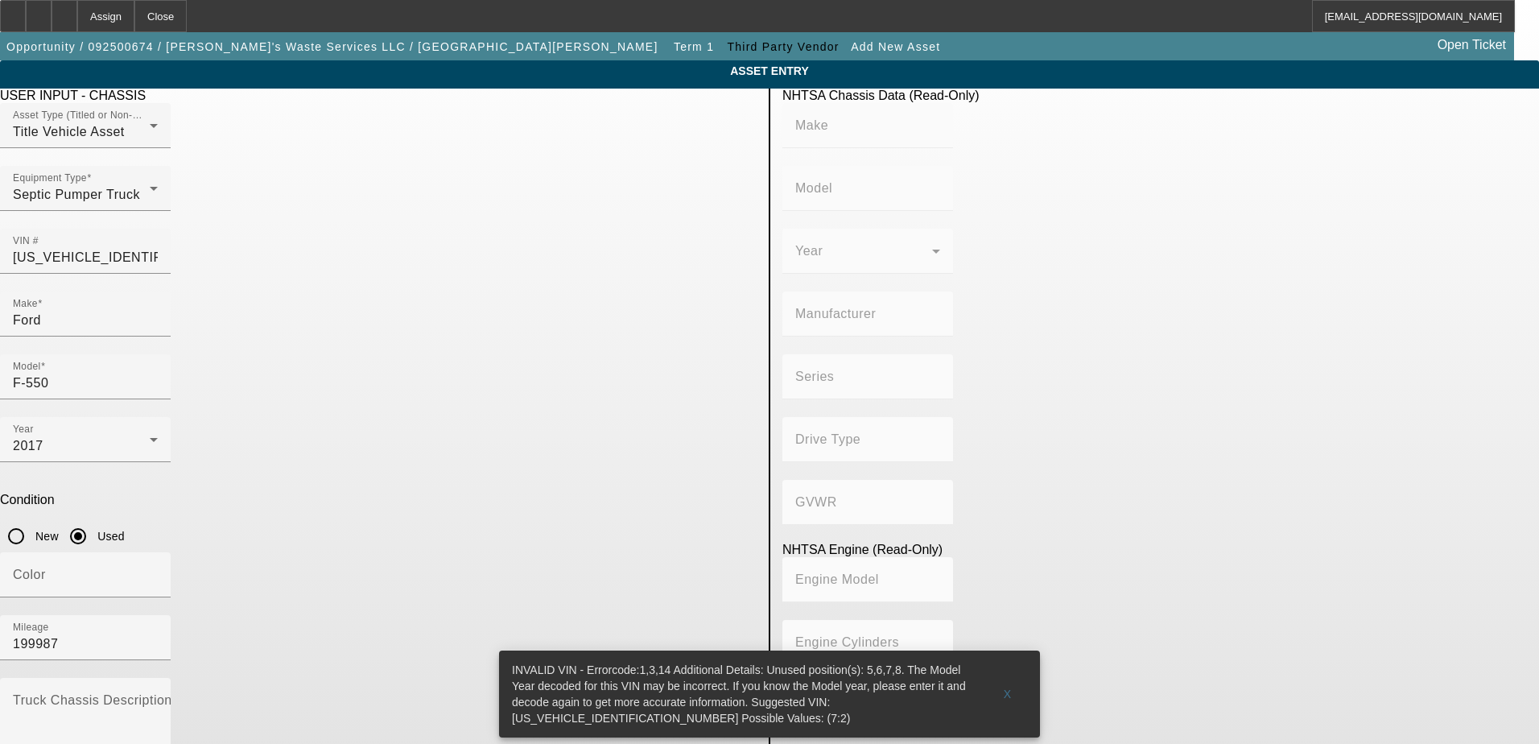
type input "FORD MOTOR COMPANY"
type input "4x2"
type input "Class 5: 16,001 - 19,500 lb (7,258 - 8,845 kg)"
type input "8"
type input "Diesel"
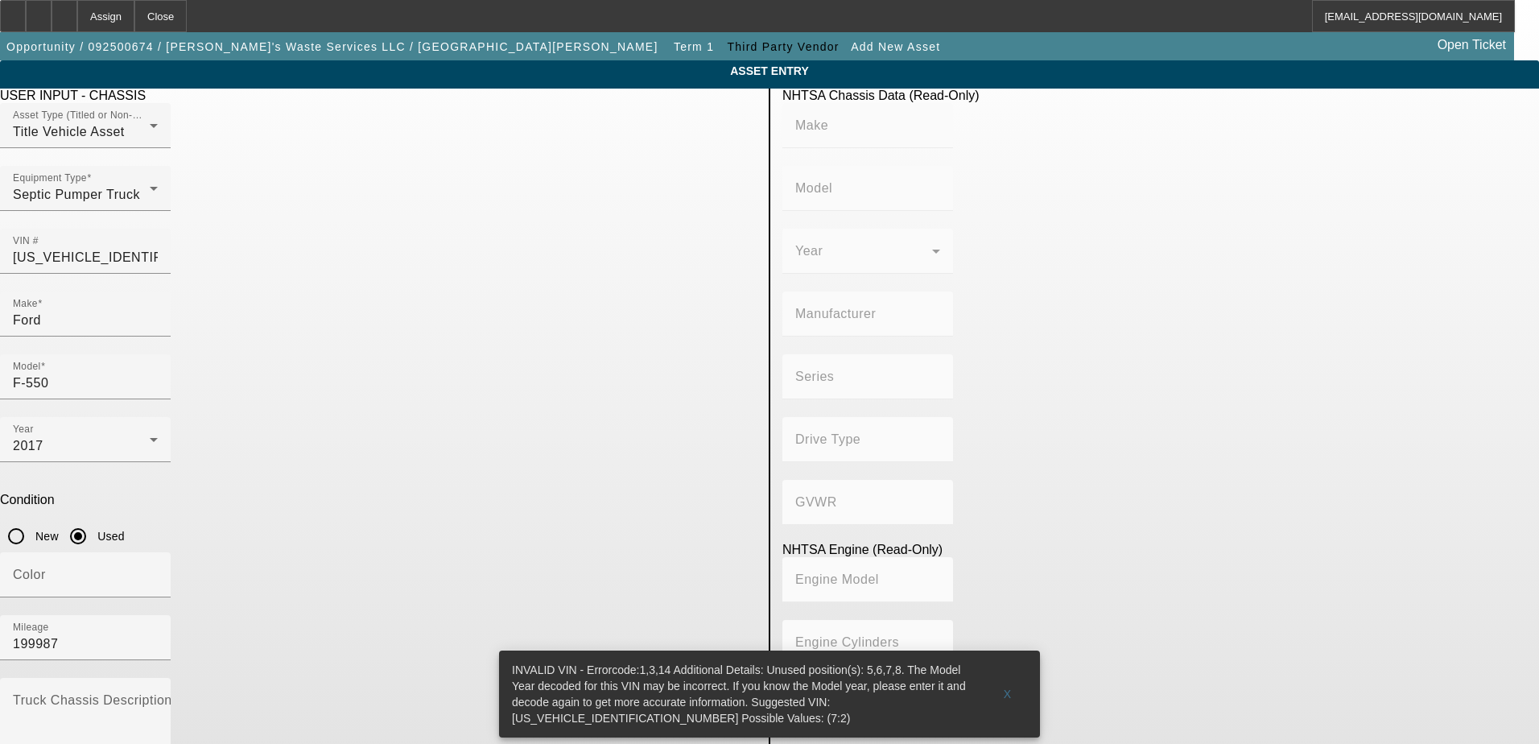
type input "408.85908543470"
type input "6.7"
drag, startPoint x: 680, startPoint y: 221, endPoint x: 558, endPoint y: 229, distance: 122.6
click at [171, 229] on div "VIN # 1FDUF5GT6HEB14320" at bounding box center [85, 251] width 171 height 45
click at [167, 414] on app-asset-collateral-manage "ASSET ENTRY USER INPUT - CHASSIS Asset Type (Titled or Non-Titled) Title Vehicl…" at bounding box center [769, 506] width 1539 height 892
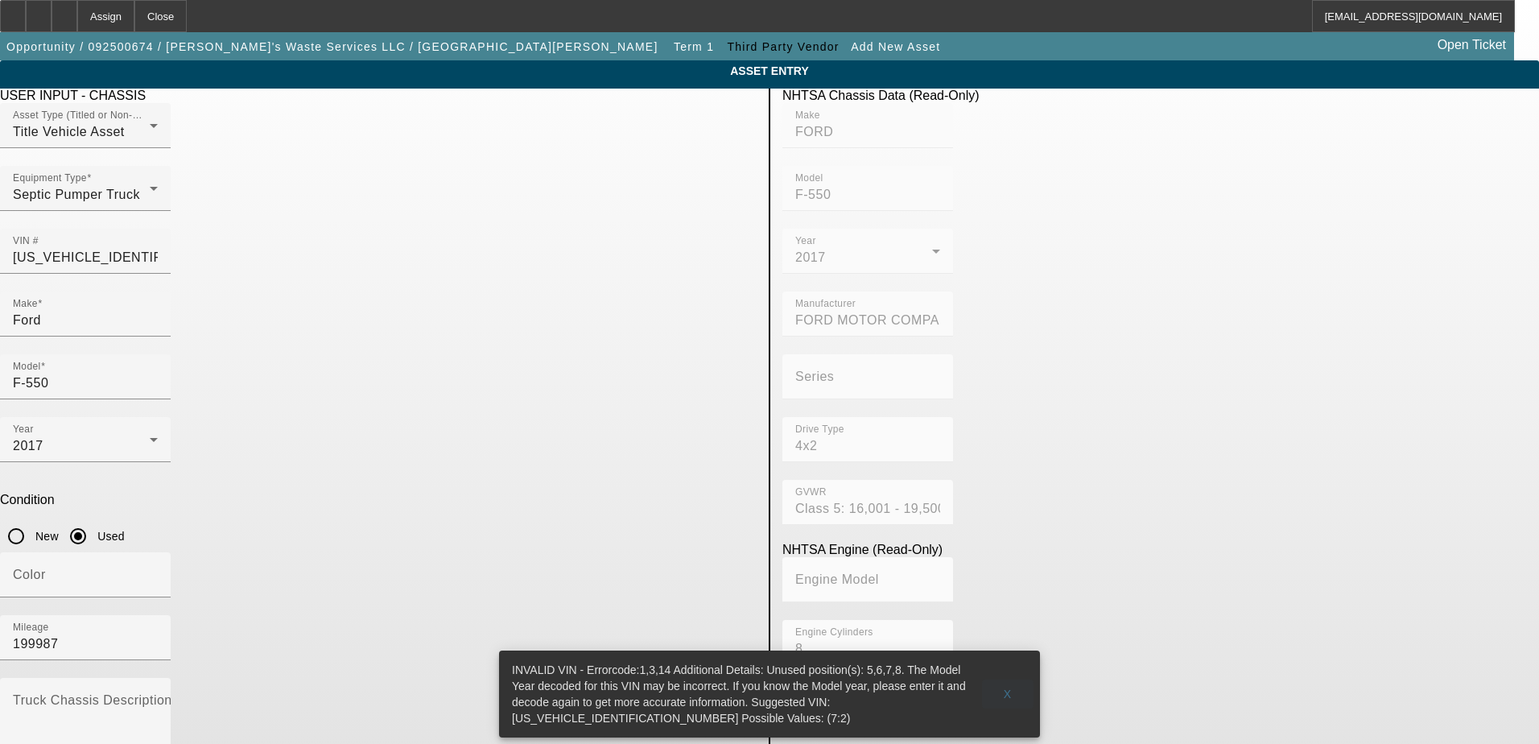
click at [1008, 687] on span "X" at bounding box center [1008, 693] width 9 height 13
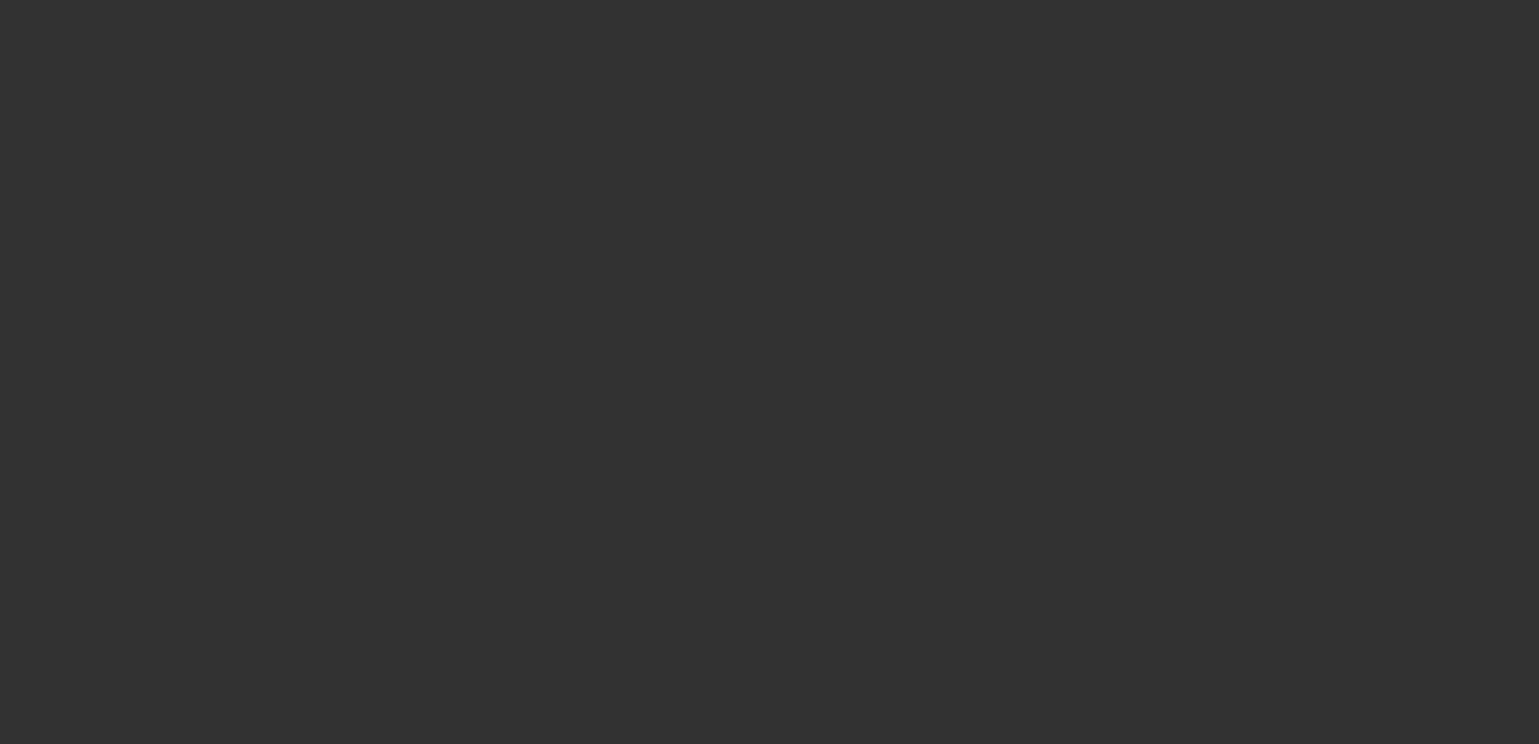
type input "$65,000.00"
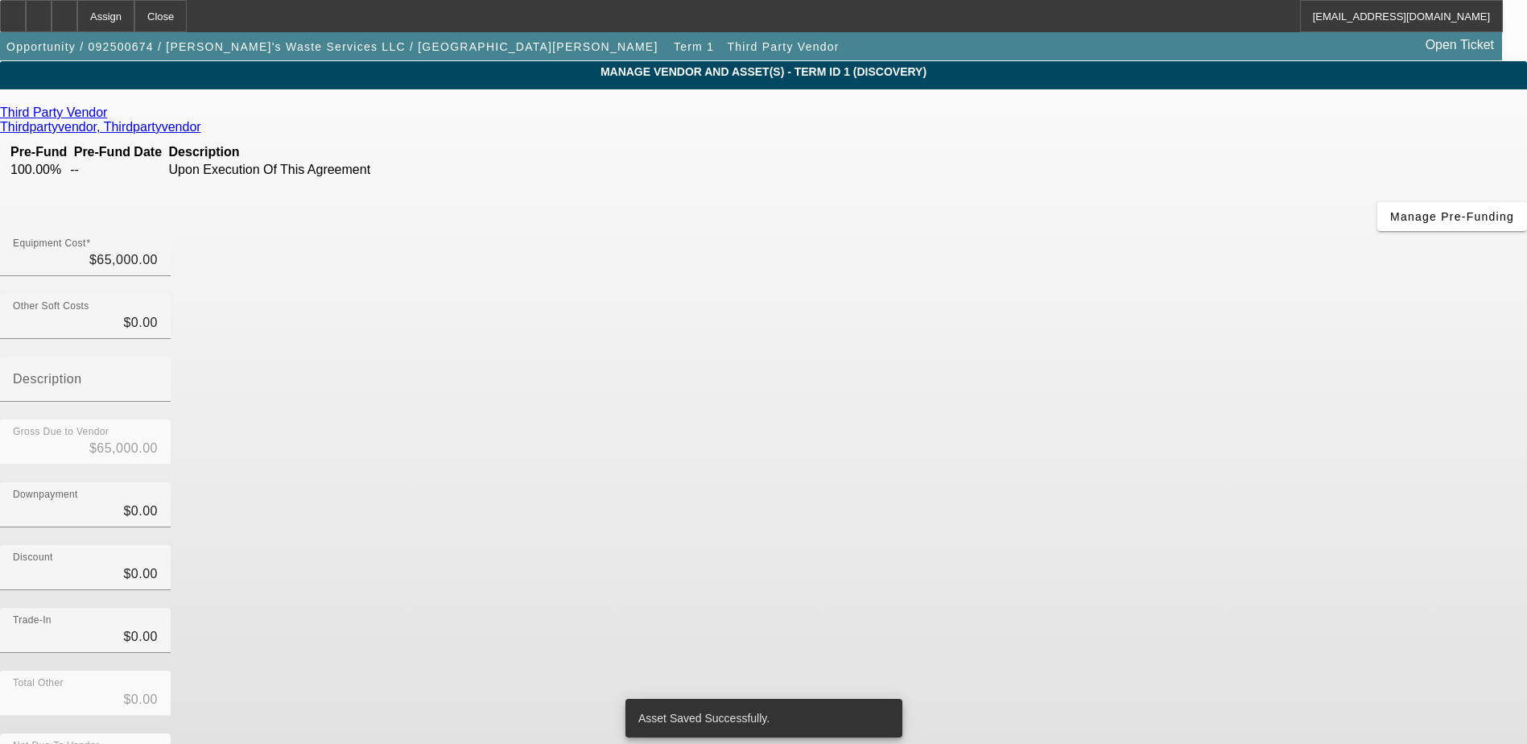
scroll to position [78, 0]
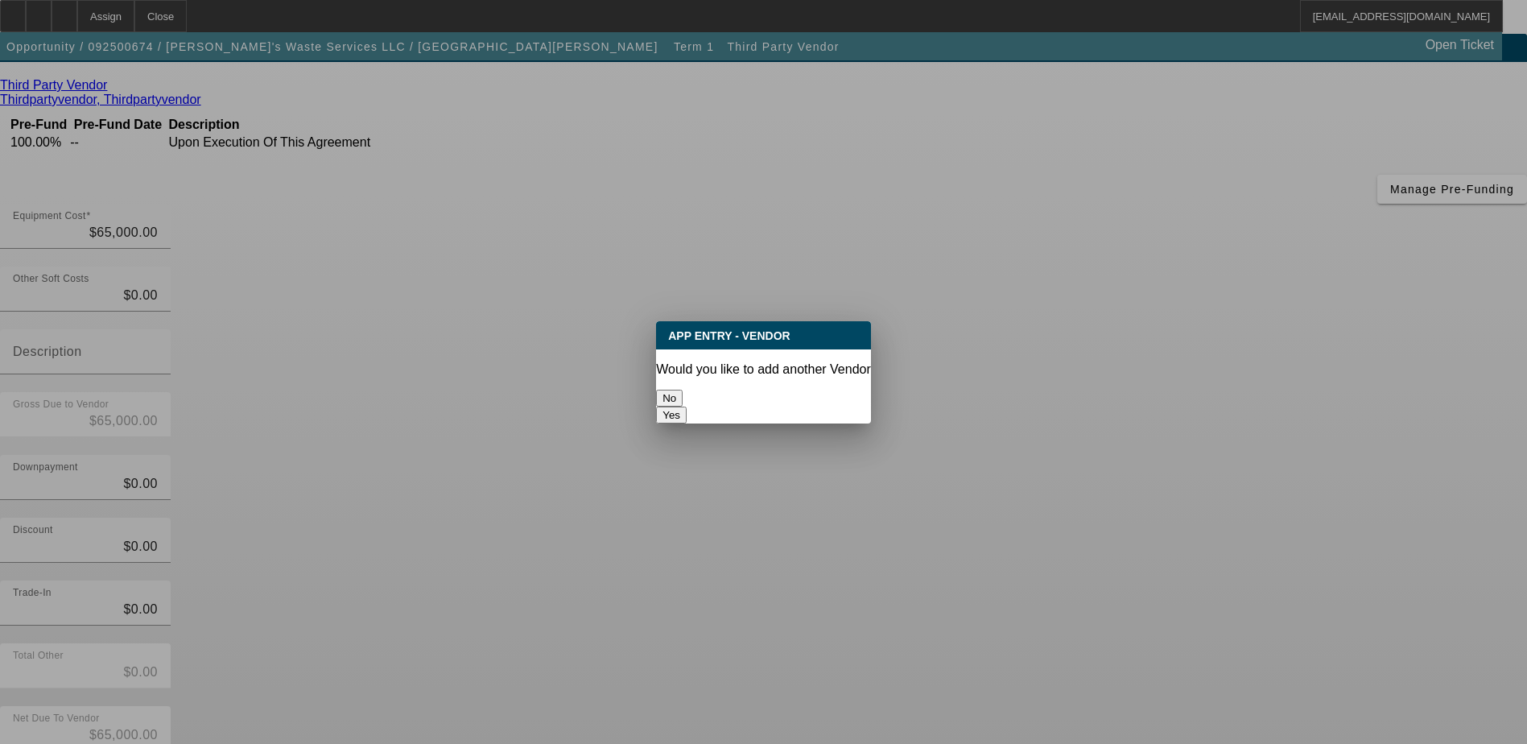
click at [682, 390] on button "No" at bounding box center [669, 398] width 27 height 17
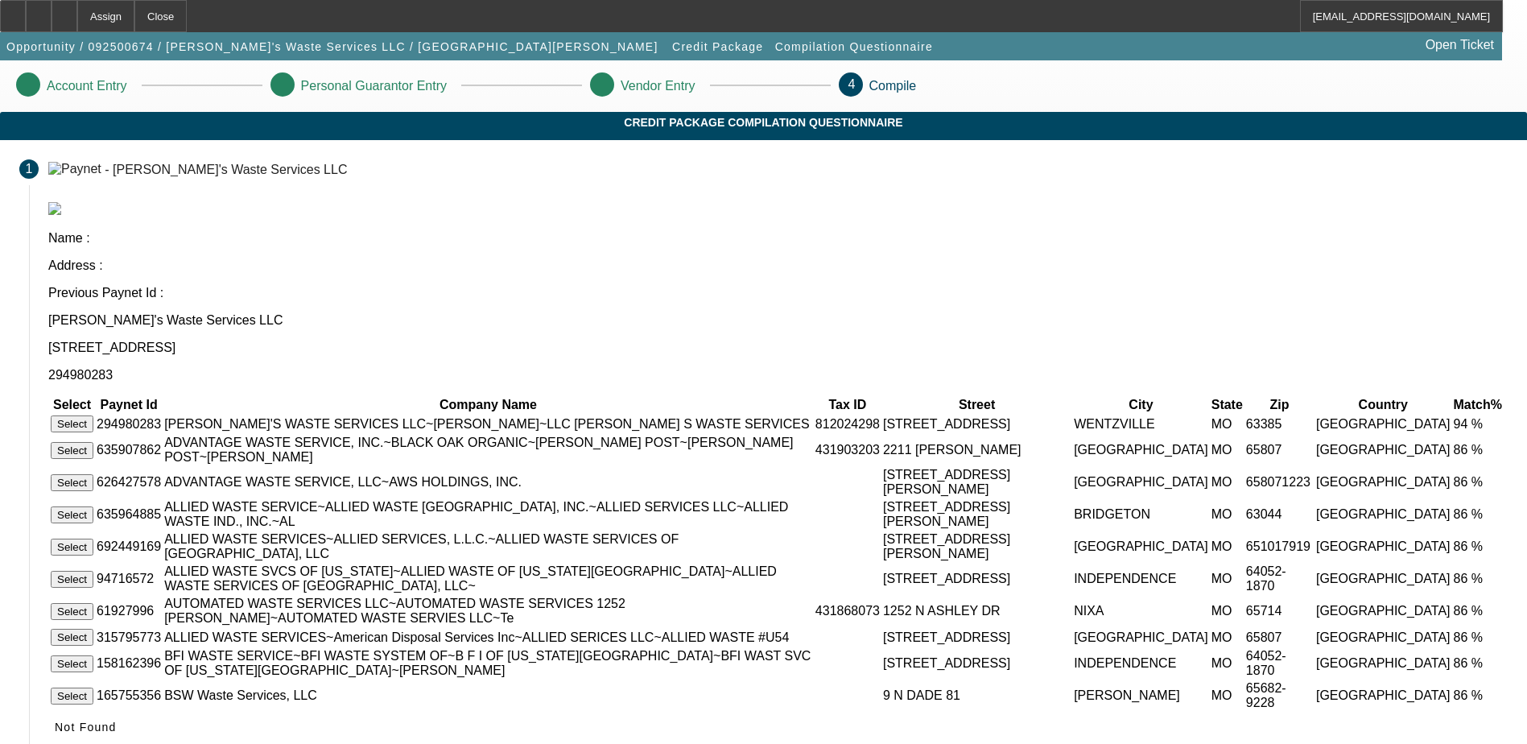
click at [93, 415] on button "Select" at bounding box center [72, 423] width 43 height 17
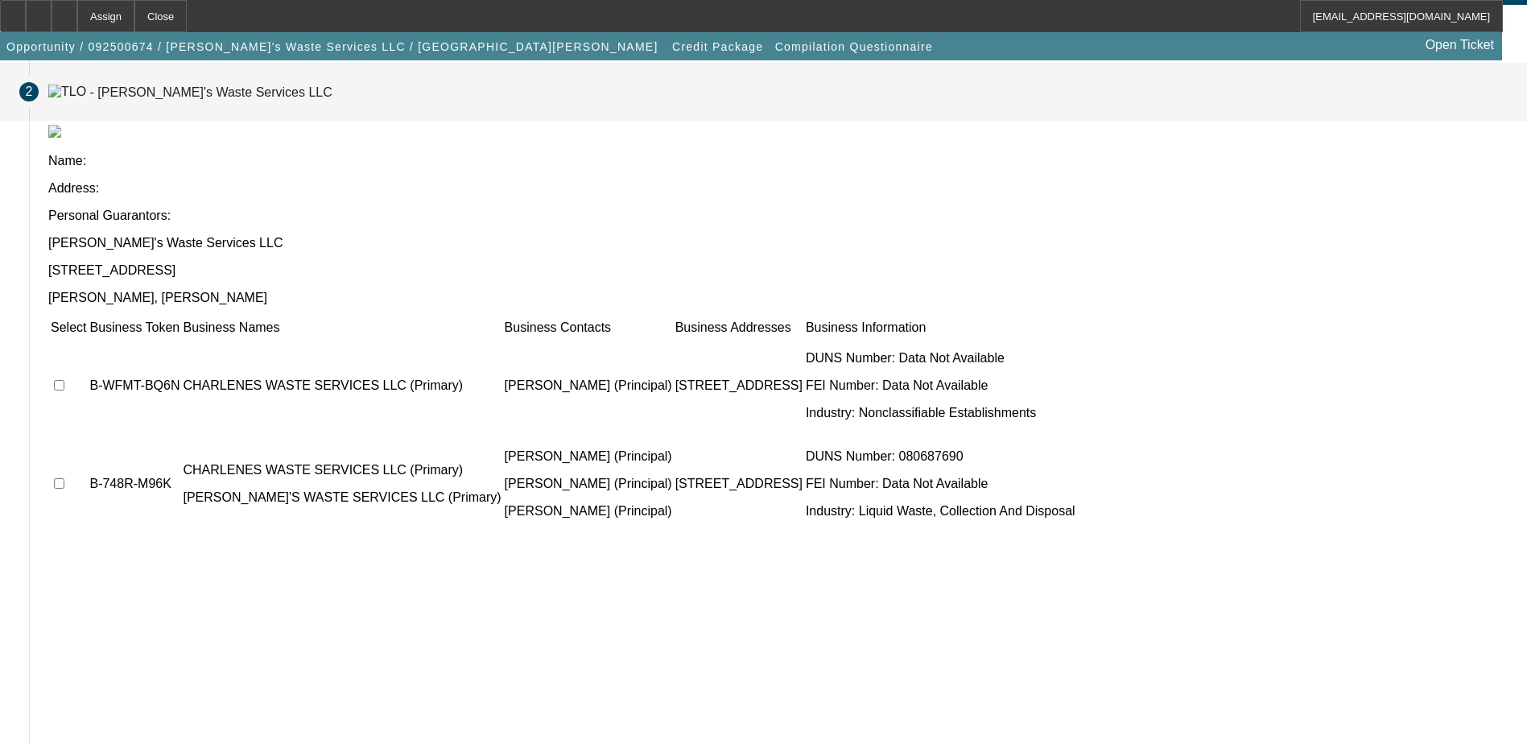
click at [64, 380] on input "checkbox" at bounding box center [59, 385] width 10 height 10
checkbox input "true"
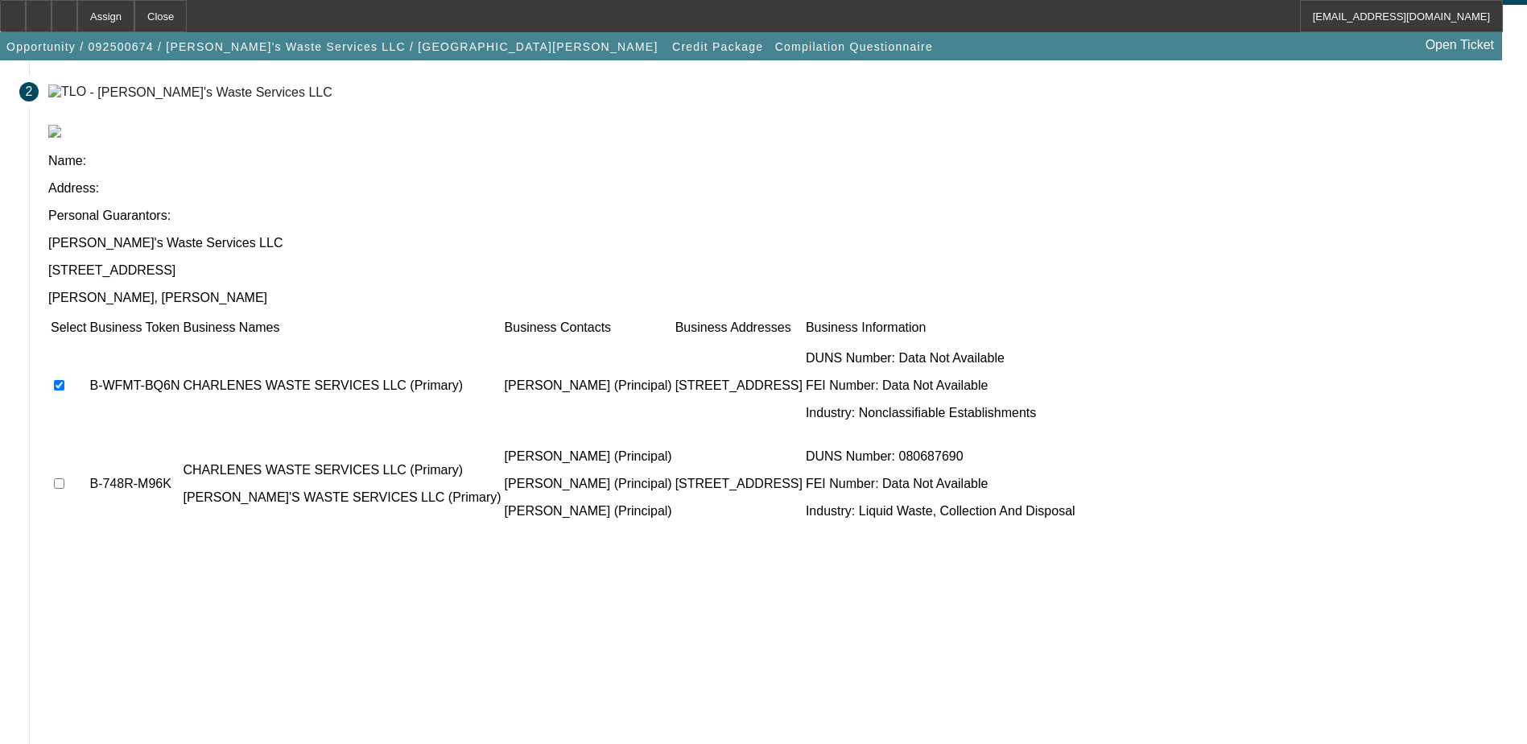
click at [87, 435] on td at bounding box center [68, 483] width 37 height 97
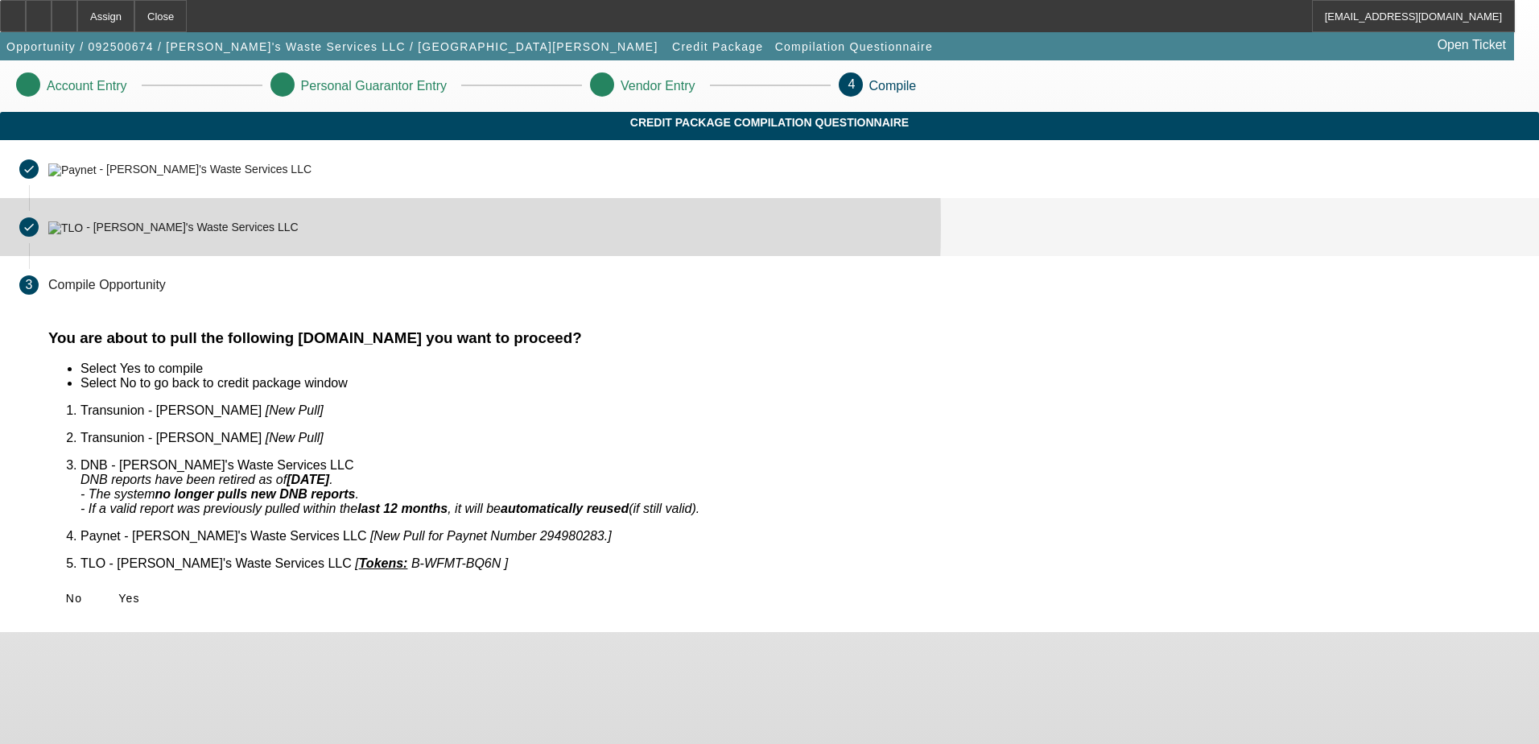
click at [35, 233] on mat-icon "done" at bounding box center [29, 227] width 13 height 13
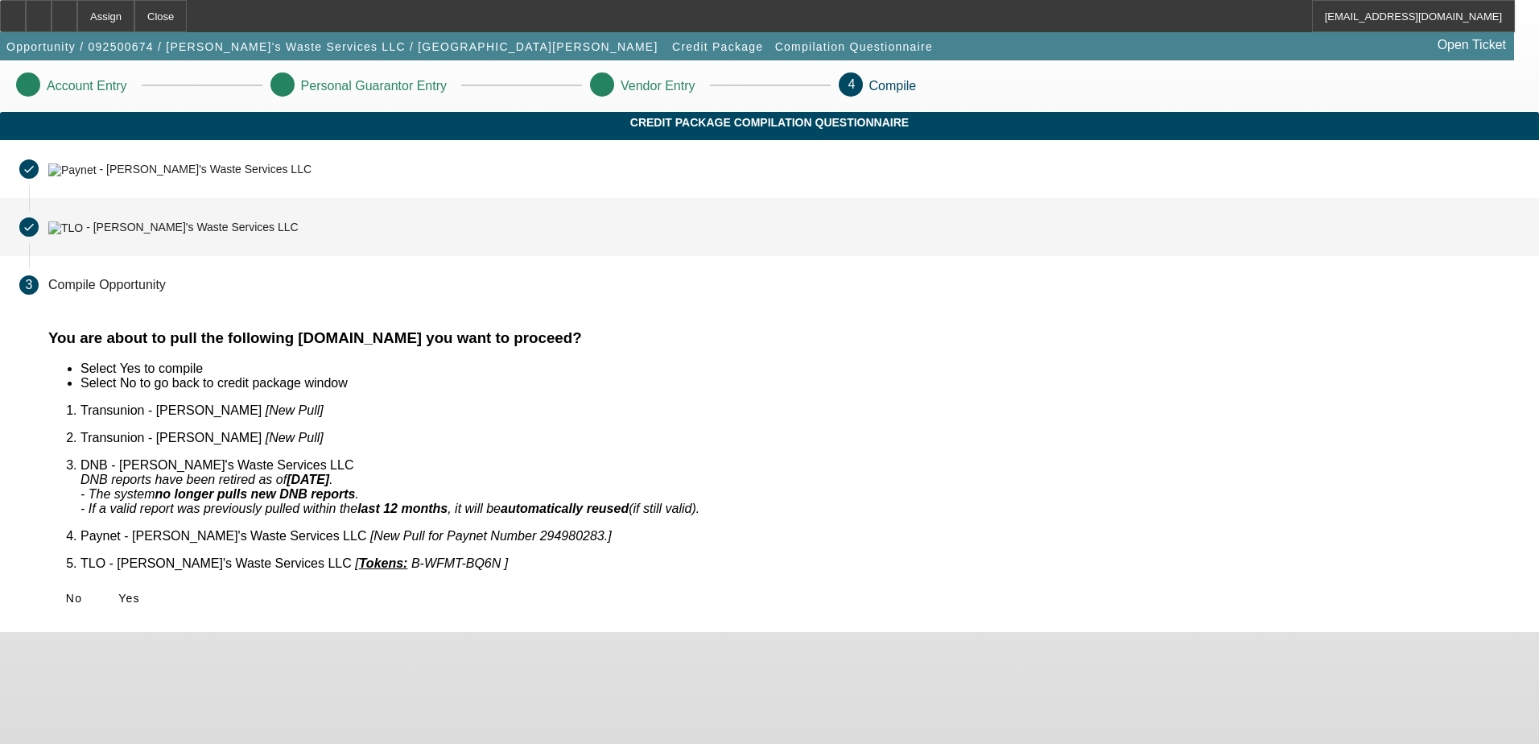
click at [299, 234] on div "- Charlene's Waste Services LLC" at bounding box center [192, 227] width 212 height 13
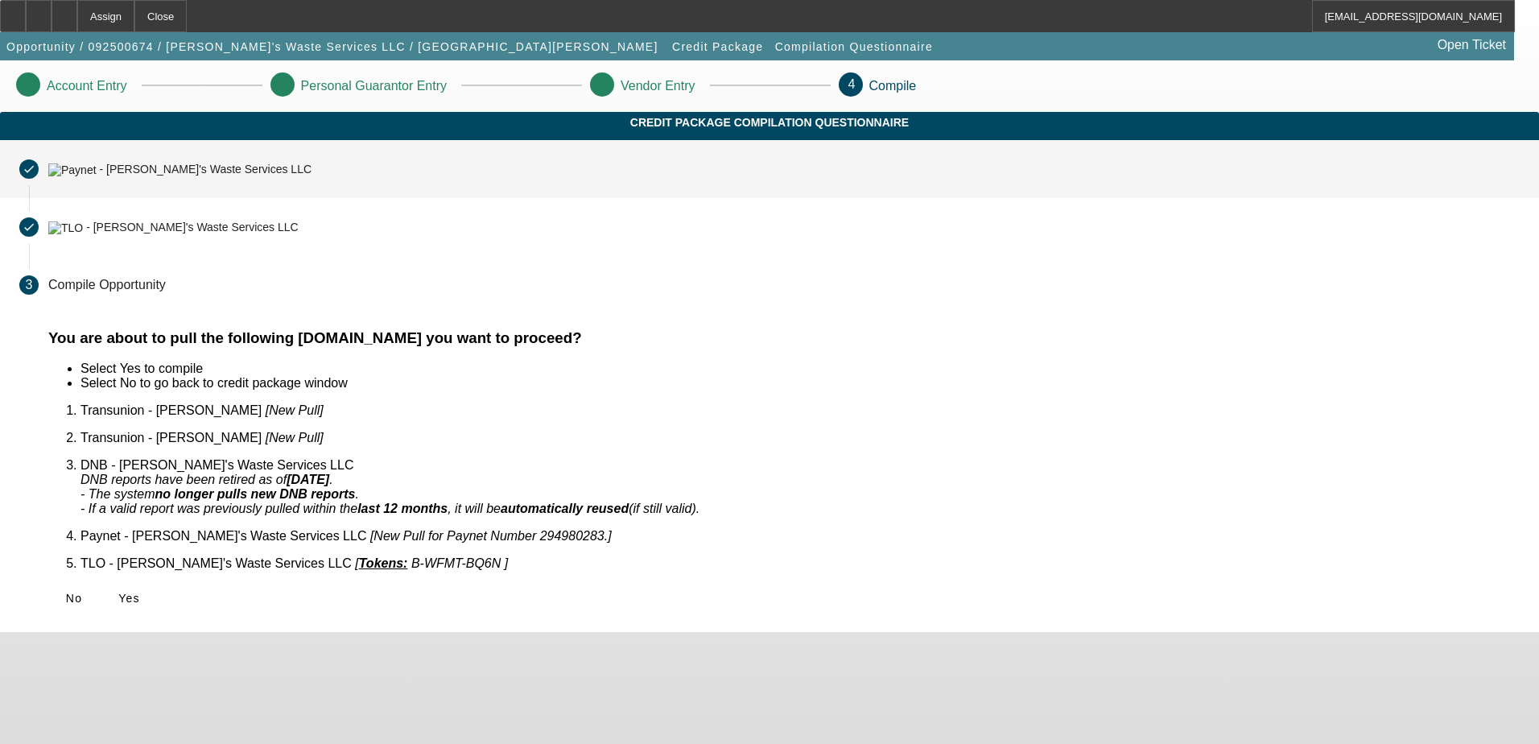
click at [311, 175] on div "- Charlene's Waste Services LLC" at bounding box center [179, 169] width 263 height 14
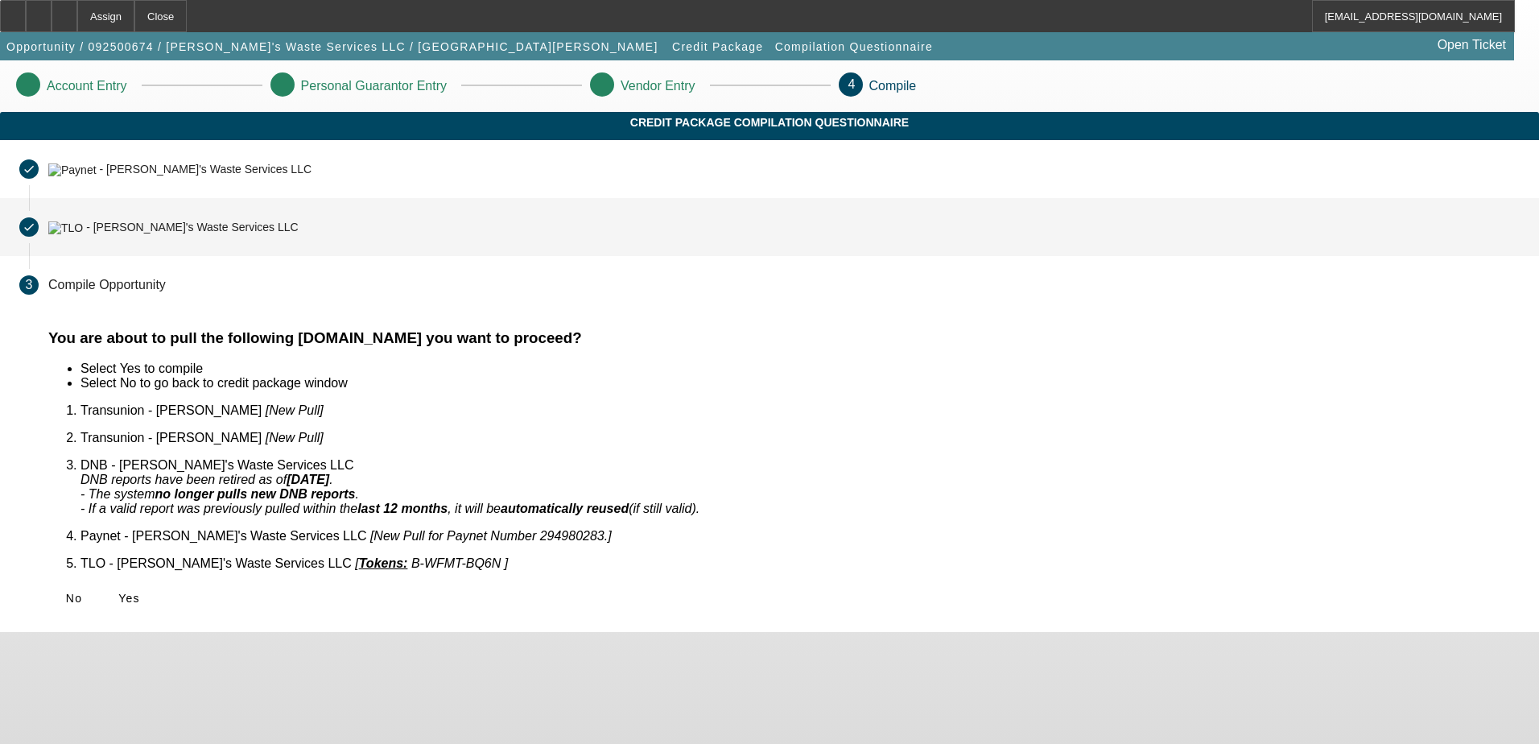
click at [299, 234] on div "- Charlene's Waste Services LLC" at bounding box center [192, 227] width 212 height 13
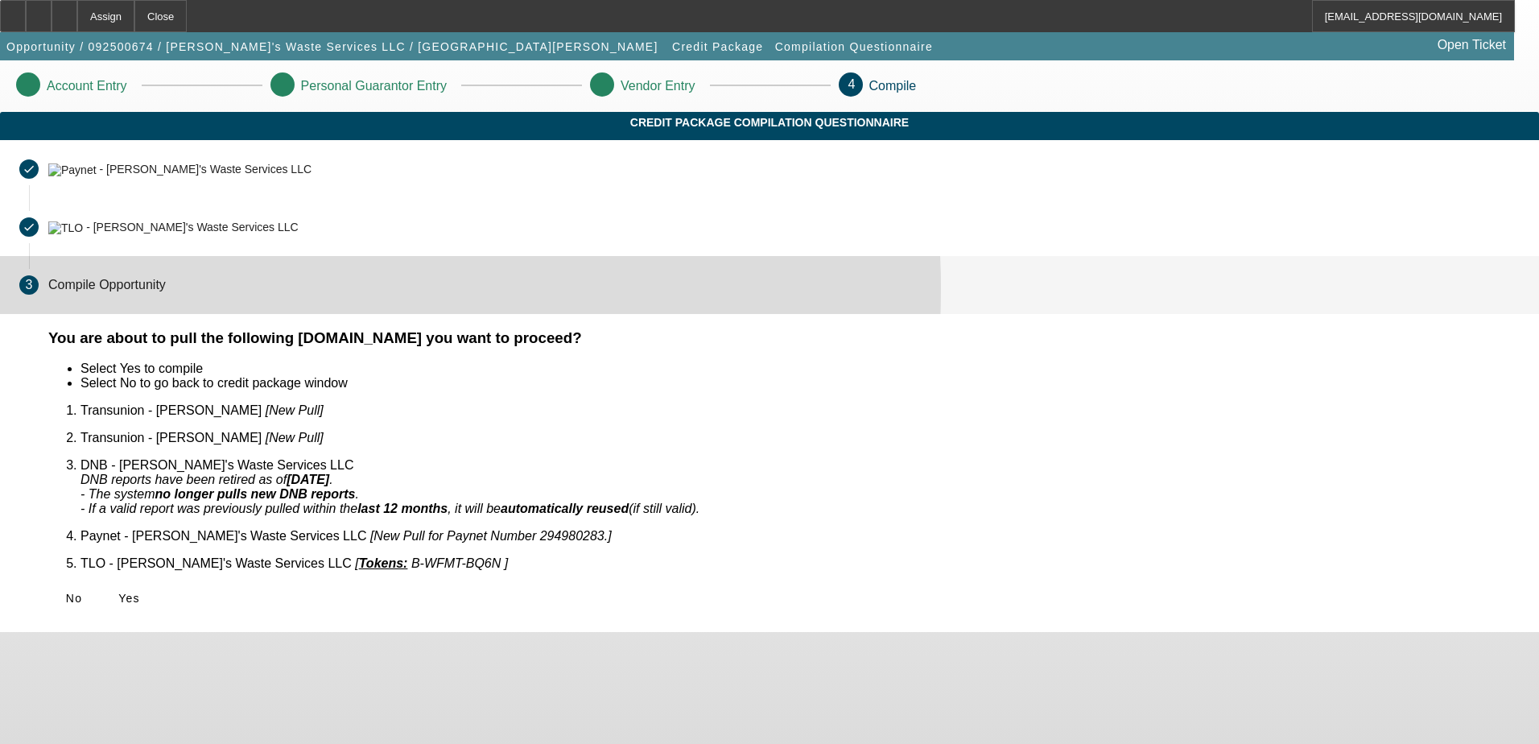
click at [166, 292] on p "Compile Opportunity" at bounding box center [106, 285] width 117 height 14
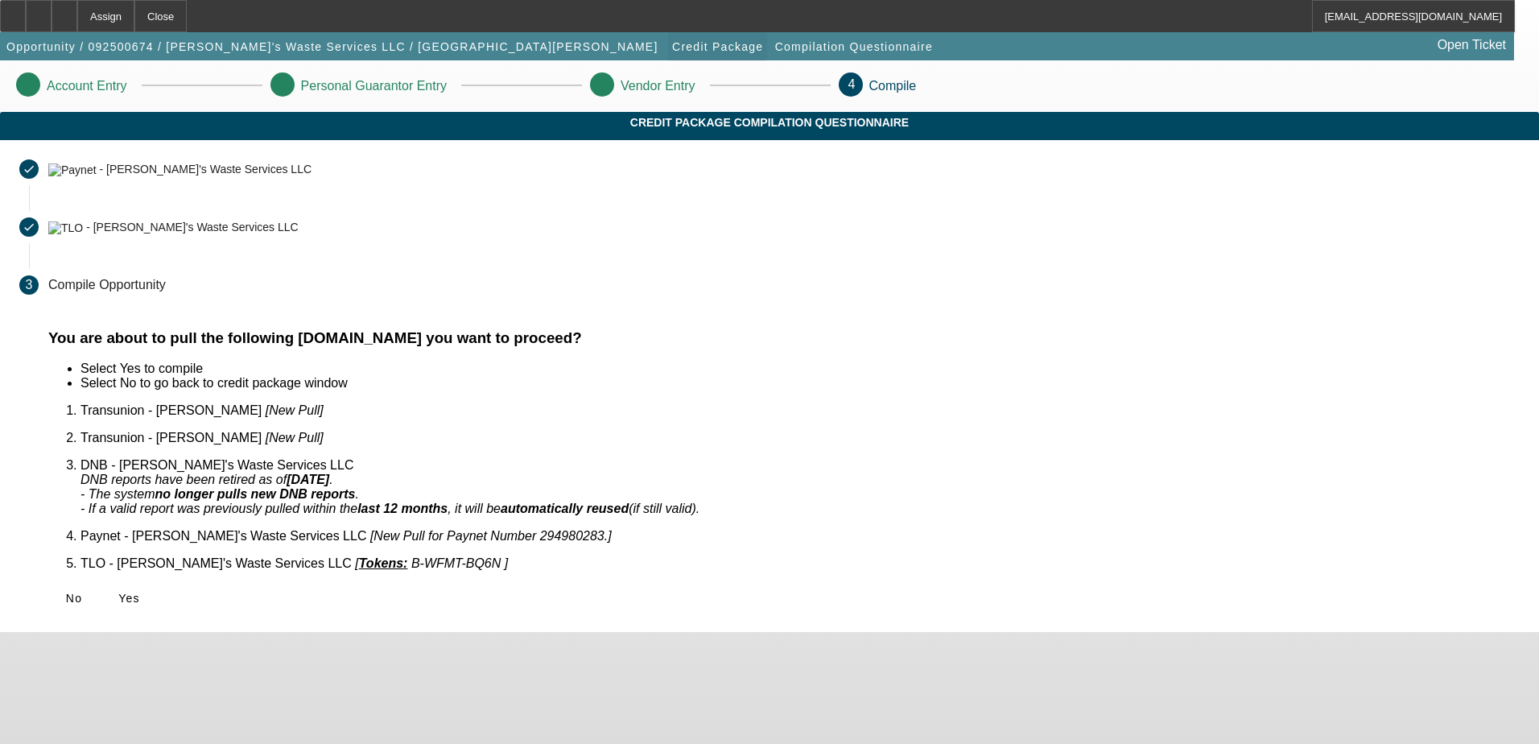
click at [672, 47] on span "Credit Package" at bounding box center [717, 46] width 91 height 13
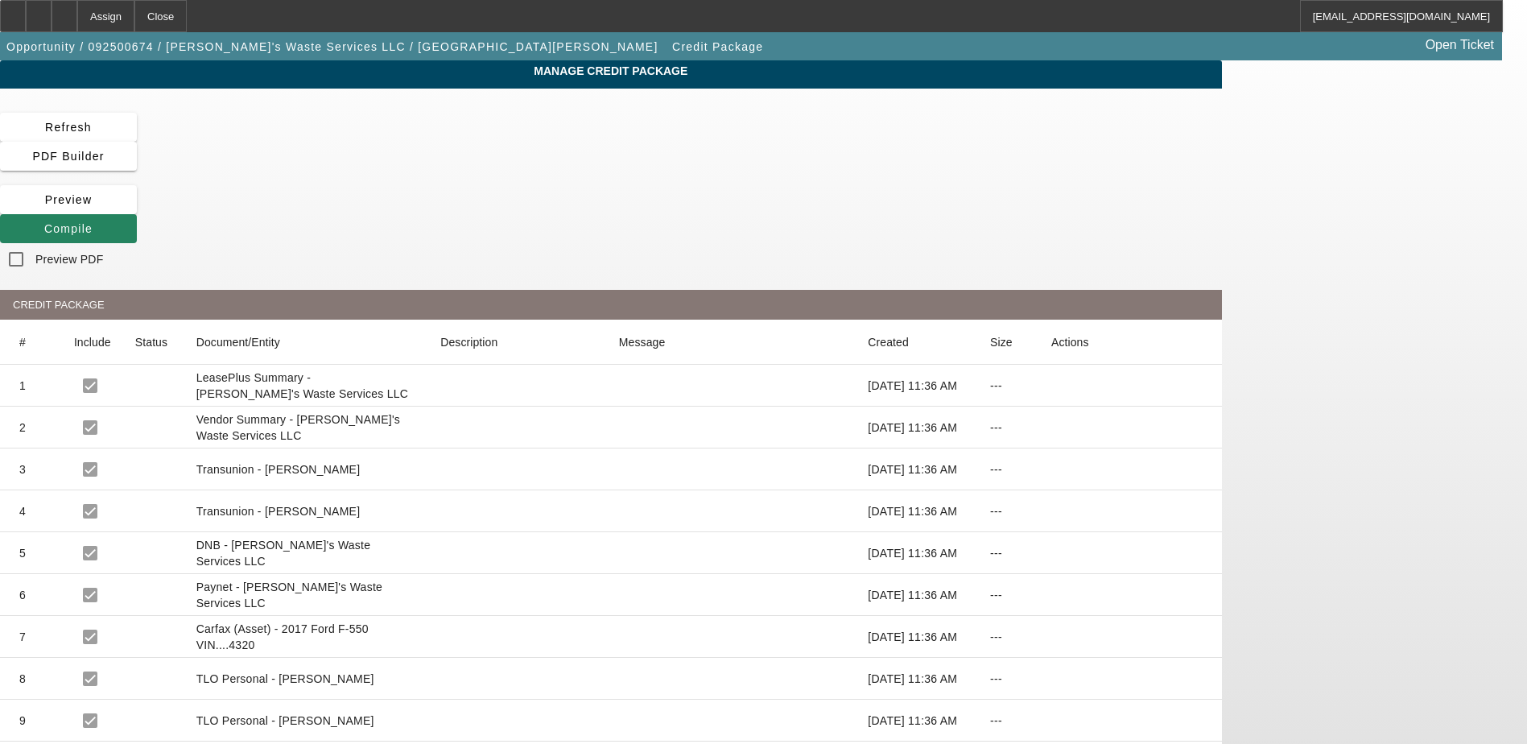
scroll to position [76, 0]
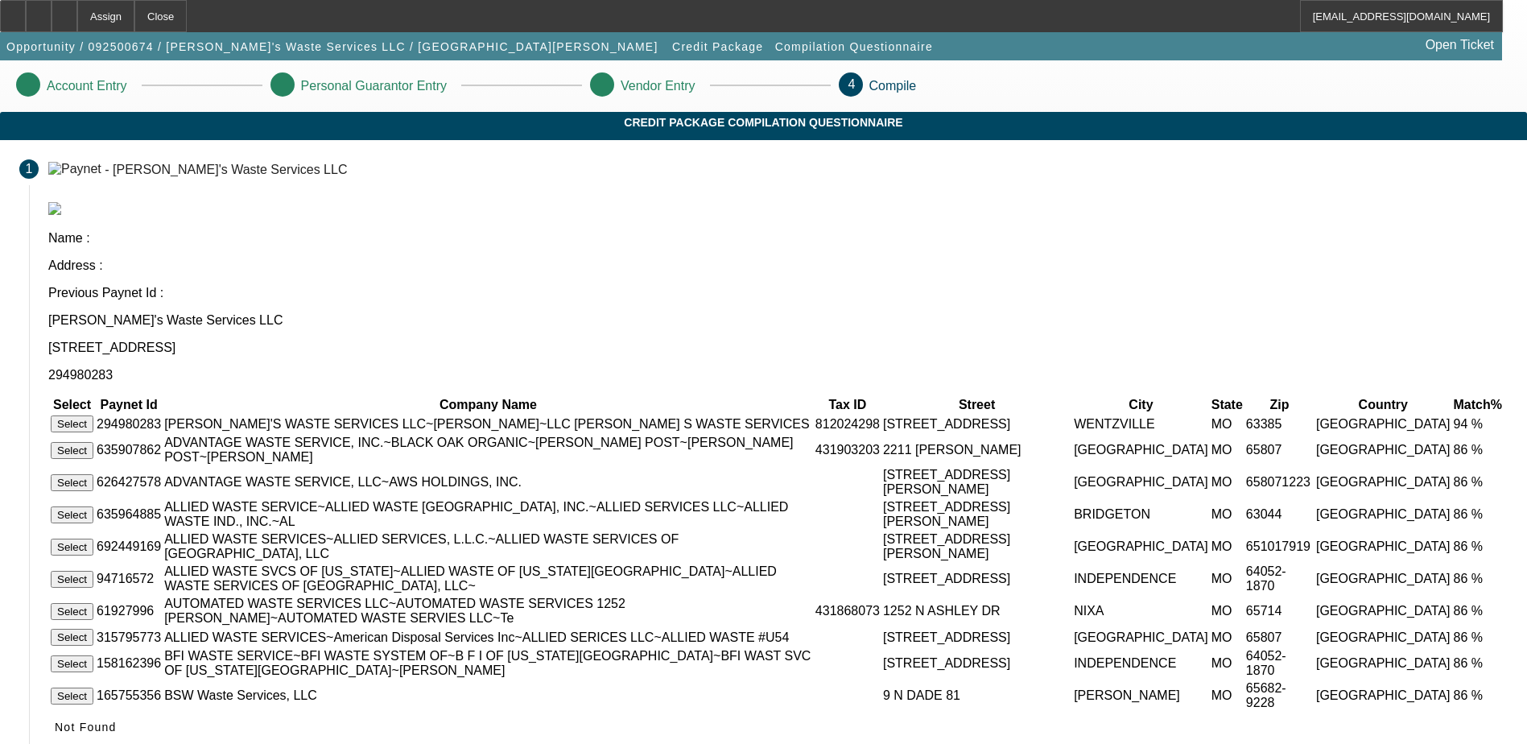
click at [93, 415] on button "Select" at bounding box center [72, 423] width 43 height 17
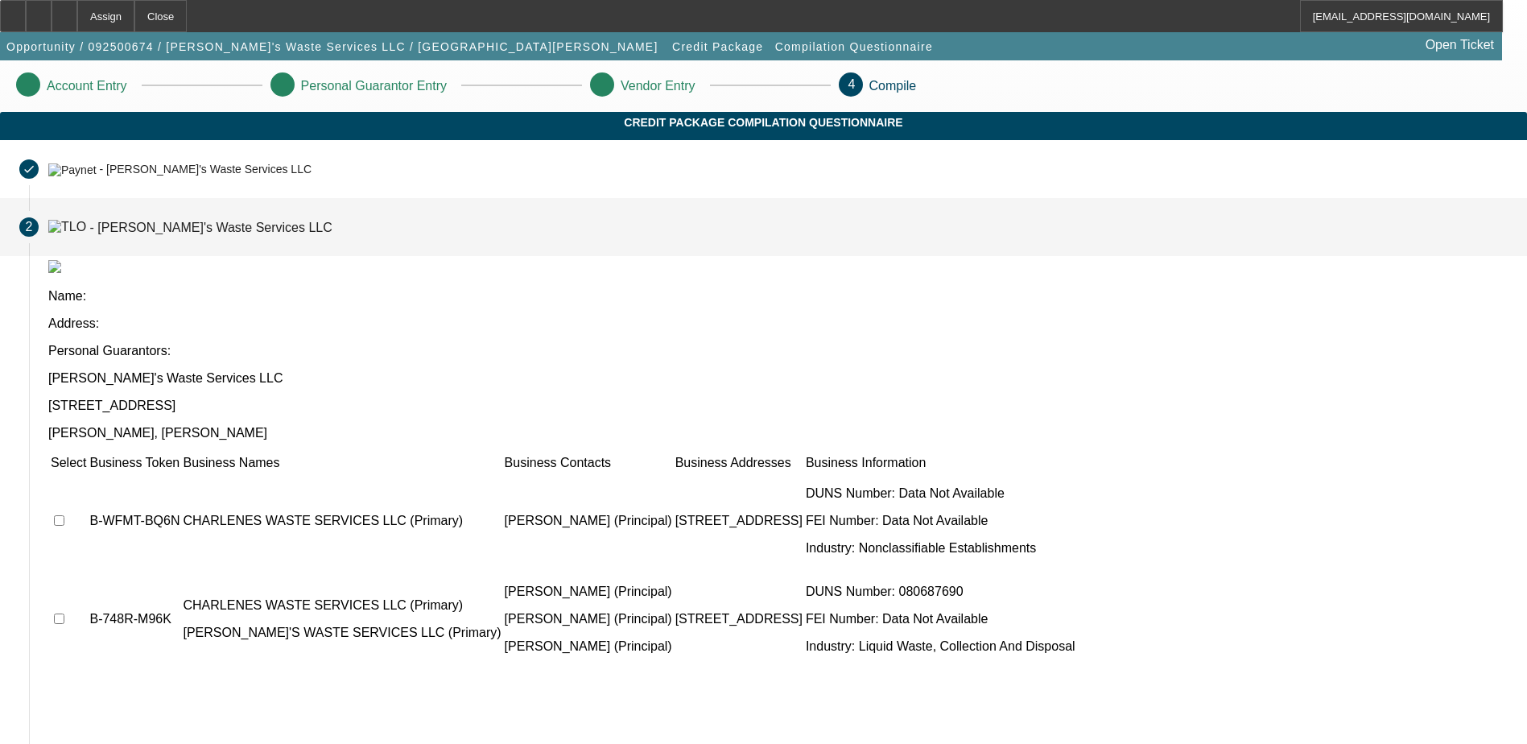
scroll to position [135, 0]
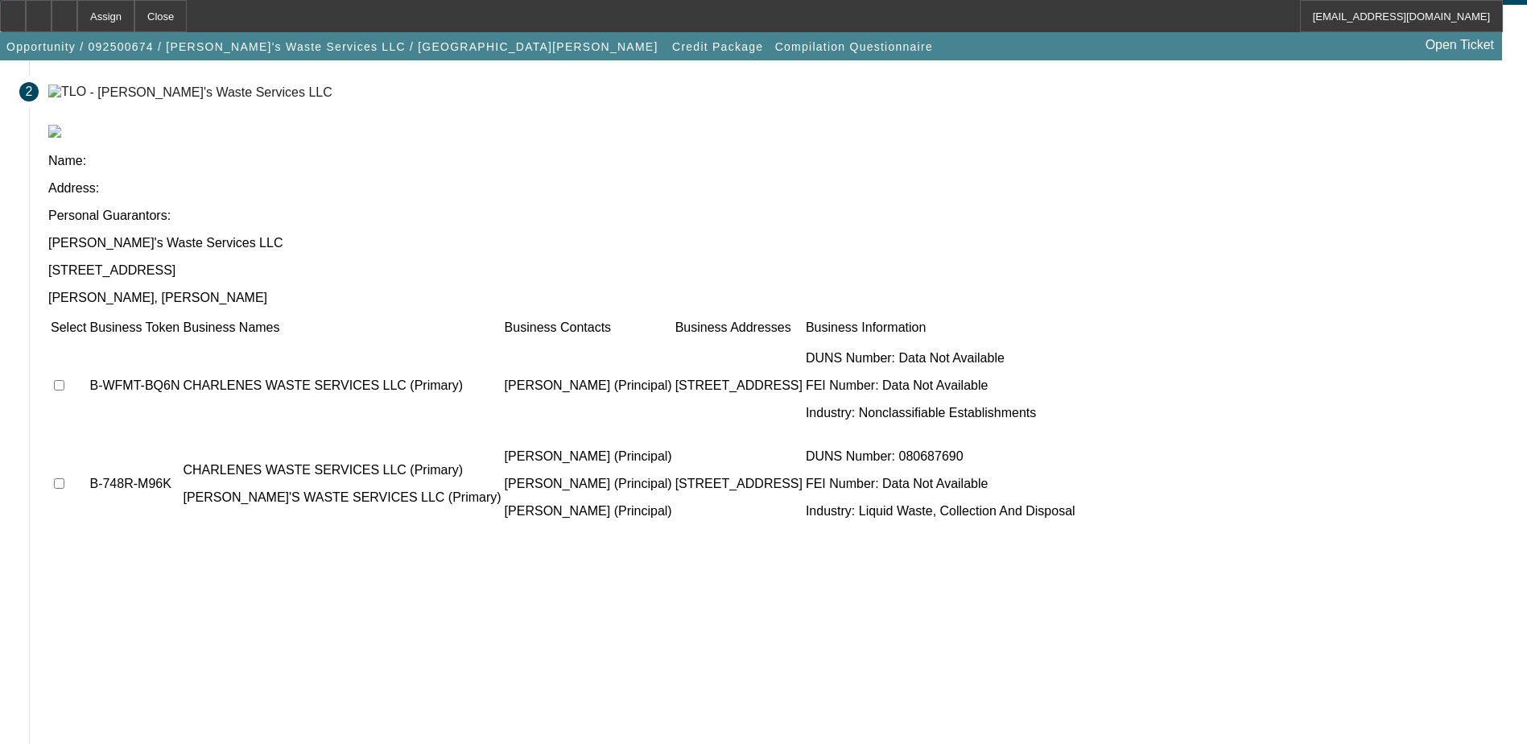
click at [64, 380] on input "checkbox" at bounding box center [59, 385] width 10 height 10
checkbox input "true"
click at [64, 478] on input "checkbox" at bounding box center [59, 483] width 10 height 10
checkbox input "true"
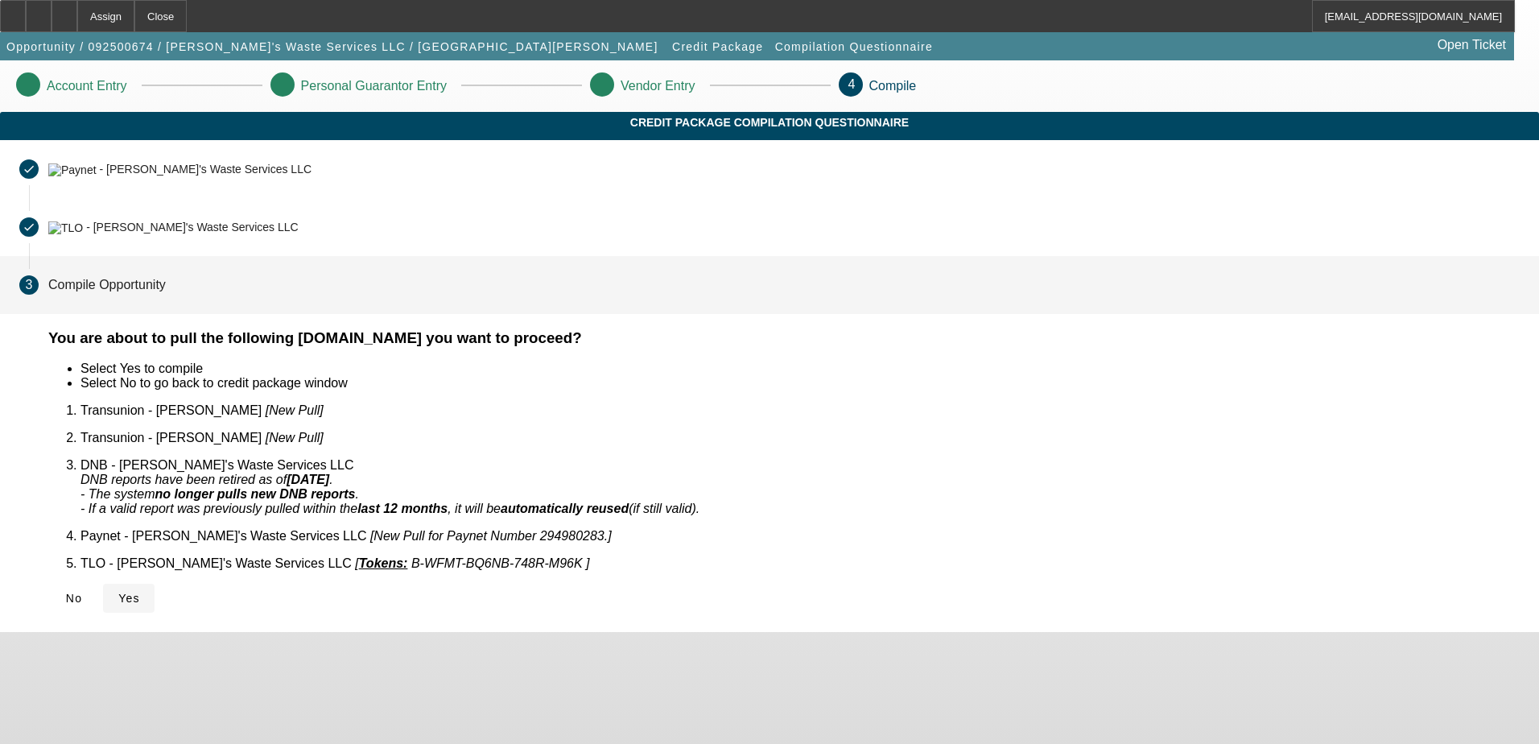
click at [140, 592] on span "Yes" at bounding box center [129, 598] width 22 height 13
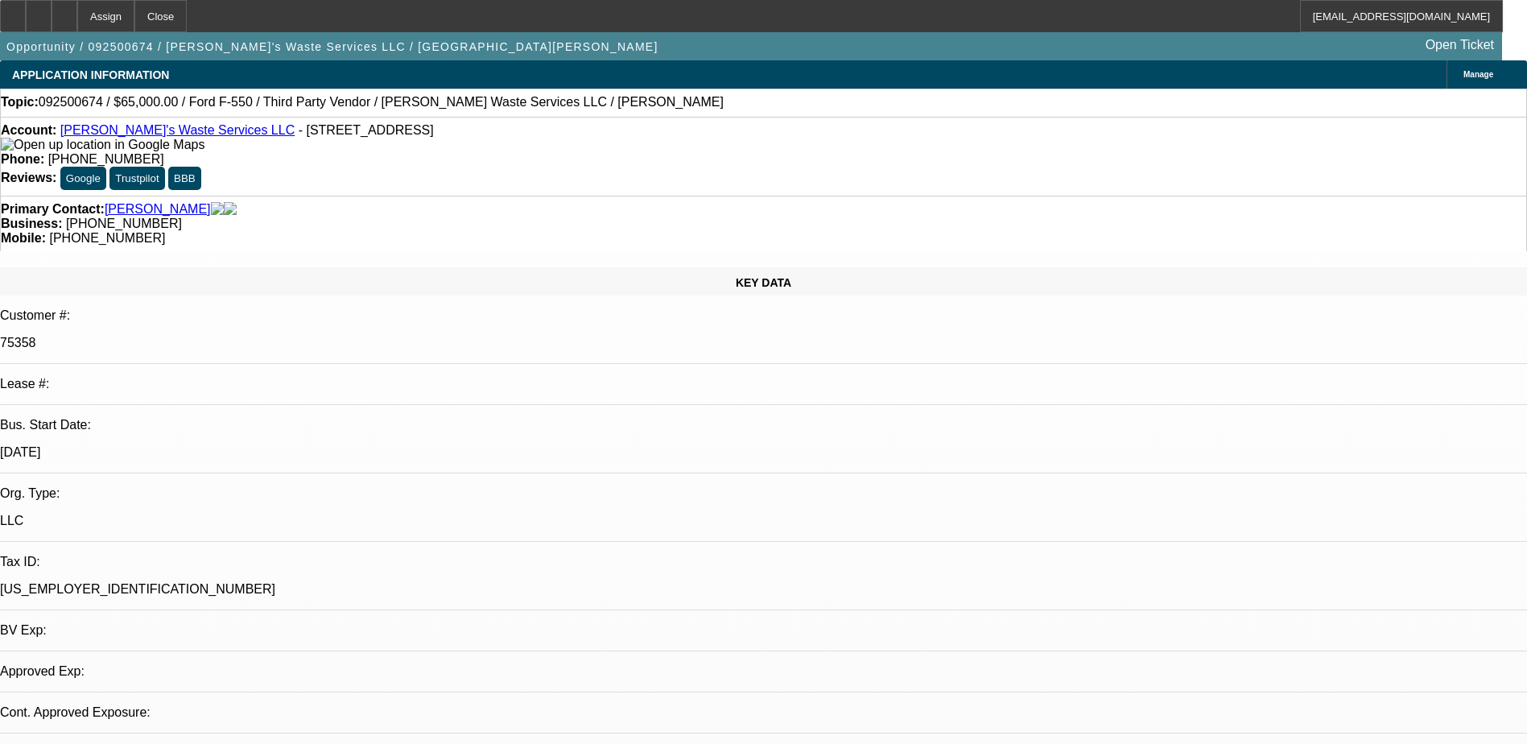
select select "0"
select select "2"
select select "0.1"
select select "4"
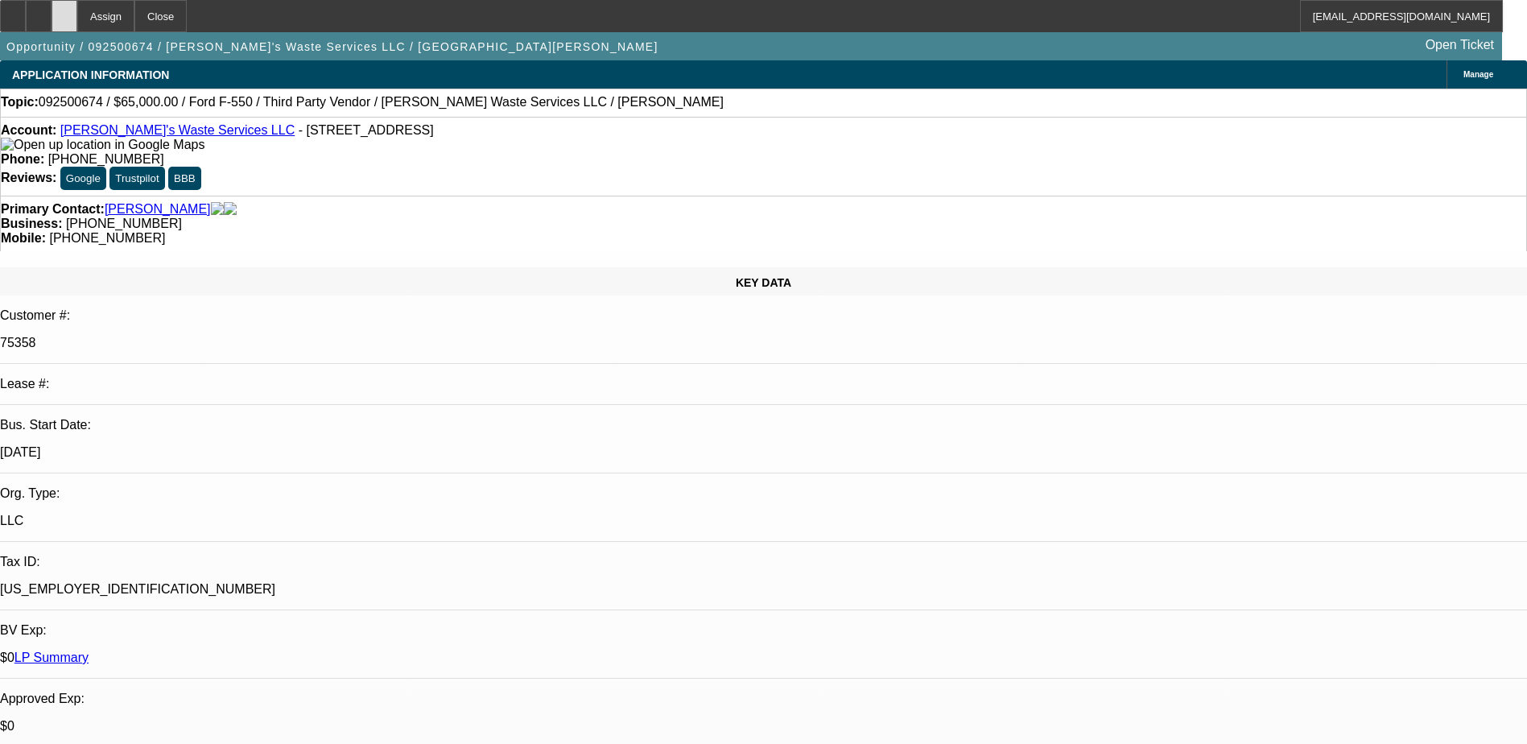
click at [77, 14] on div at bounding box center [65, 16] width 26 height 32
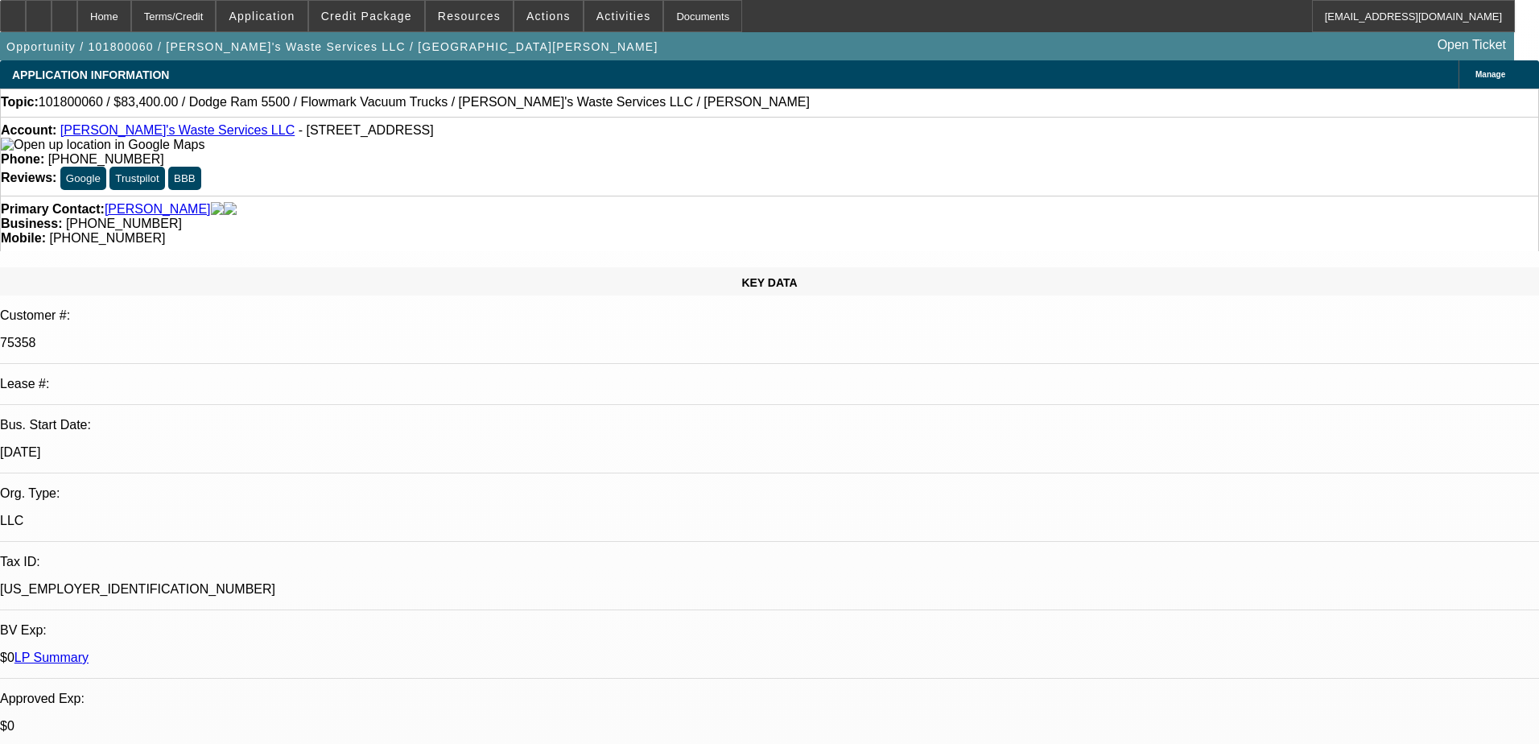
select select "0"
select select "6"
select select "0"
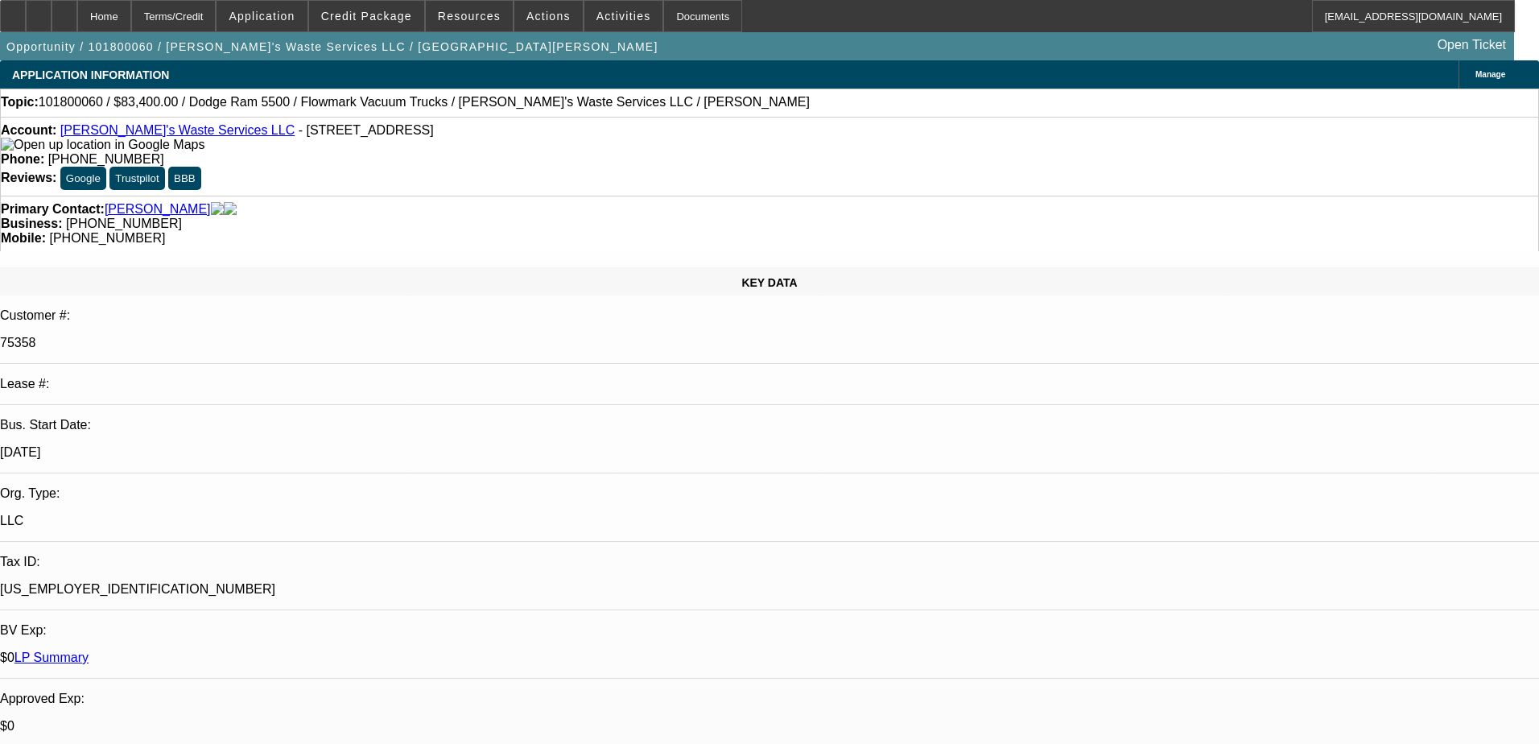
select select "0"
select select "6"
select select "0"
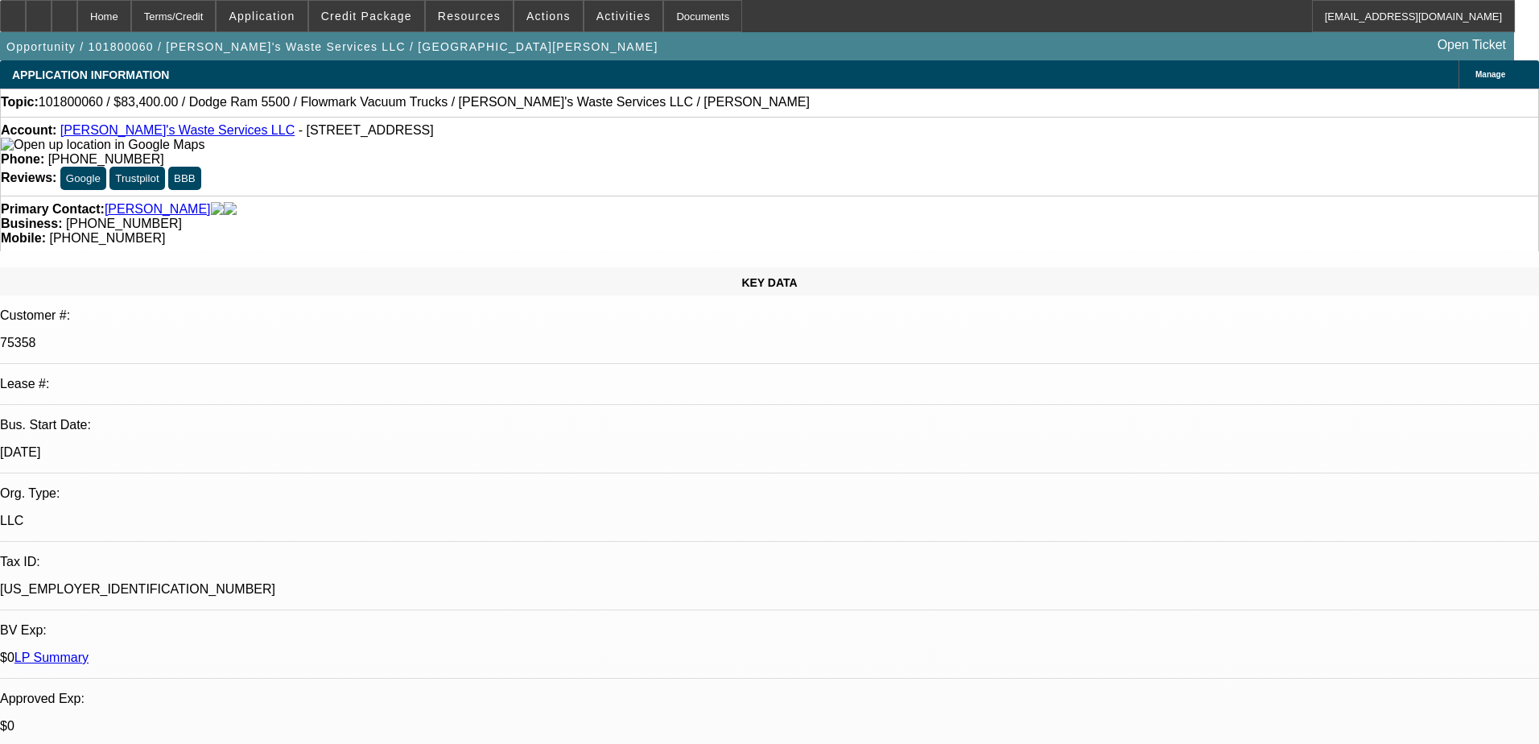
select select "0.1"
select select "4"
select select "0"
select select "0.1"
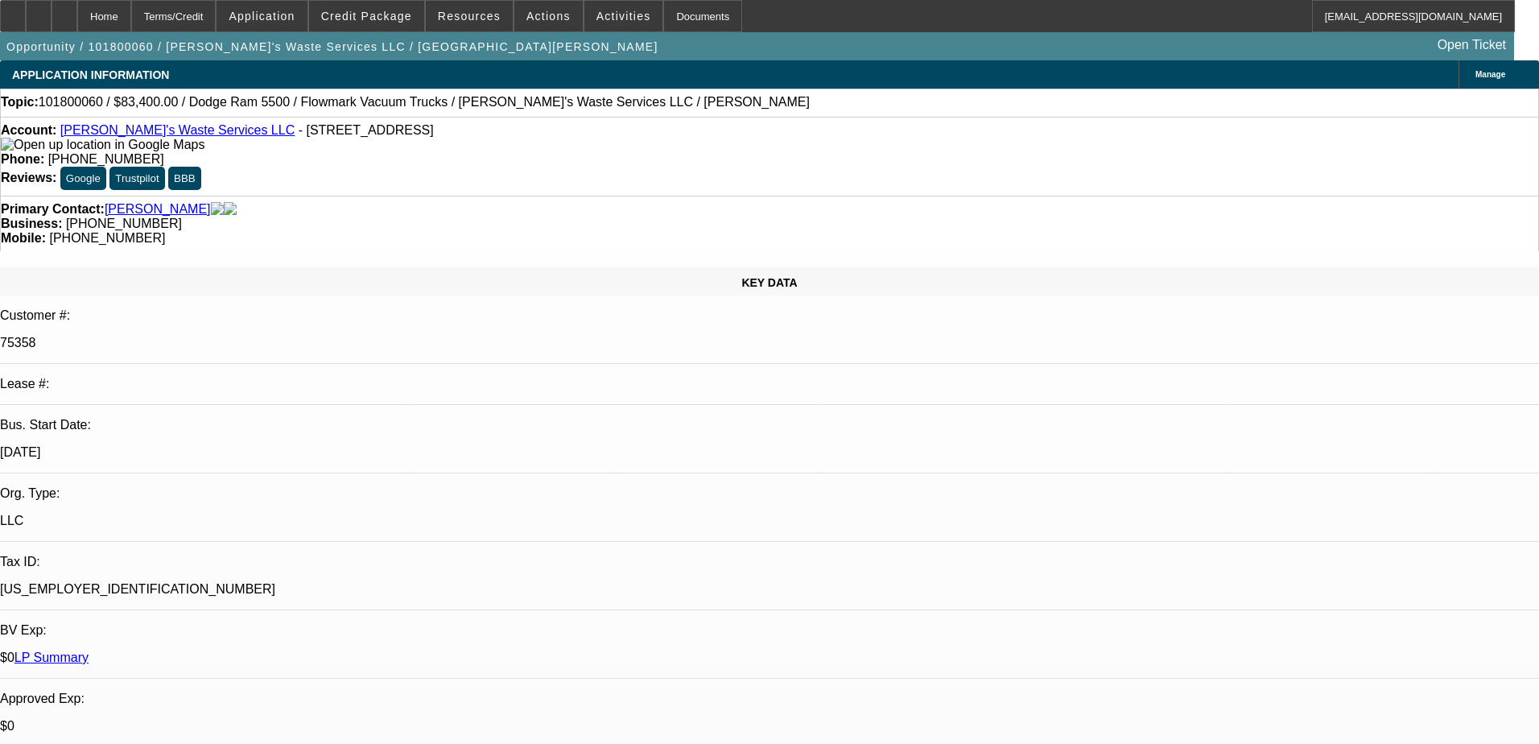
select select "4"
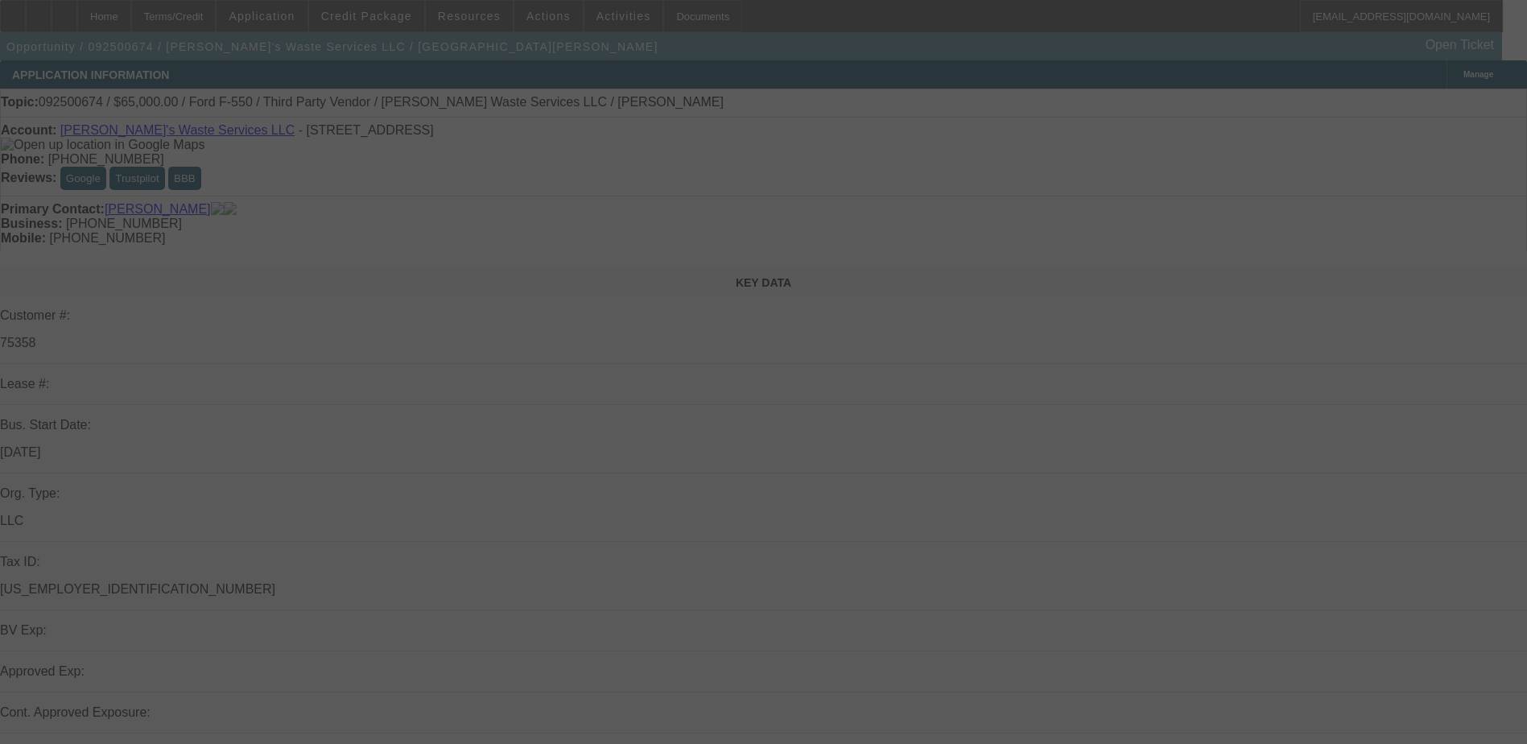
scroll to position [161, 0]
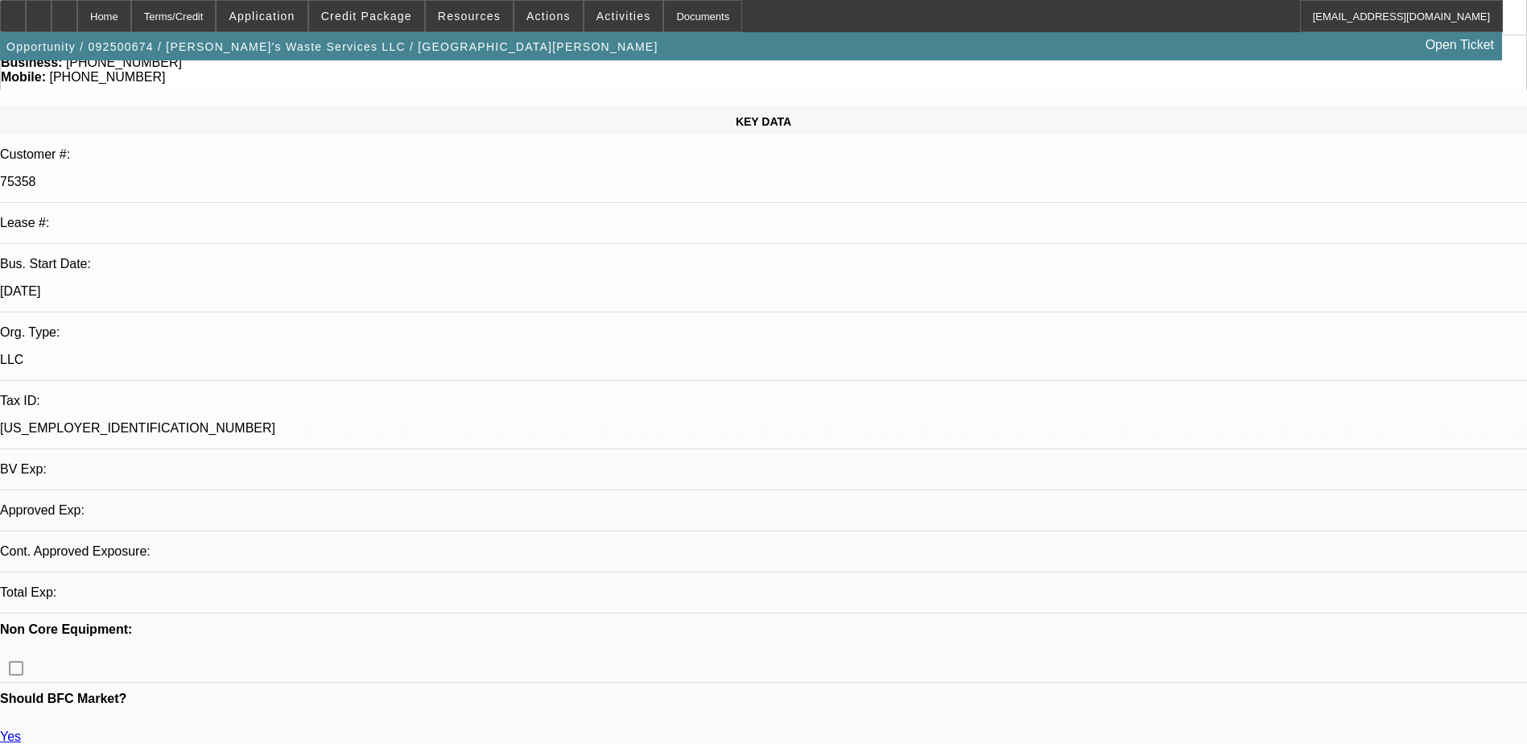
select select "0"
select select "2"
select select "0.1"
select select "4"
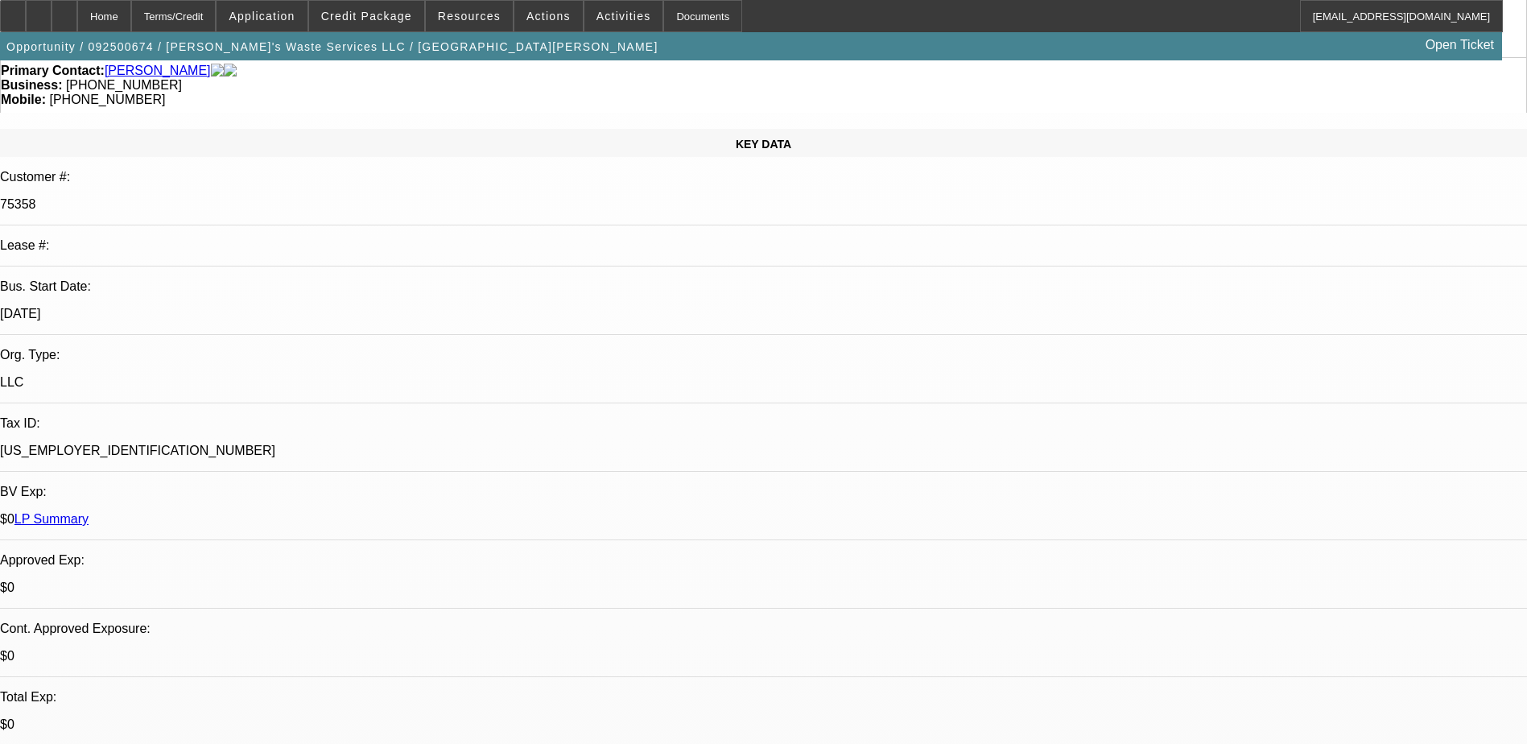
scroll to position [0, 0]
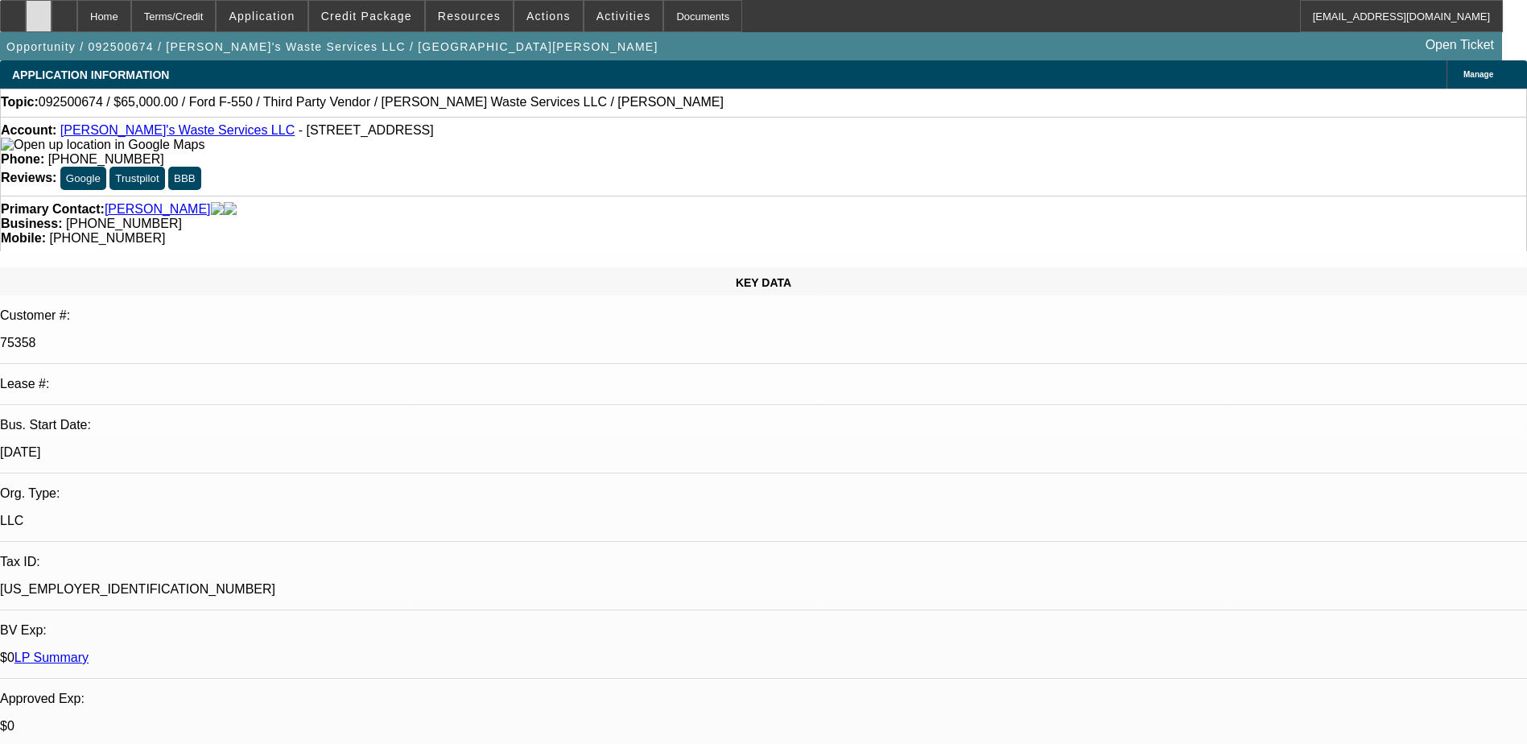
click at [52, 19] on div at bounding box center [39, 16] width 26 height 32
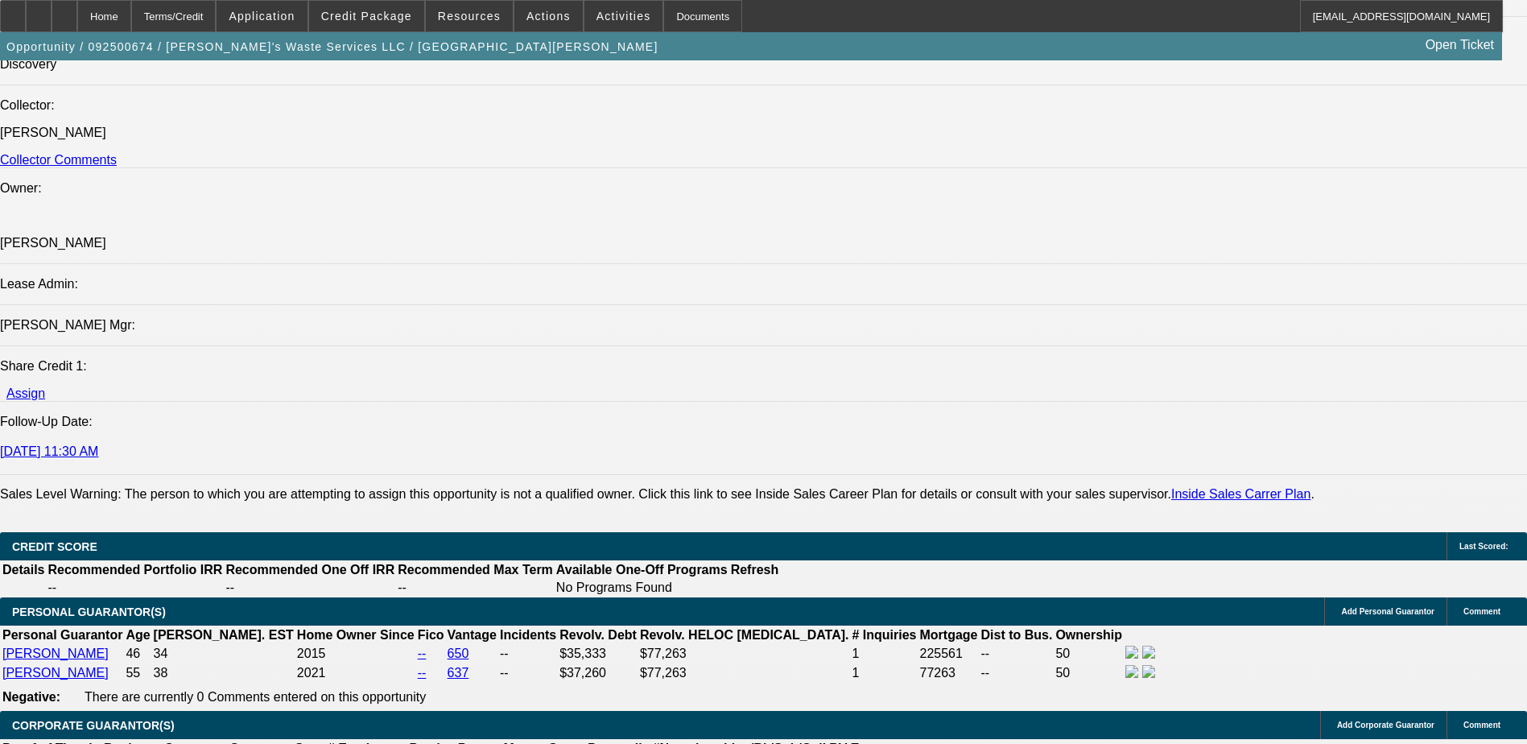
scroll to position [1931, 0]
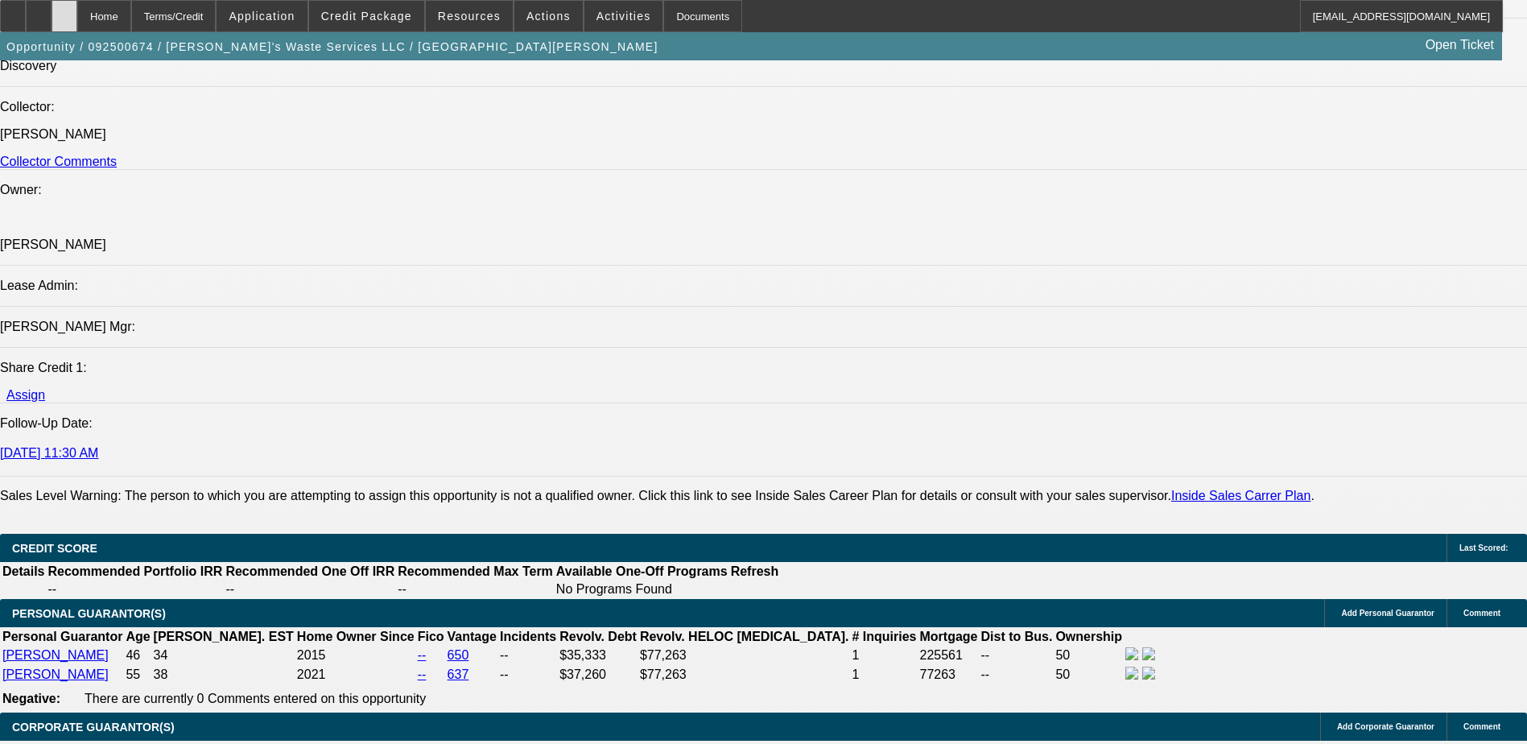
click at [77, 17] on div at bounding box center [65, 16] width 26 height 32
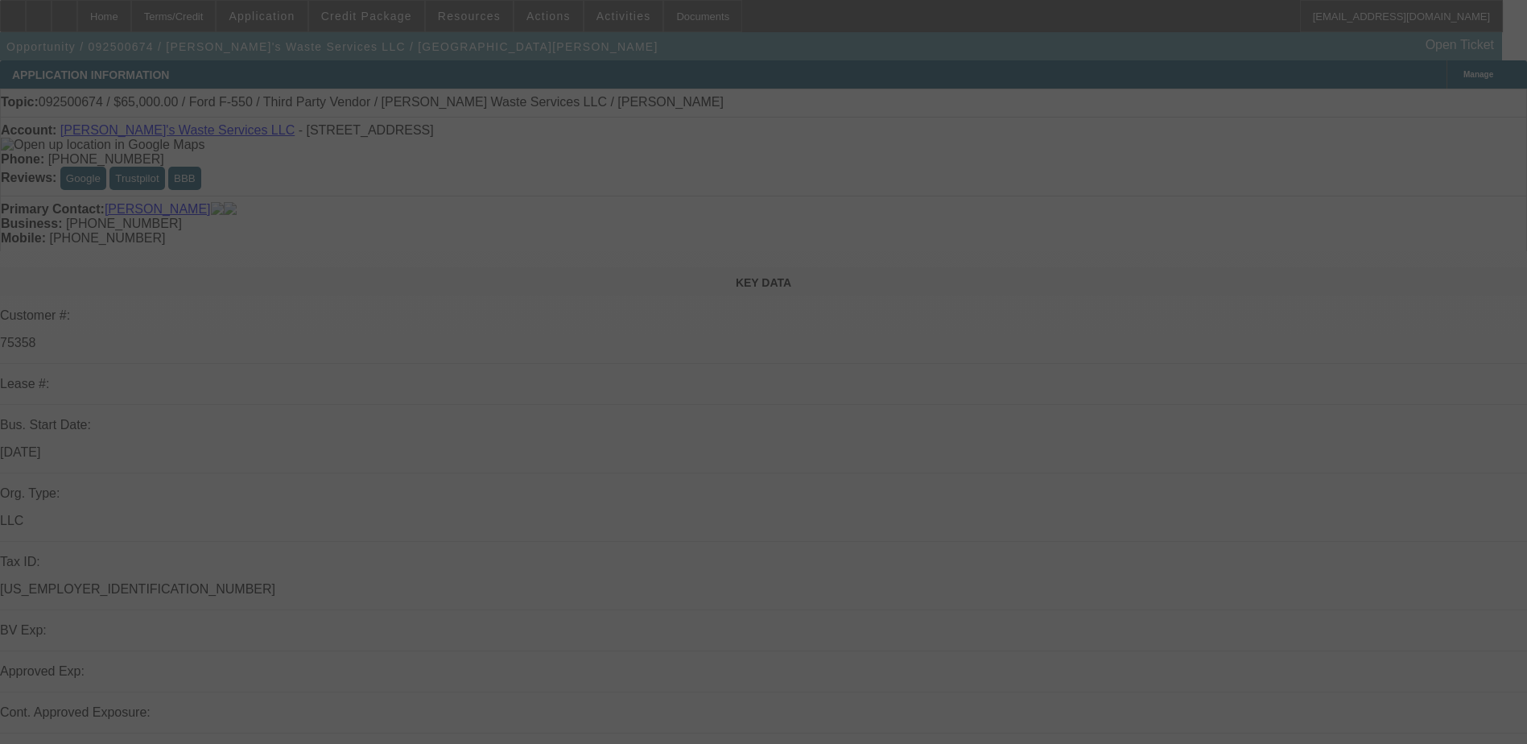
scroll to position [241, 0]
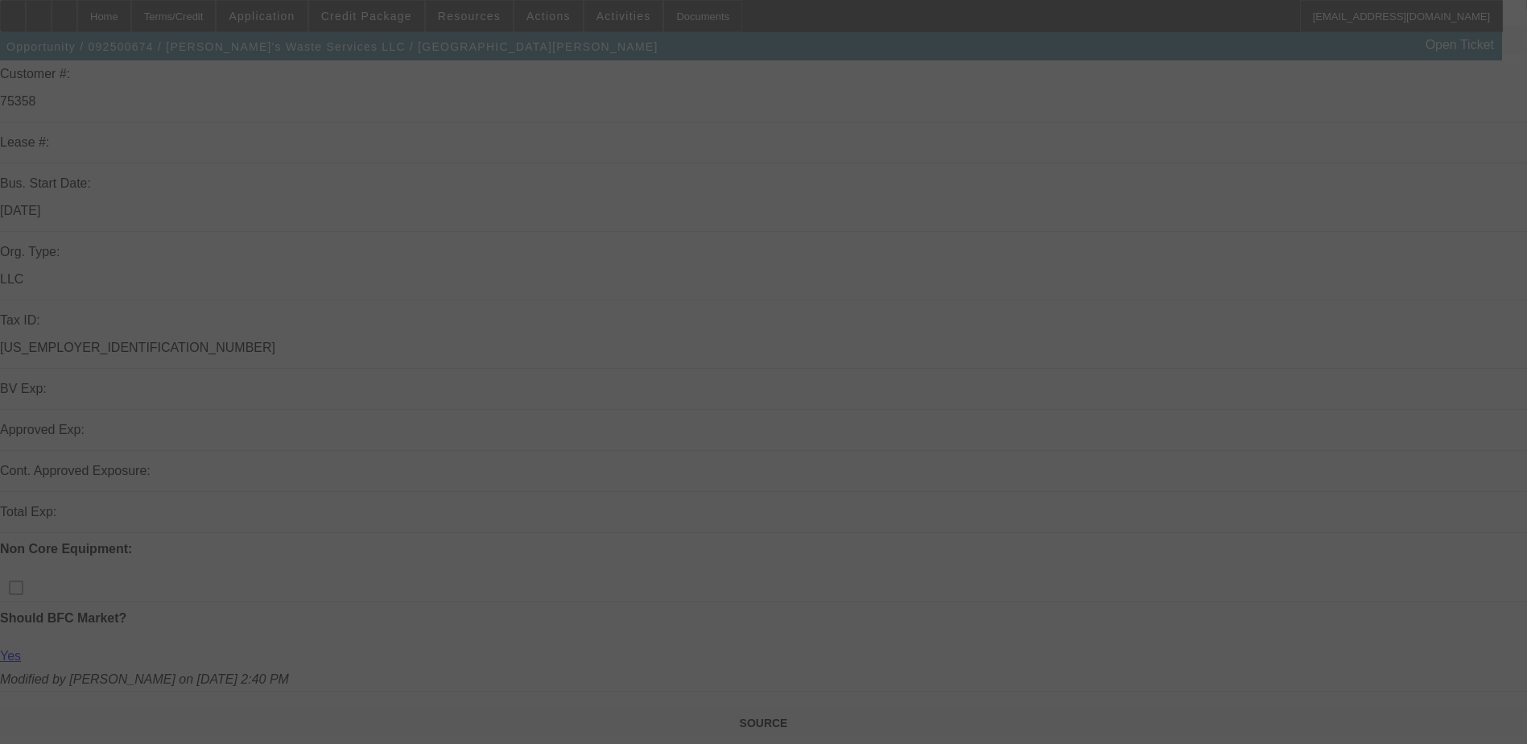
select select "0"
select select "2"
select select "0.1"
select select "4"
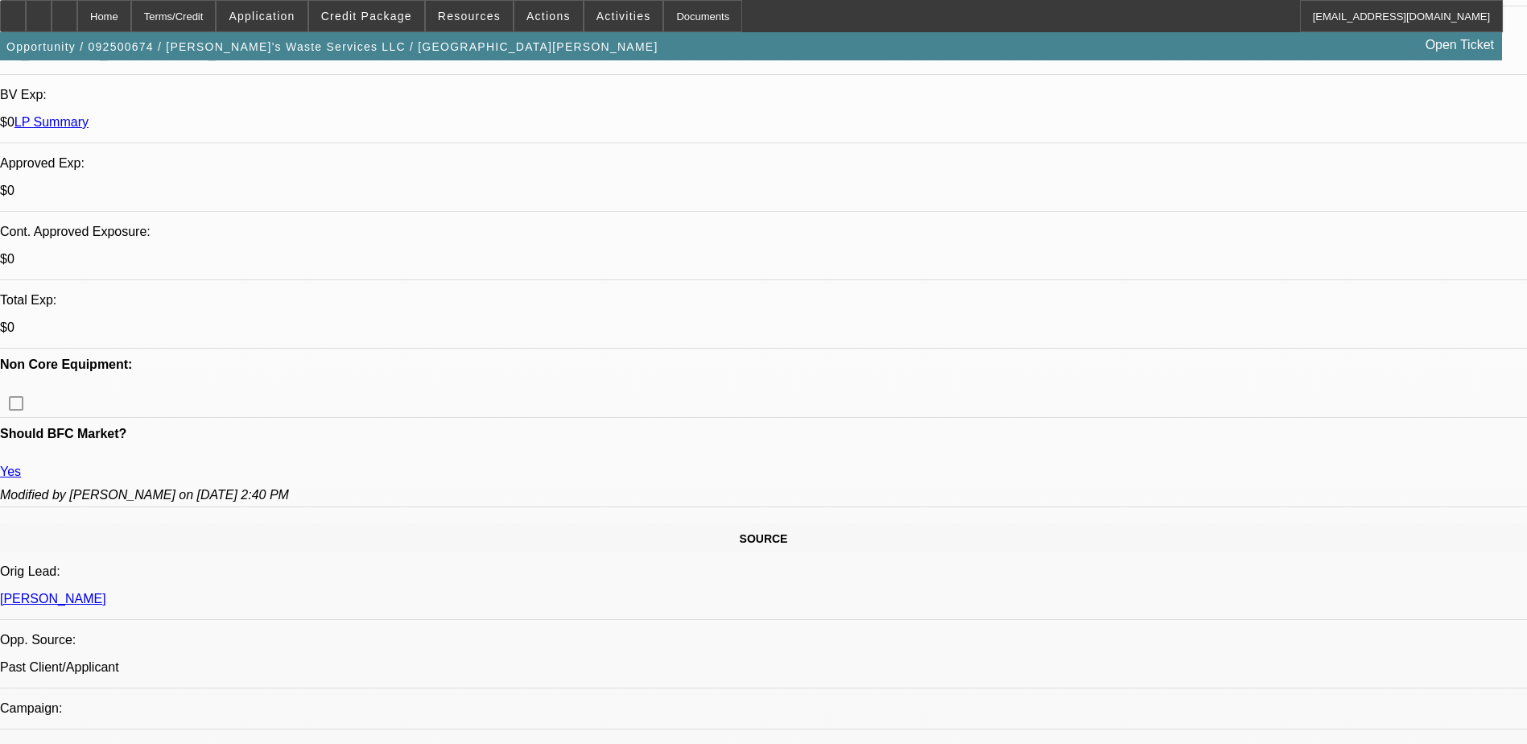
scroll to position [563, 0]
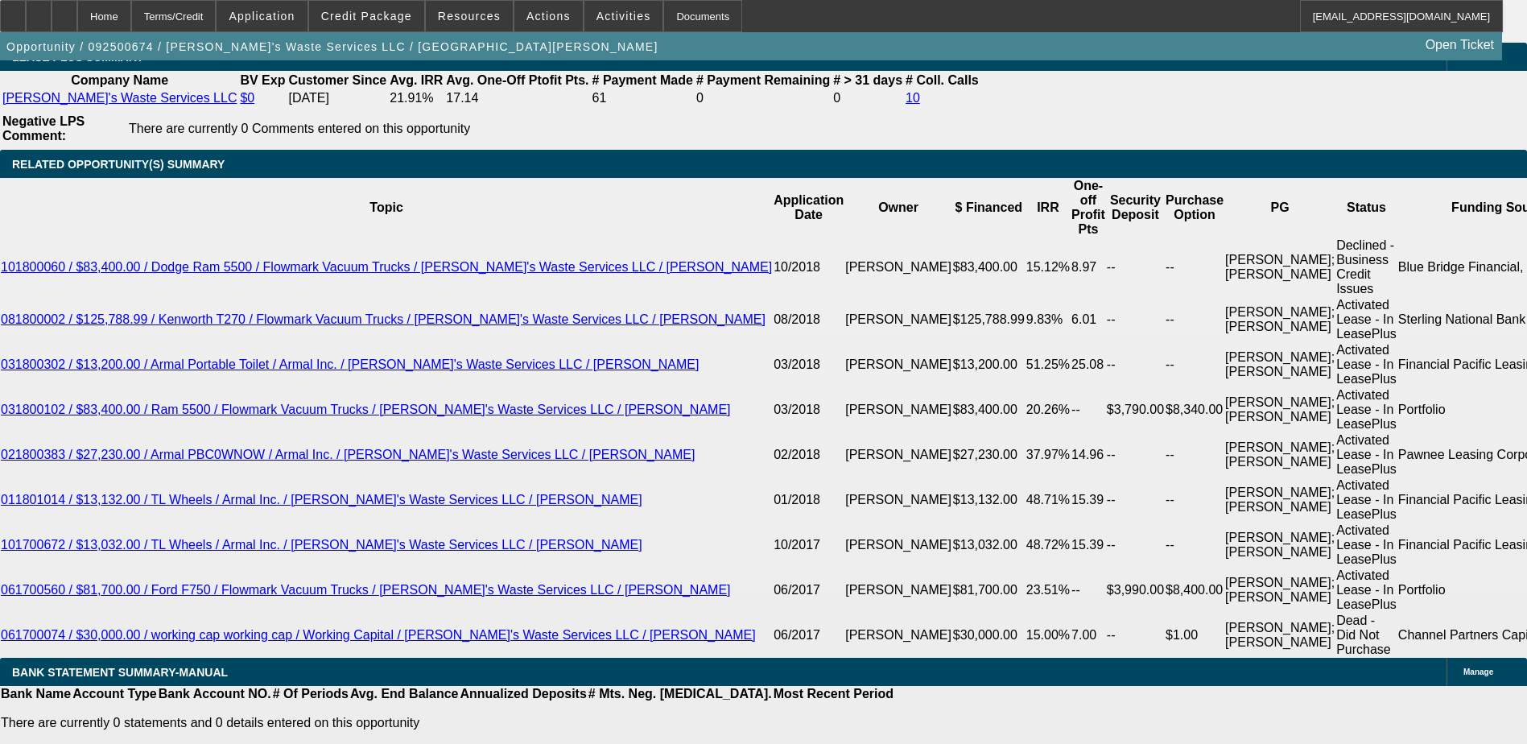
scroll to position [2656, 0]
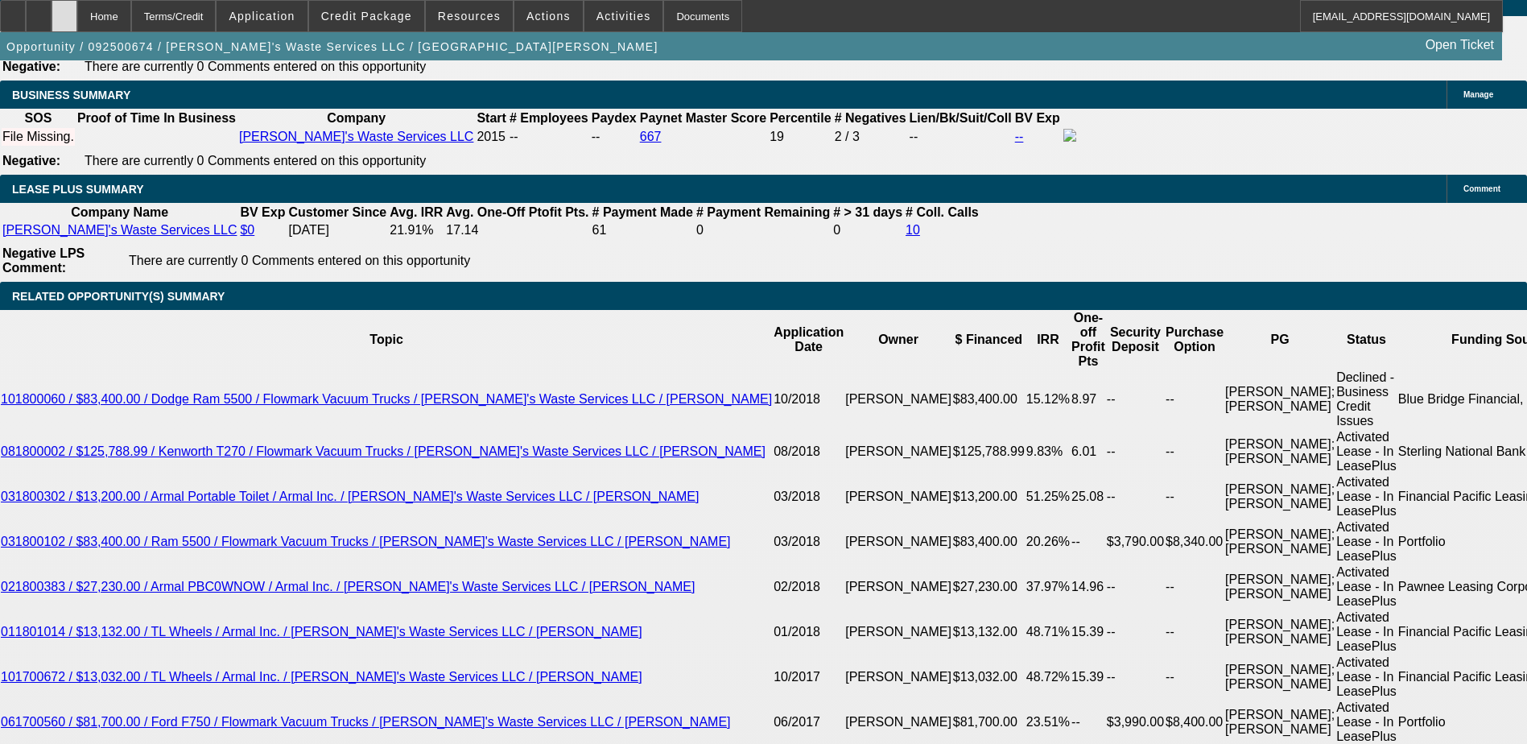
click at [64, 10] on icon at bounding box center [64, 10] width 0 height 0
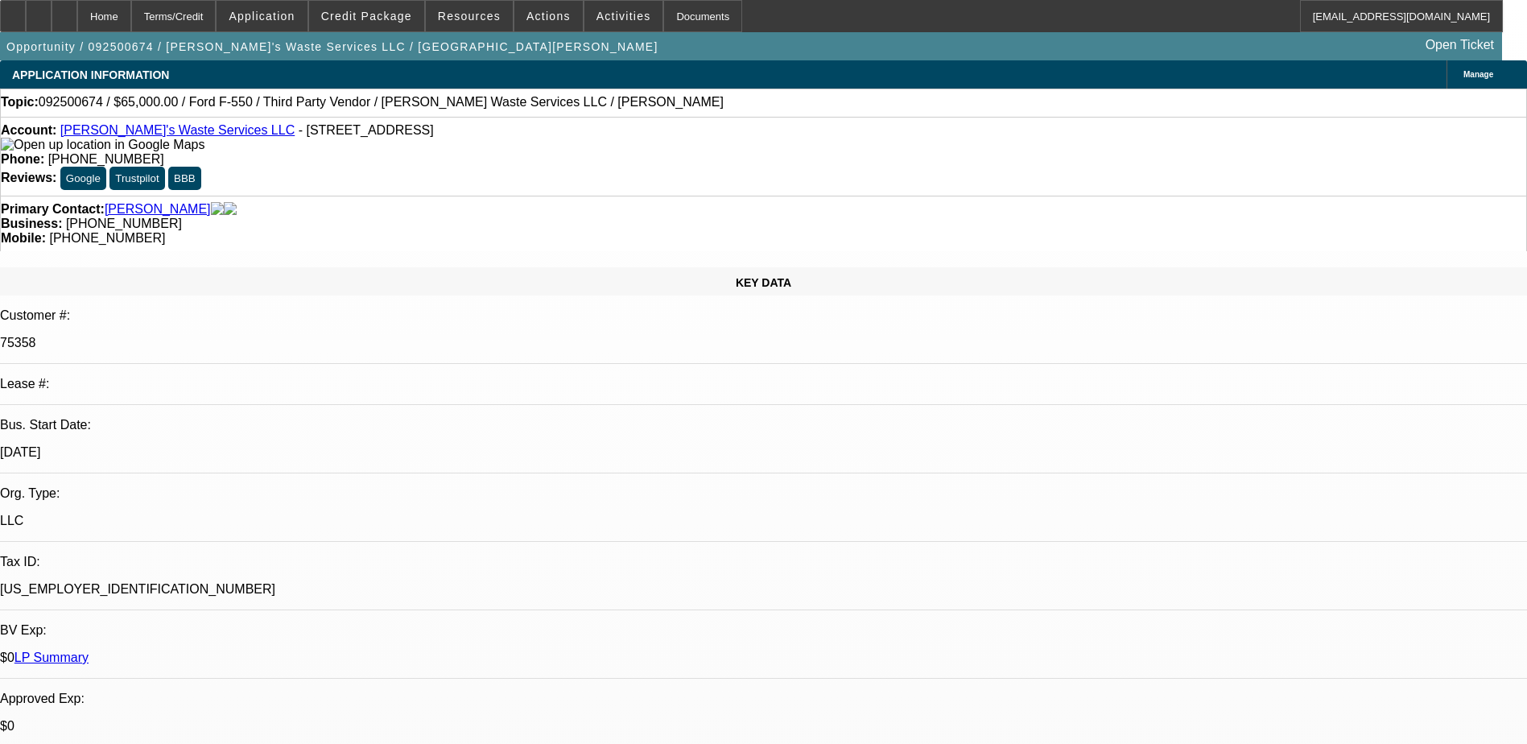
select select "0"
select select "2"
select select "0.1"
select select "1"
select select "2"
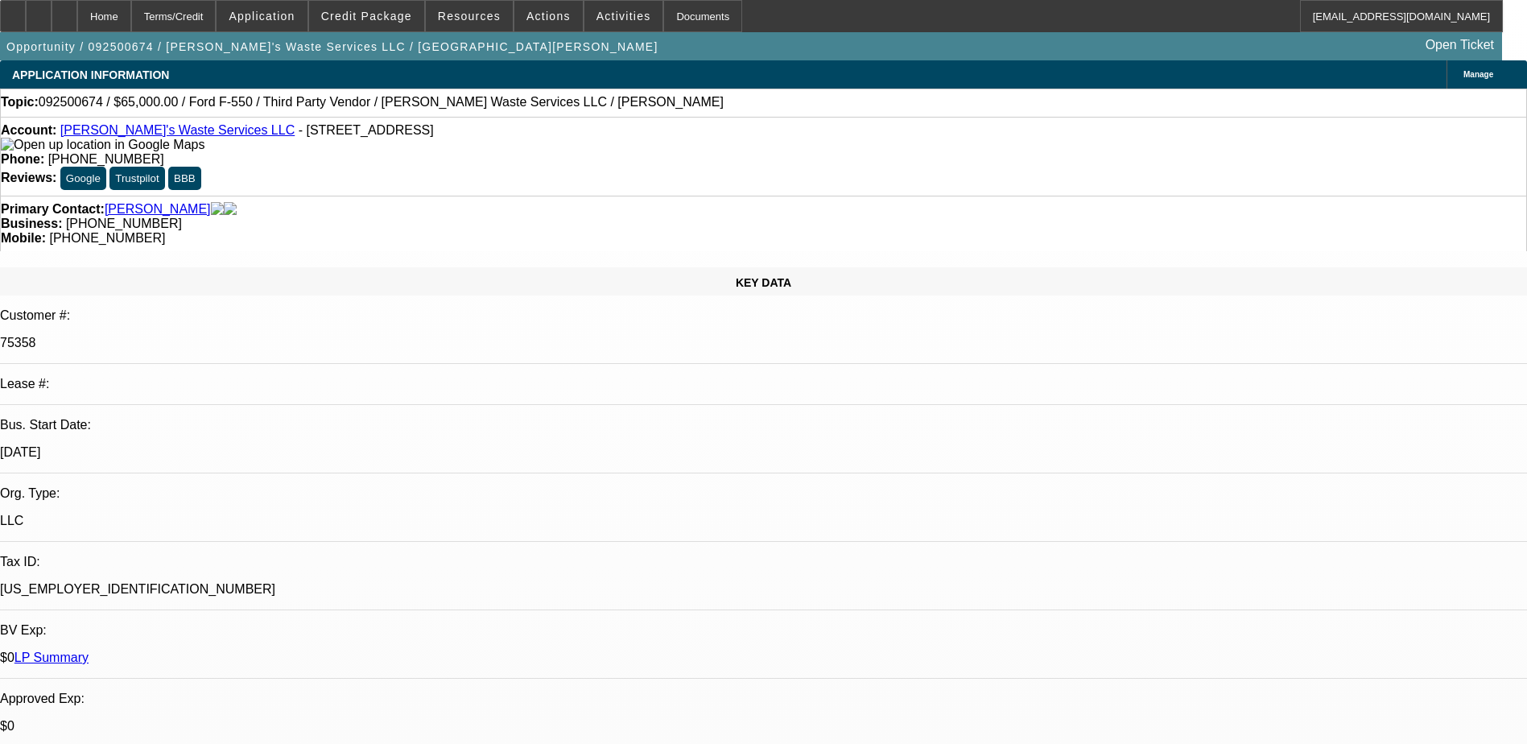
select select "4"
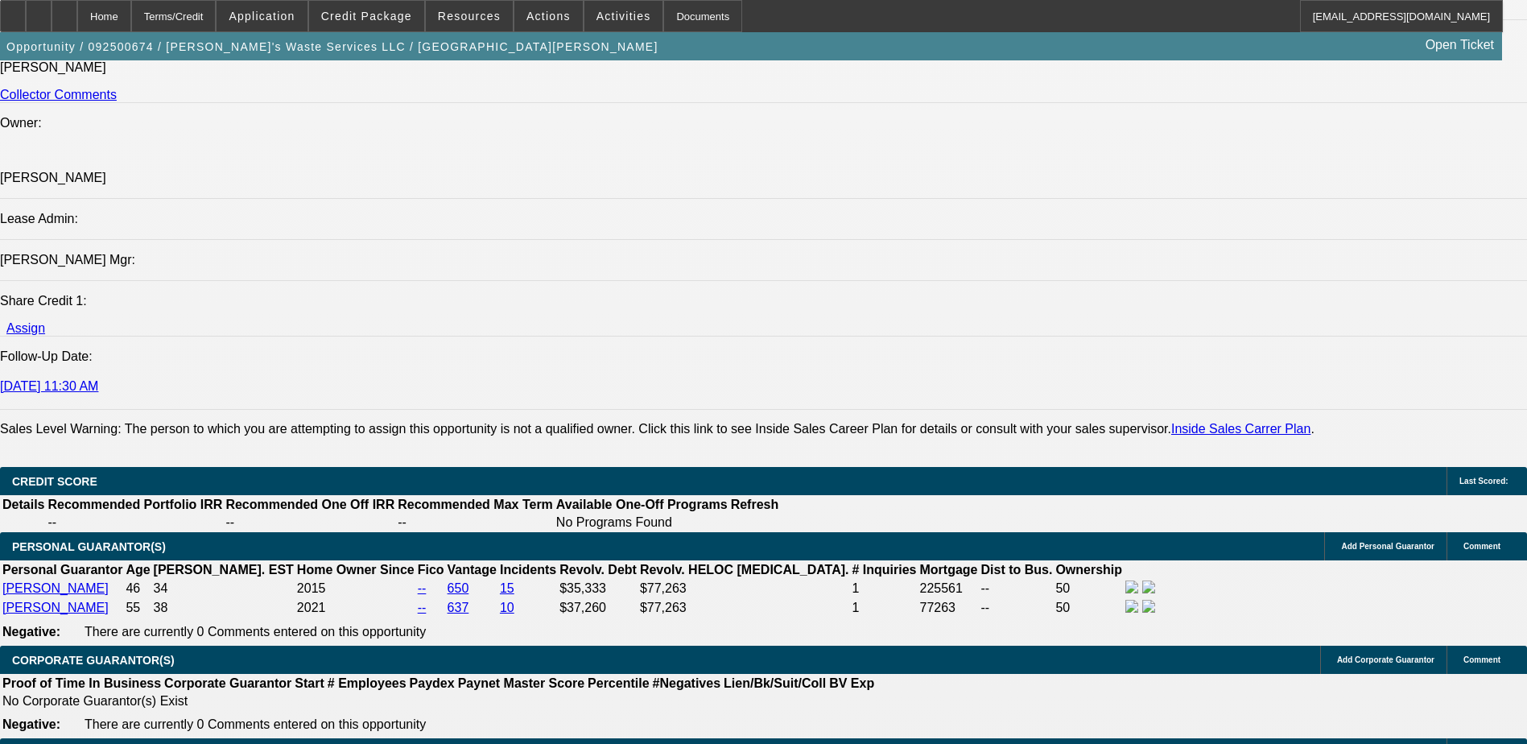
scroll to position [1986, 0]
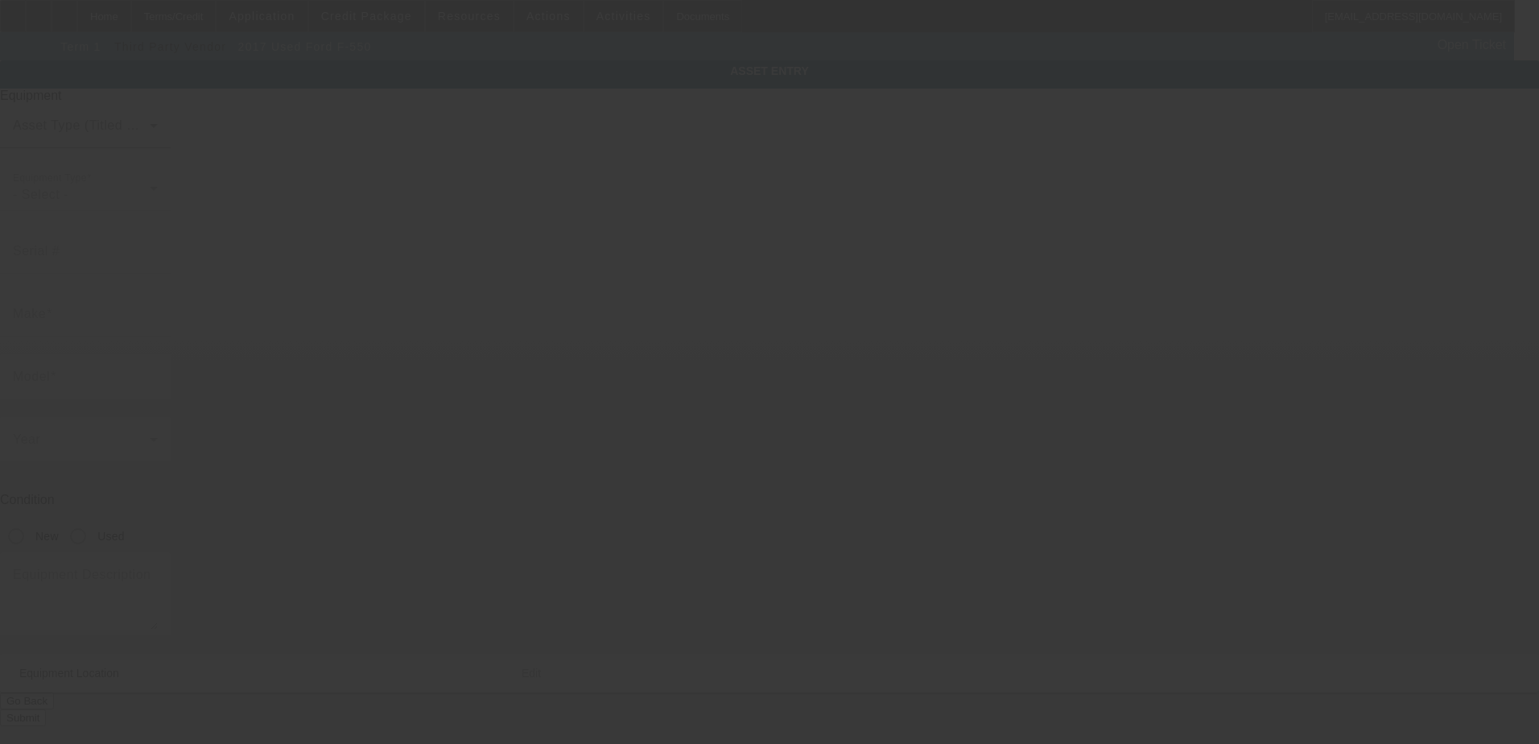
type input "1FDUF5GT6HEB14320"
type input "Ford"
type input "F-550"
radio input "true"
type input "[STREET_ADDRESS]"
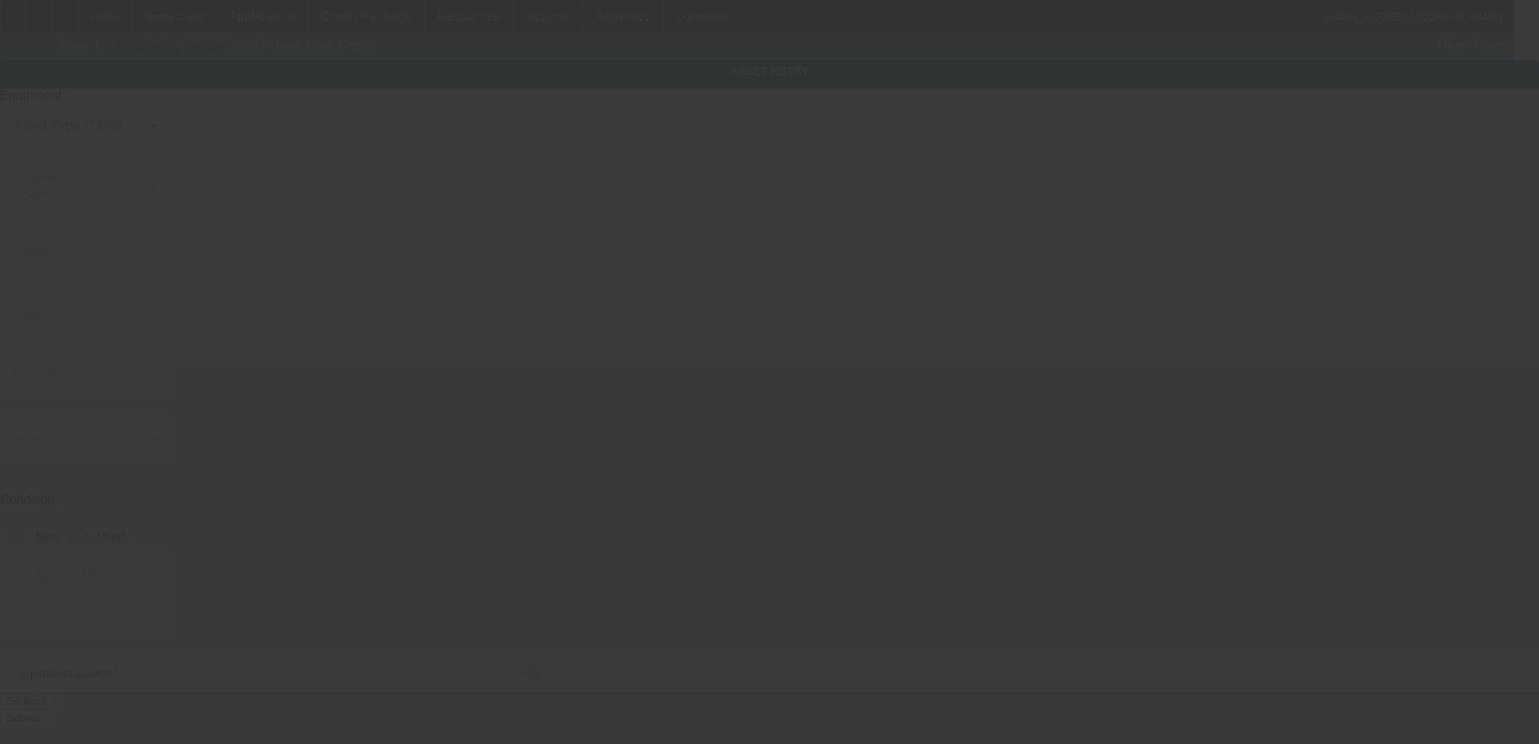
type input "Wentzville"
type input "63385"
type input "Saint Charles"
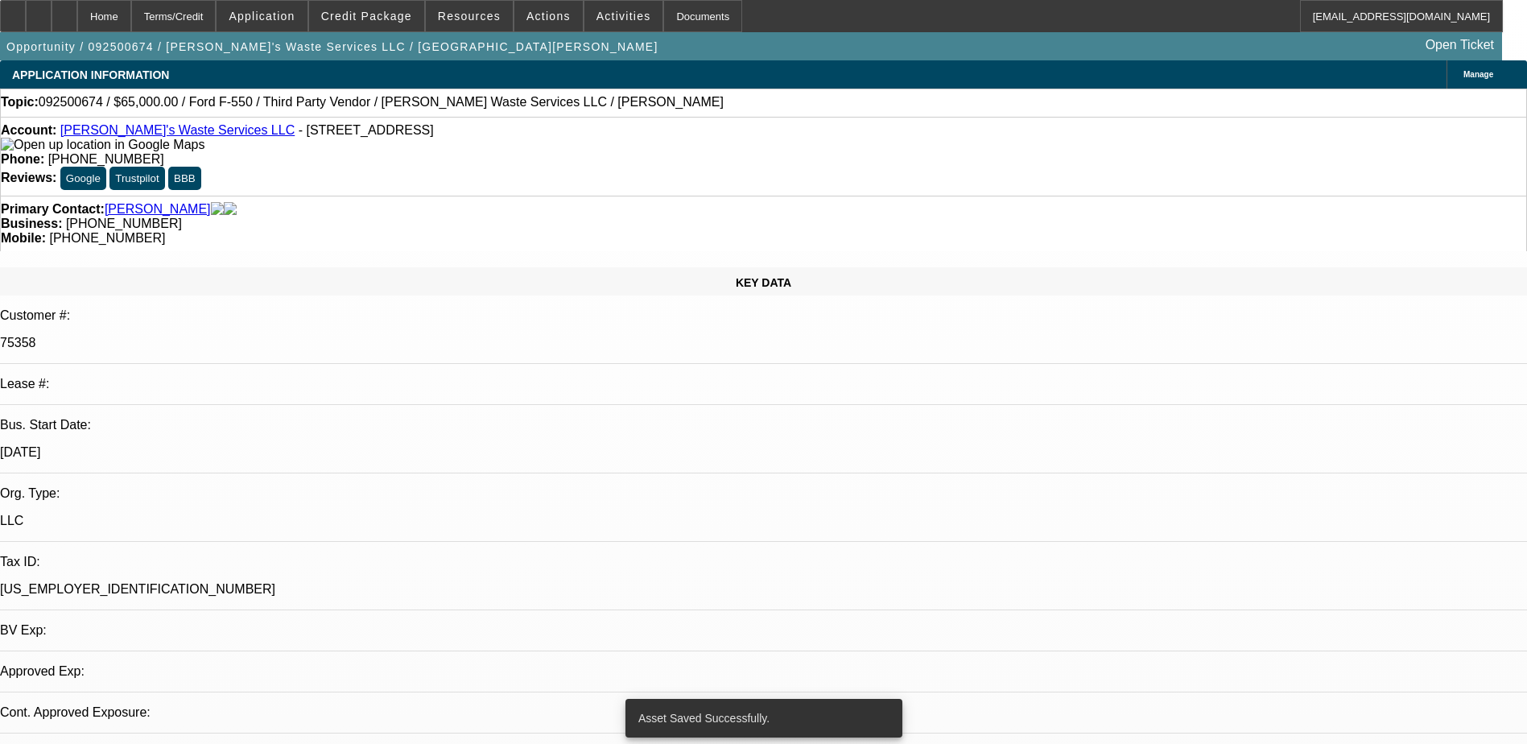
select select "0"
select select "2"
select select "0.1"
select select "4"
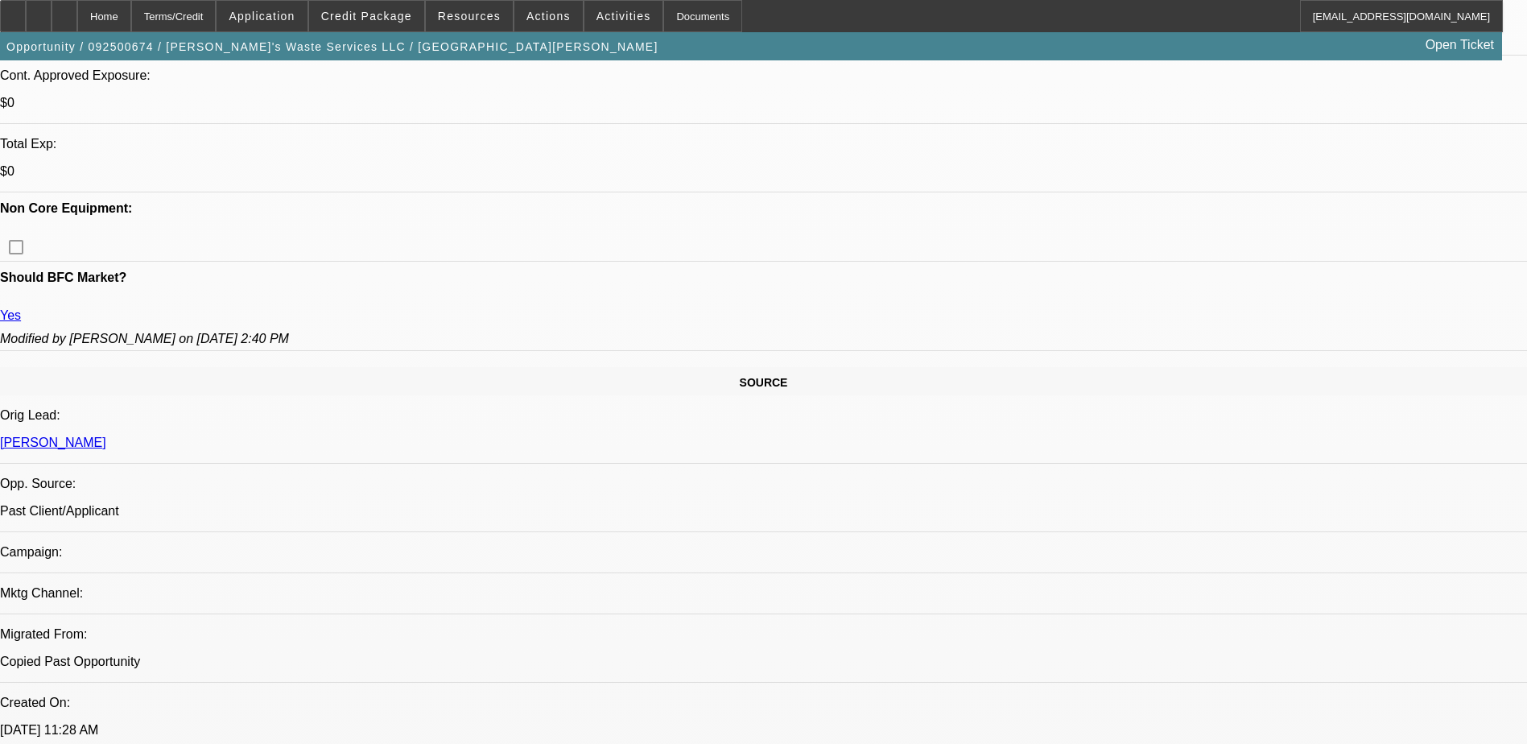
scroll to position [563, 0]
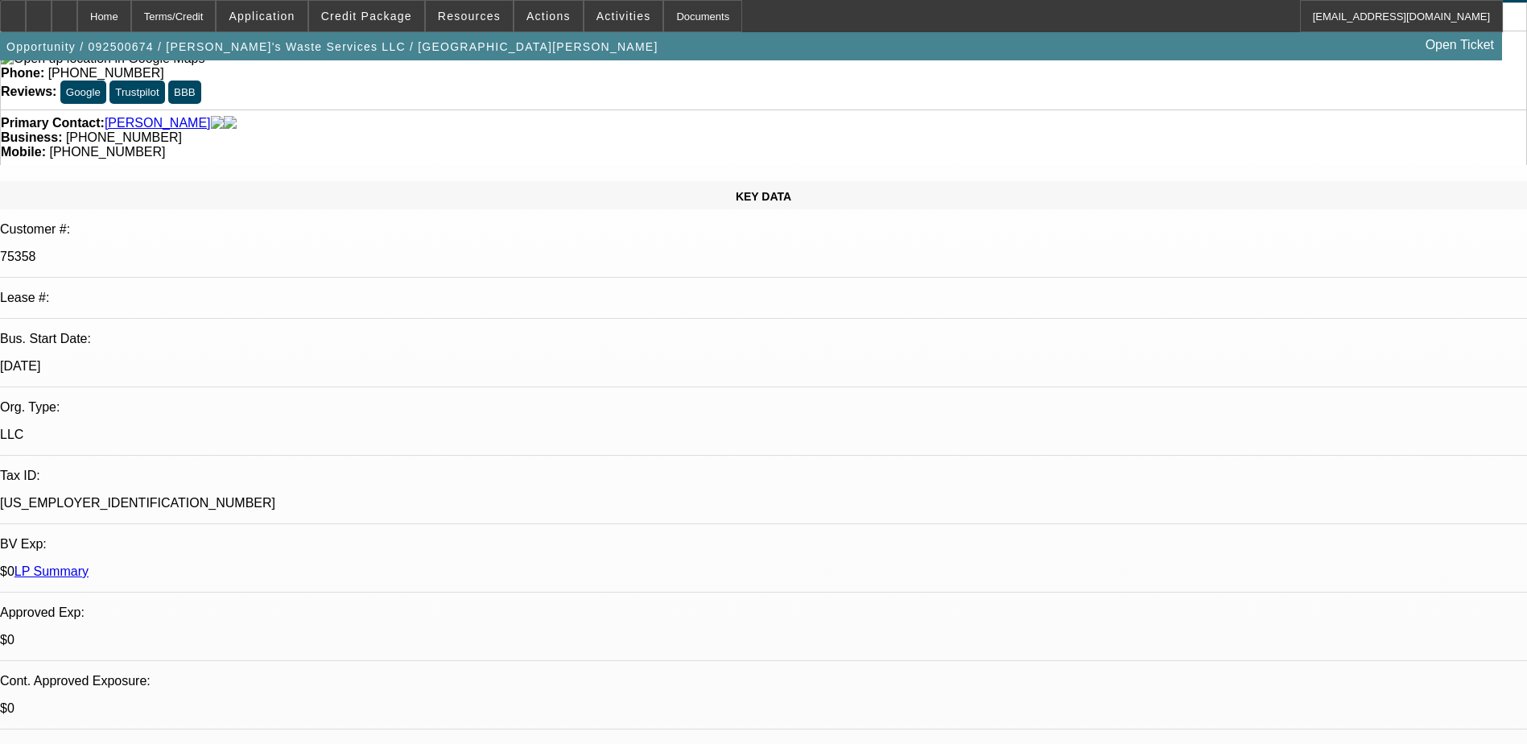
scroll to position [0, 0]
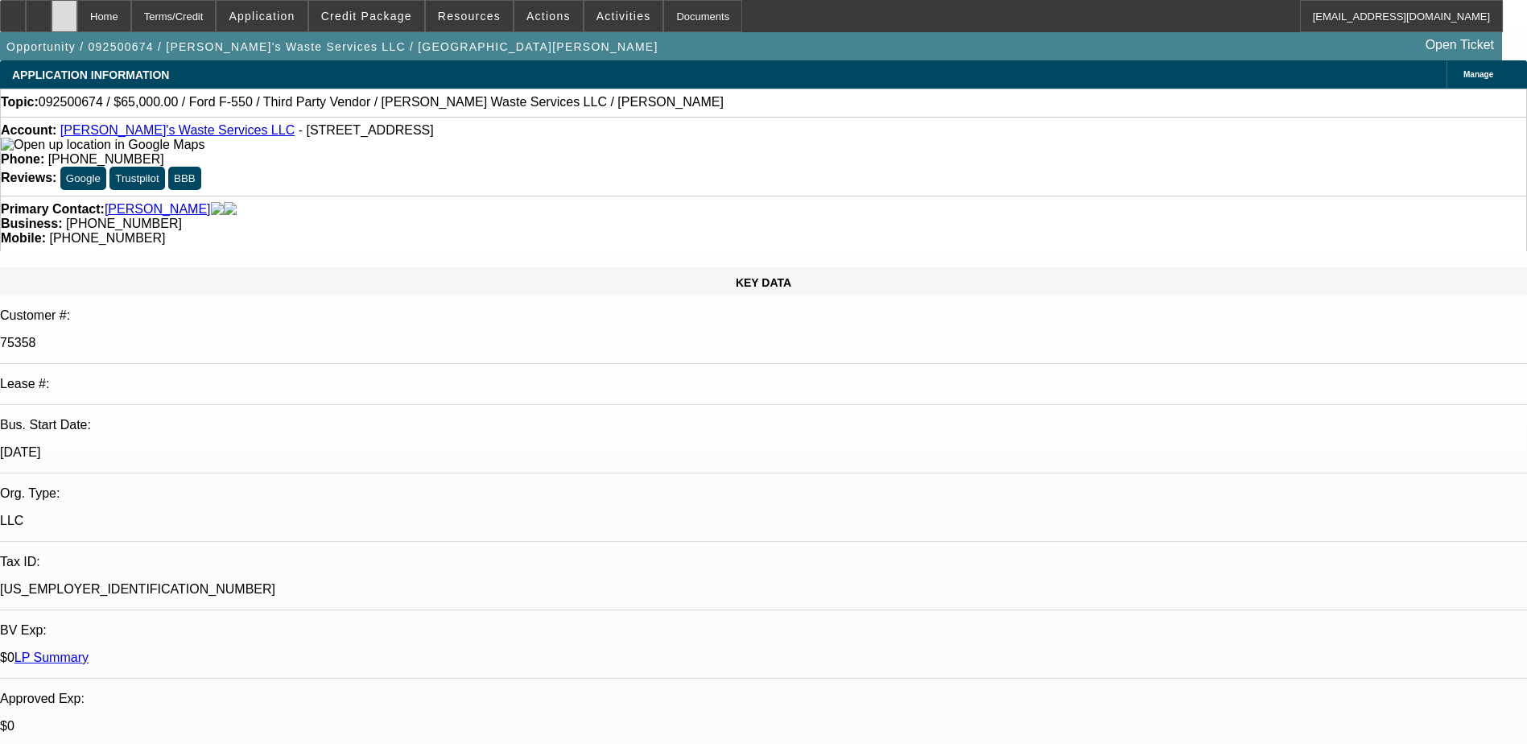
click at [77, 12] on div at bounding box center [65, 16] width 26 height 32
select select "0"
select select "2"
select select "0.1"
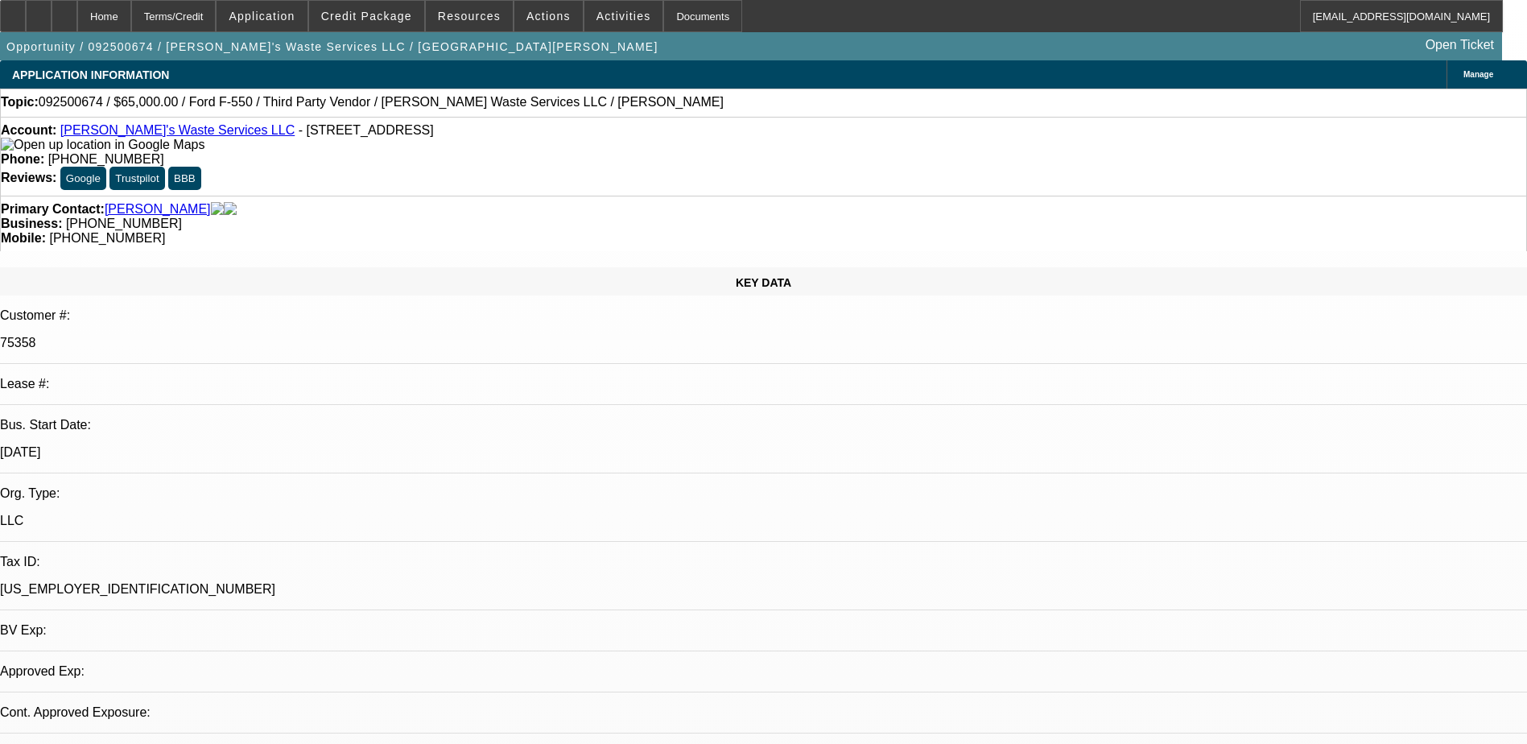
select select "4"
